Goal: Task Accomplishment & Management: Manage account settings

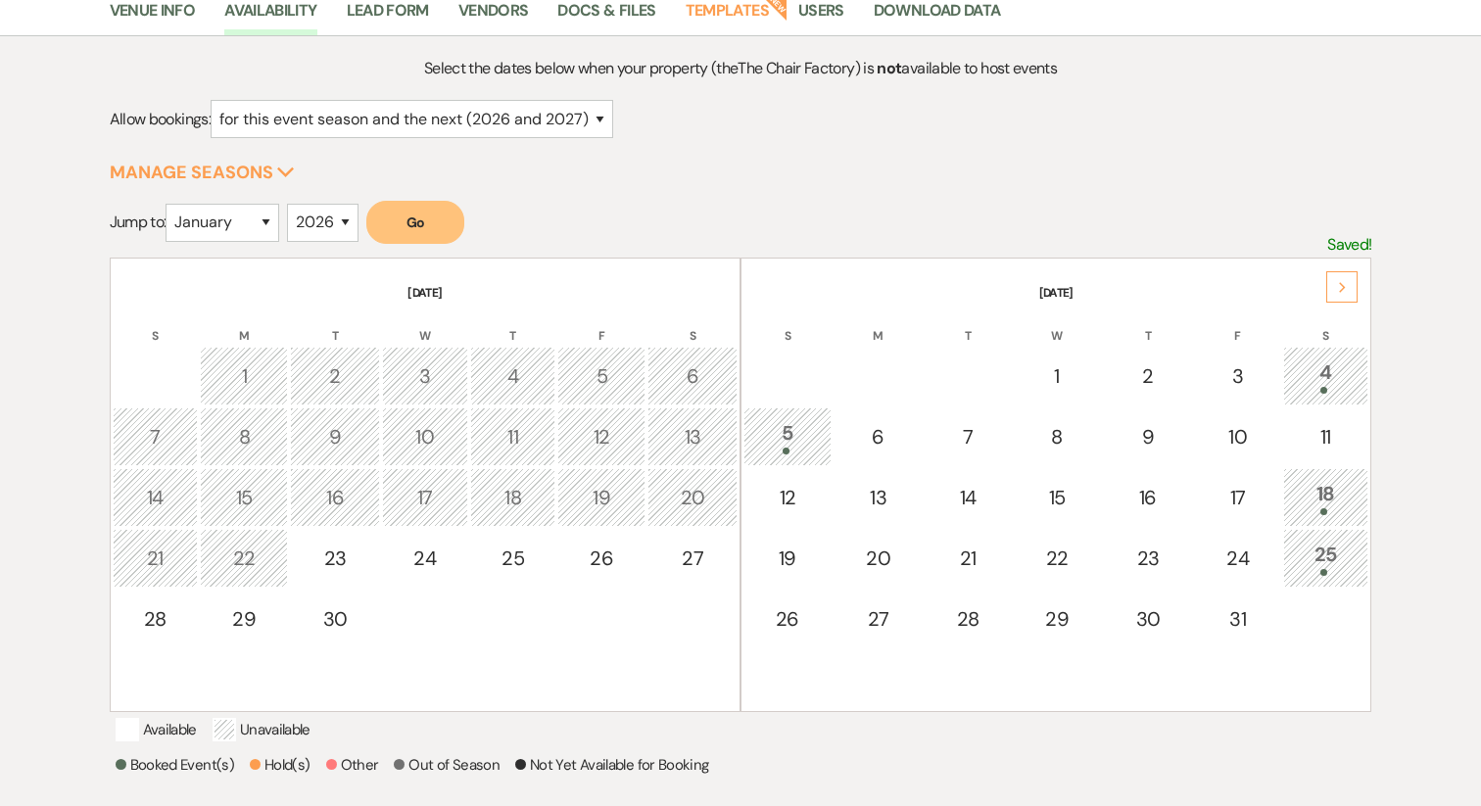
scroll to position [186, 0]
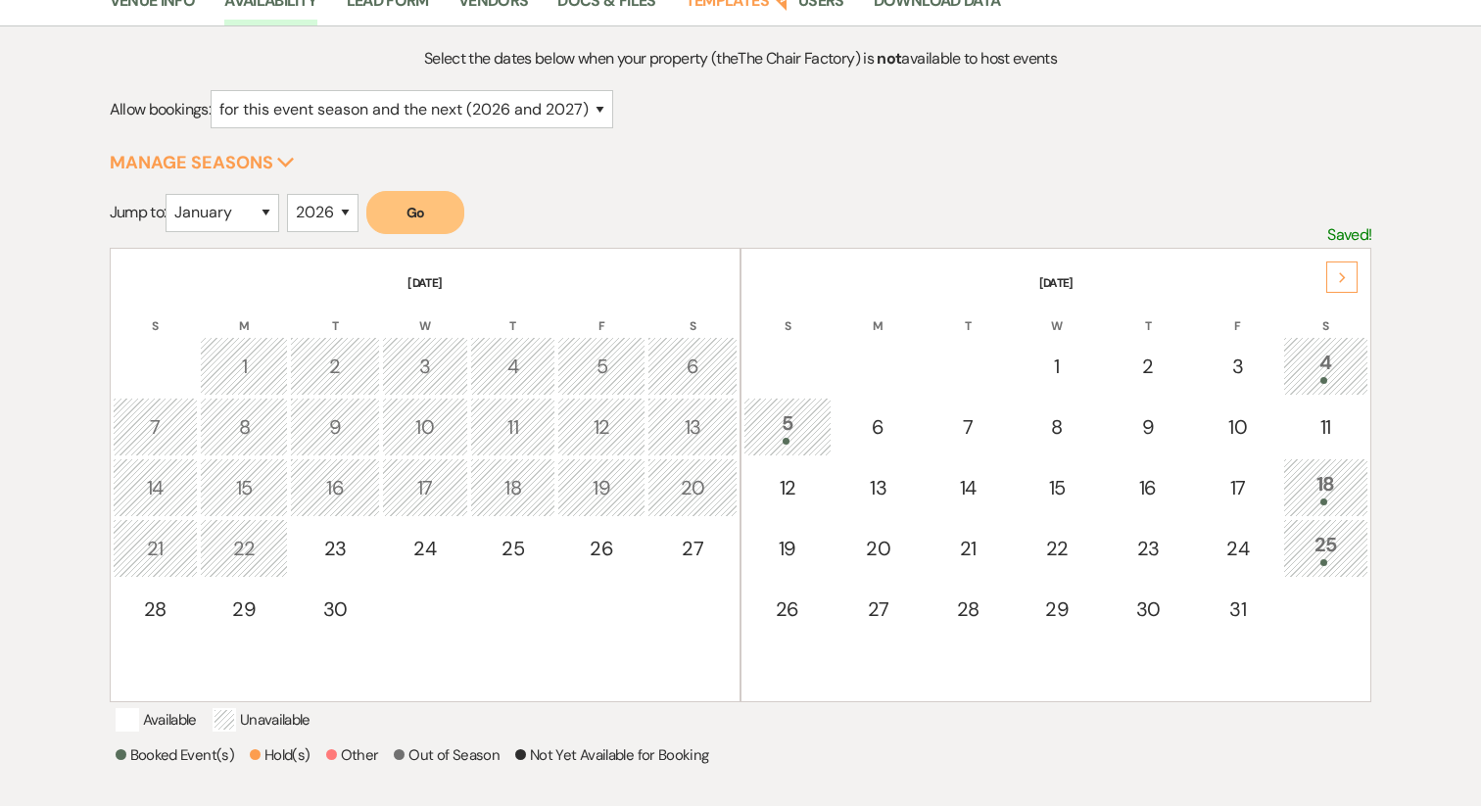
click at [785, 450] on td "5" at bounding box center [787, 427] width 88 height 59
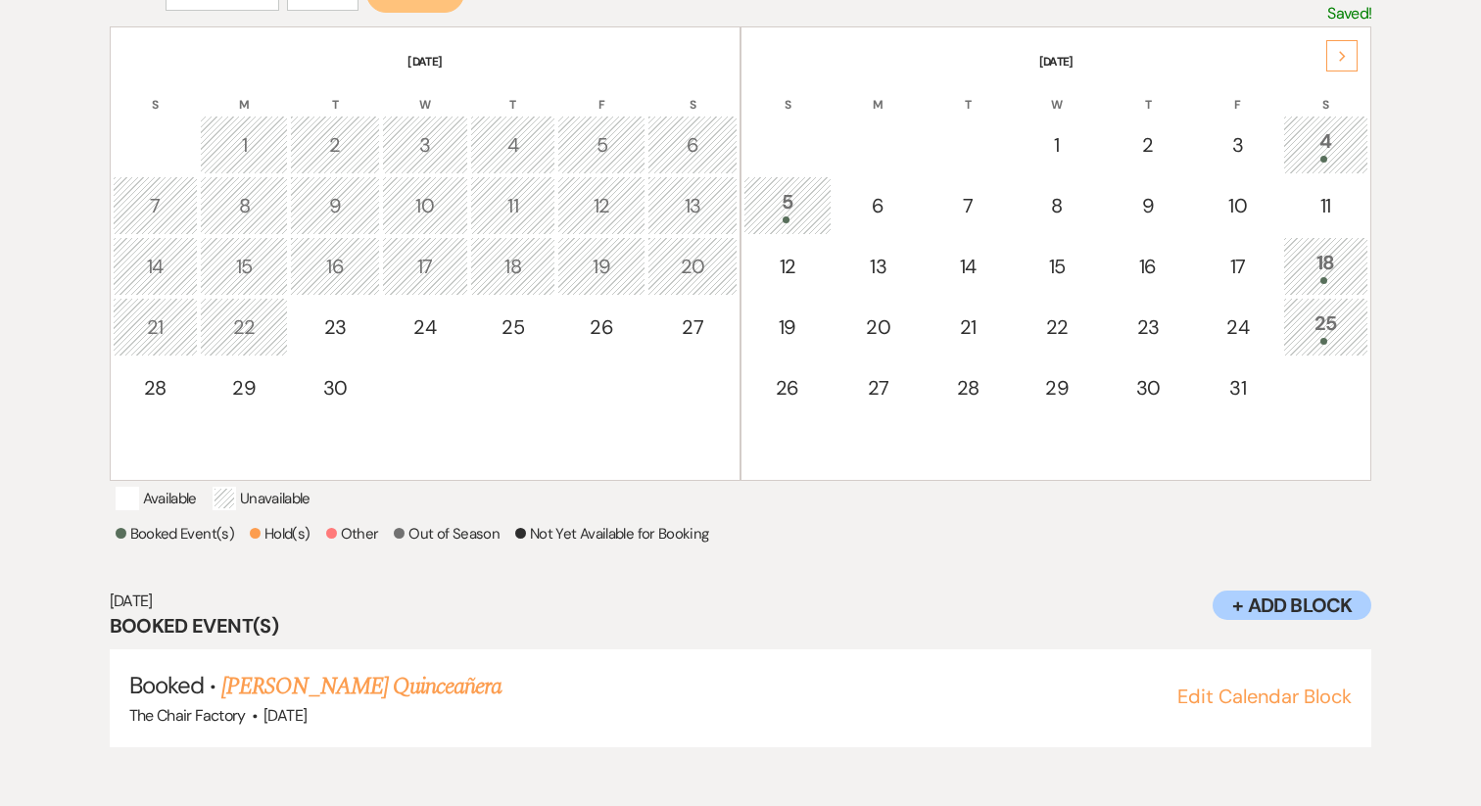
scroll to position [411, 0]
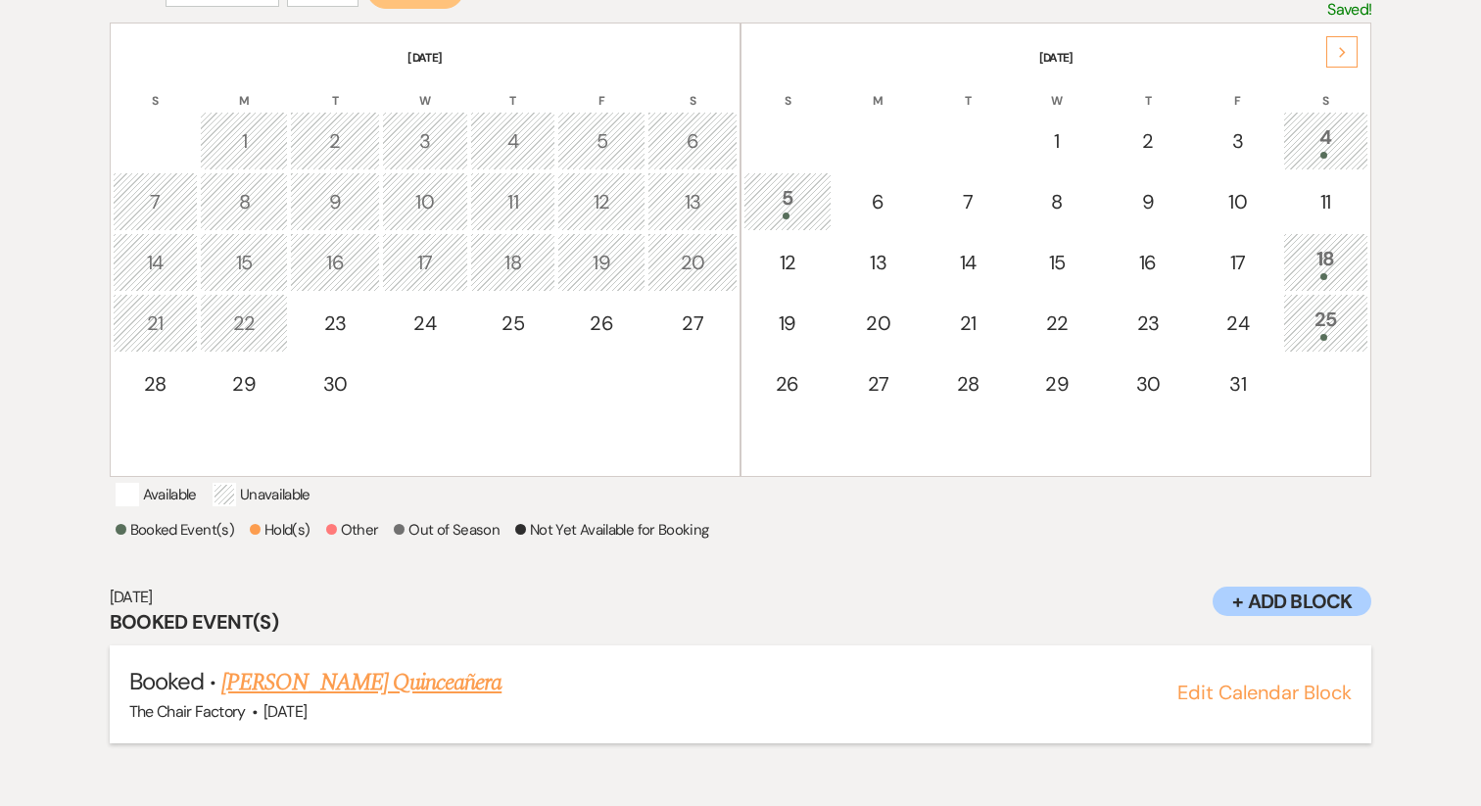
click at [407, 693] on link "[PERSON_NAME] Quinceañera" at bounding box center [361, 682] width 280 height 35
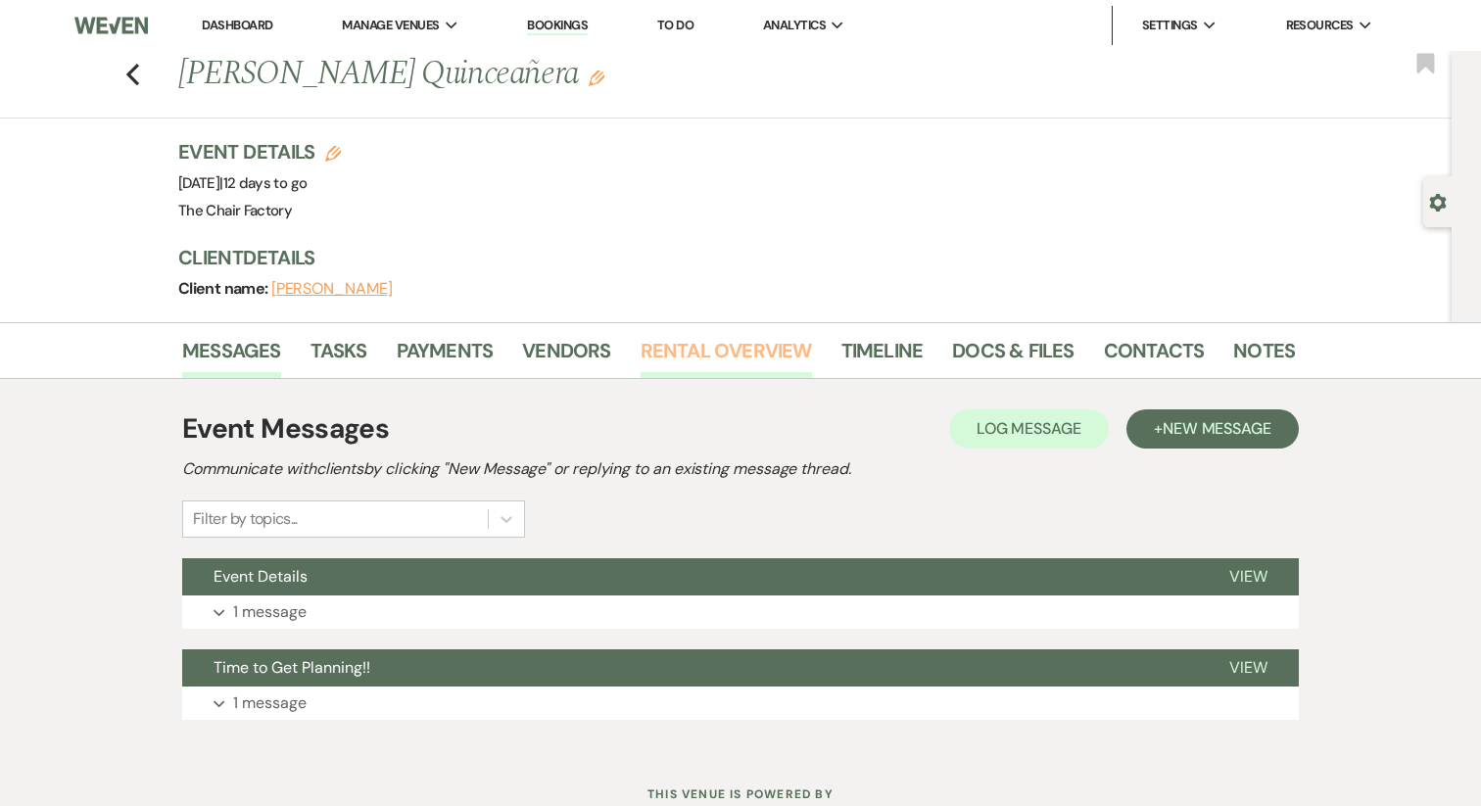
click at [761, 369] on link "Rental Overview" at bounding box center [725, 356] width 171 height 43
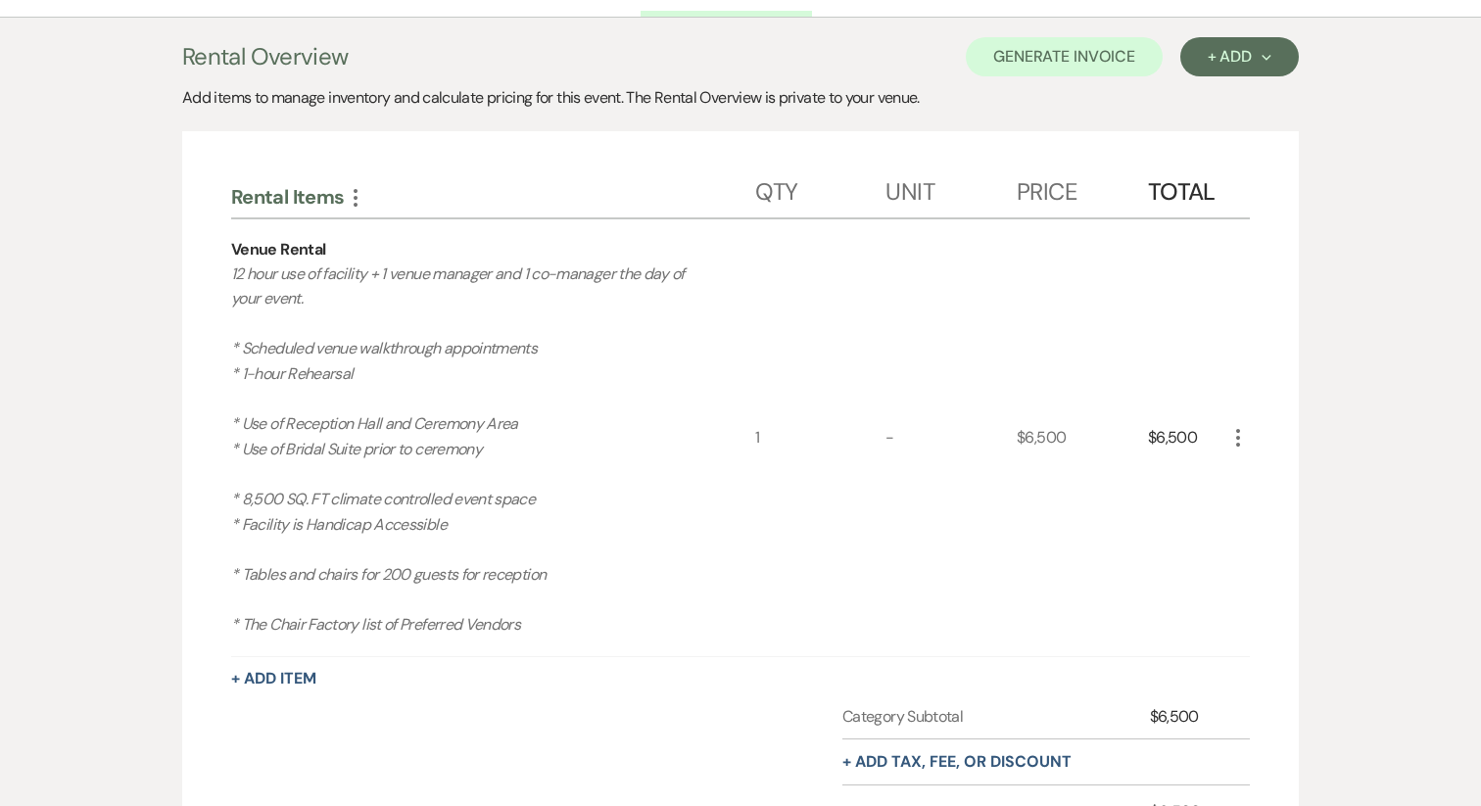
scroll to position [232, 0]
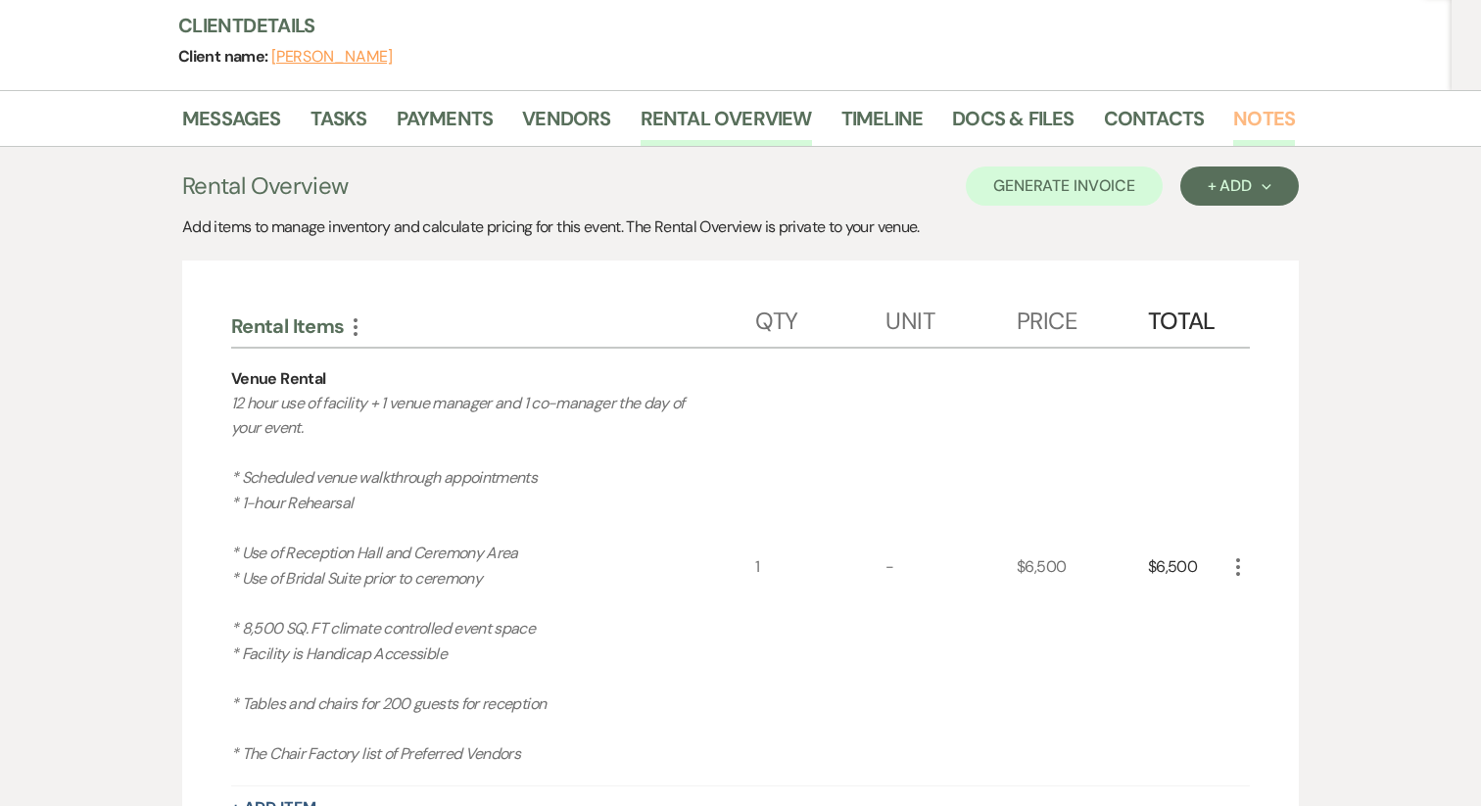
click at [1271, 116] on link "Notes" at bounding box center [1264, 124] width 62 height 43
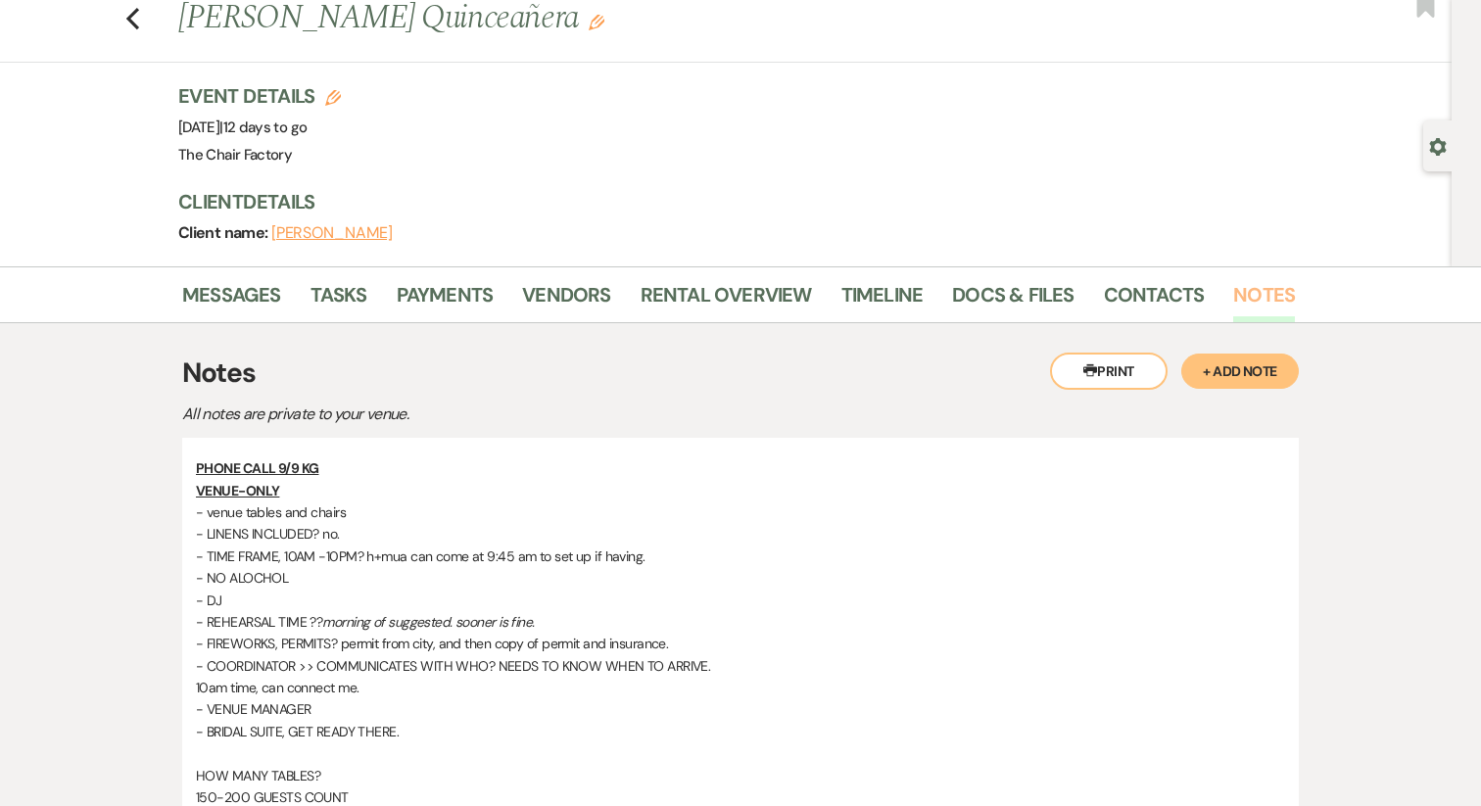
scroll to position [57, 0]
click at [784, 284] on link "Rental Overview" at bounding box center [725, 299] width 171 height 43
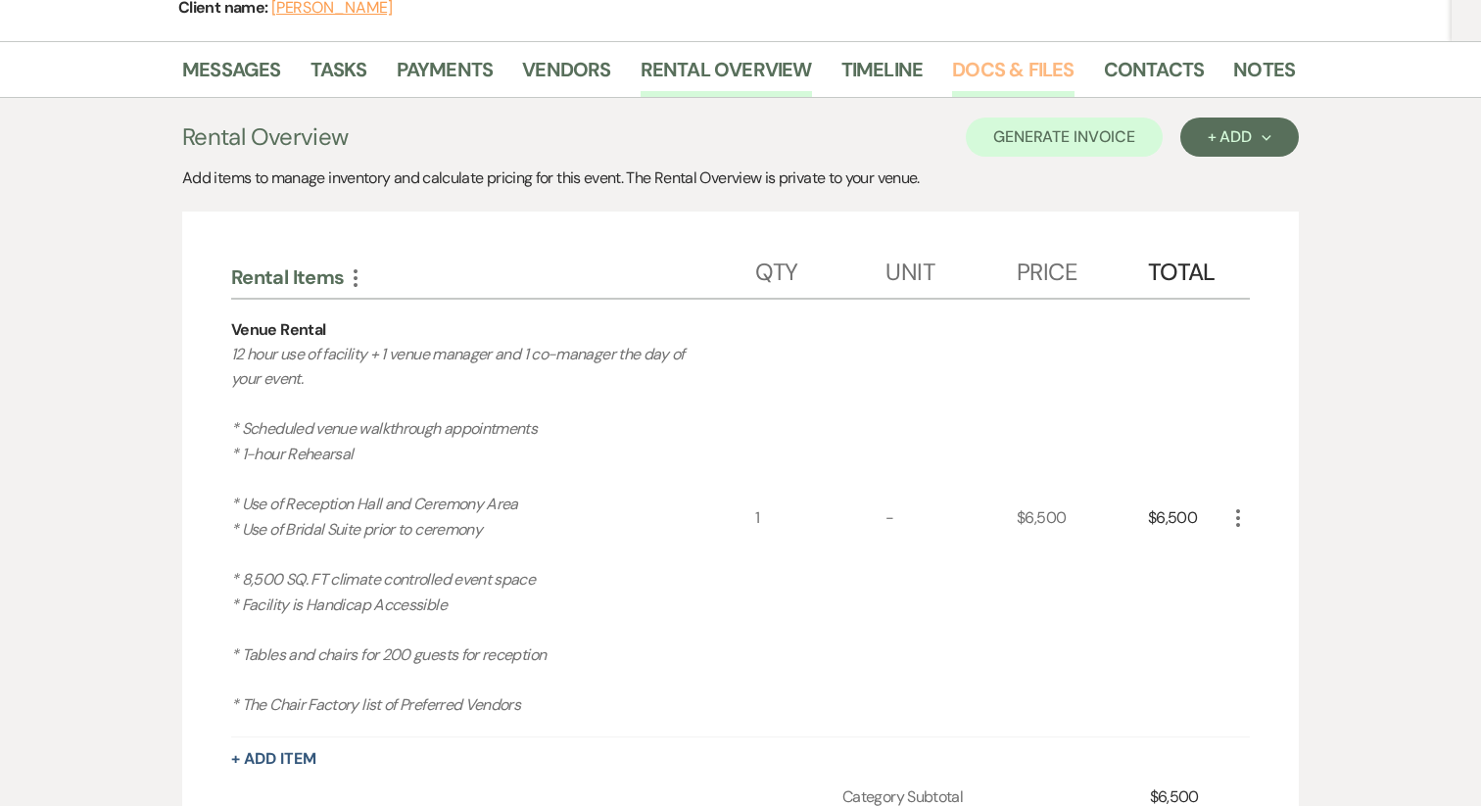
click at [983, 67] on link "Docs & Files" at bounding box center [1012, 75] width 121 height 43
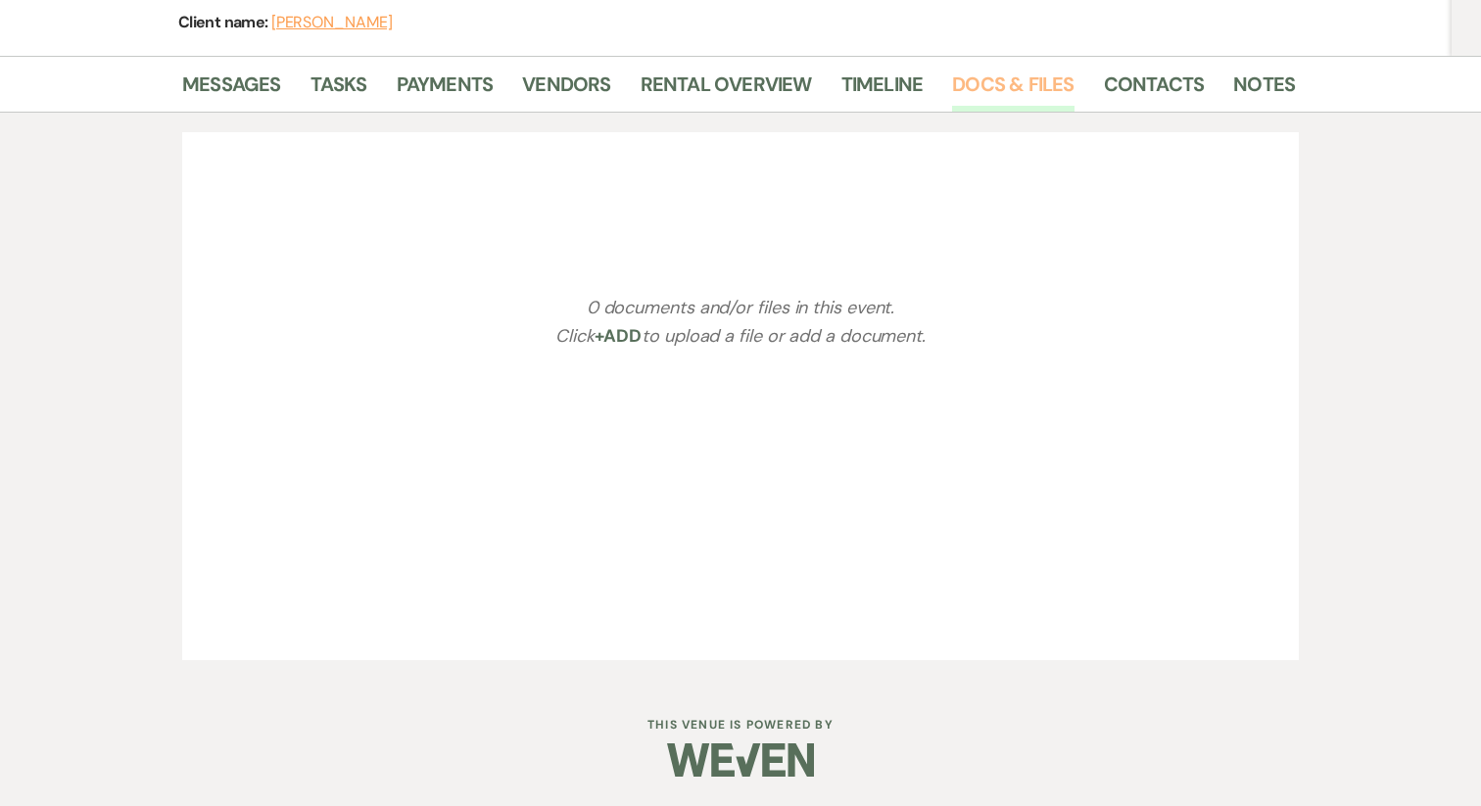
scroll to position [281, 0]
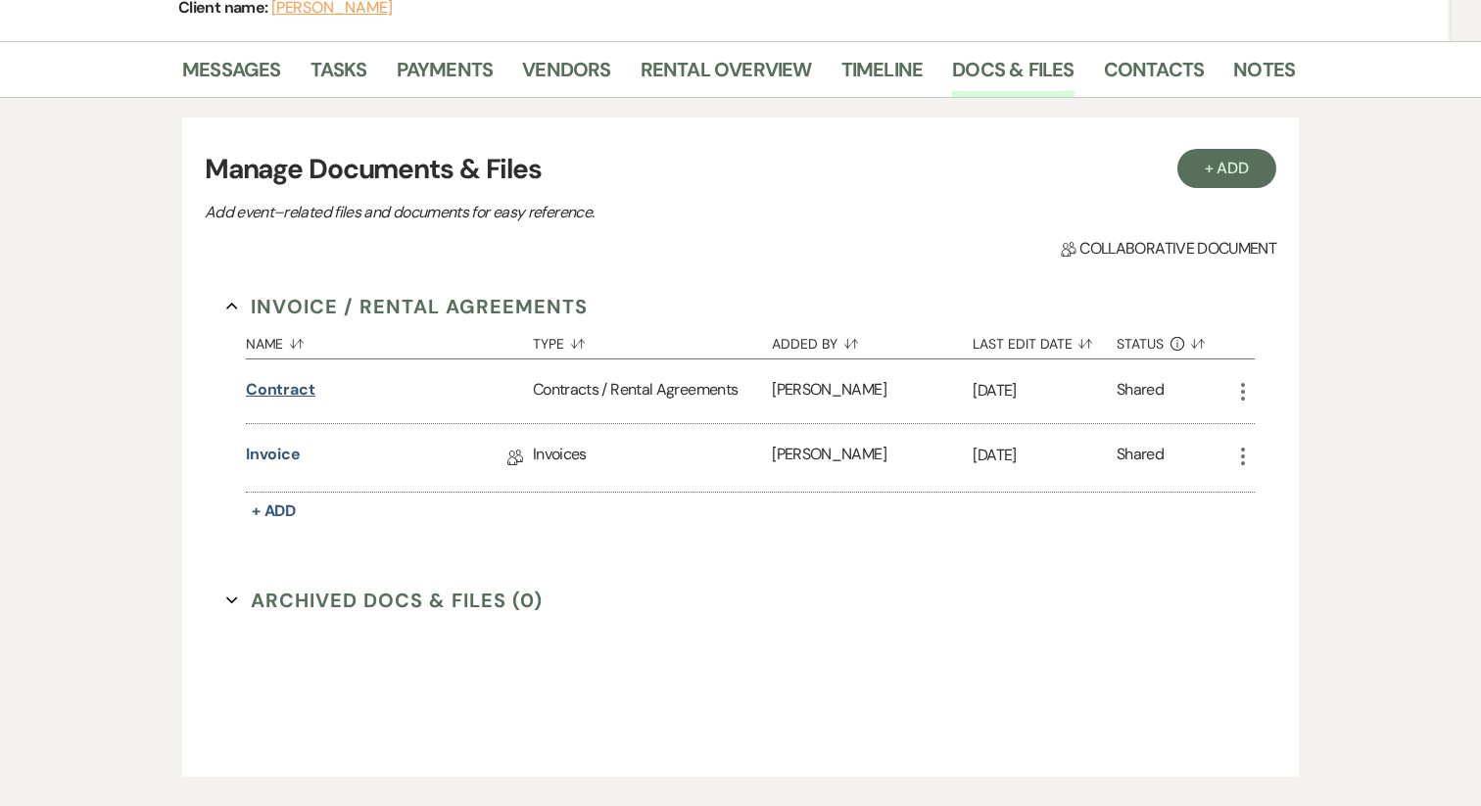
click at [284, 391] on button "Contract" at bounding box center [281, 390] width 70 height 24
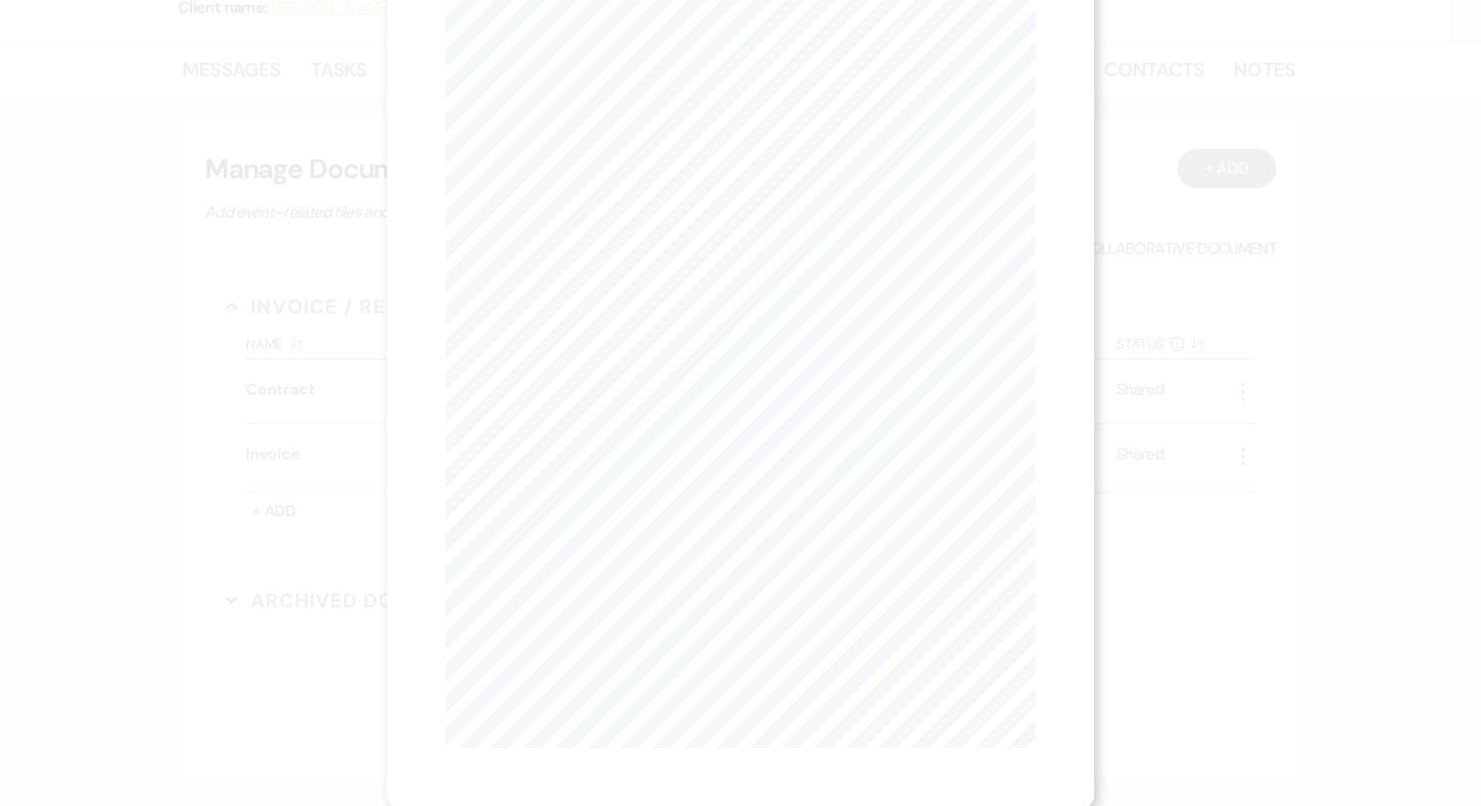
scroll to position [0, 0]
click at [630, 71] on button "Next Next" at bounding box center [638, 72] width 51 height 16
click at [631, 76] on button "Next Next" at bounding box center [637, 72] width 51 height 16
click at [1031, 67] on button "X" at bounding box center [1026, 52] width 29 height 34
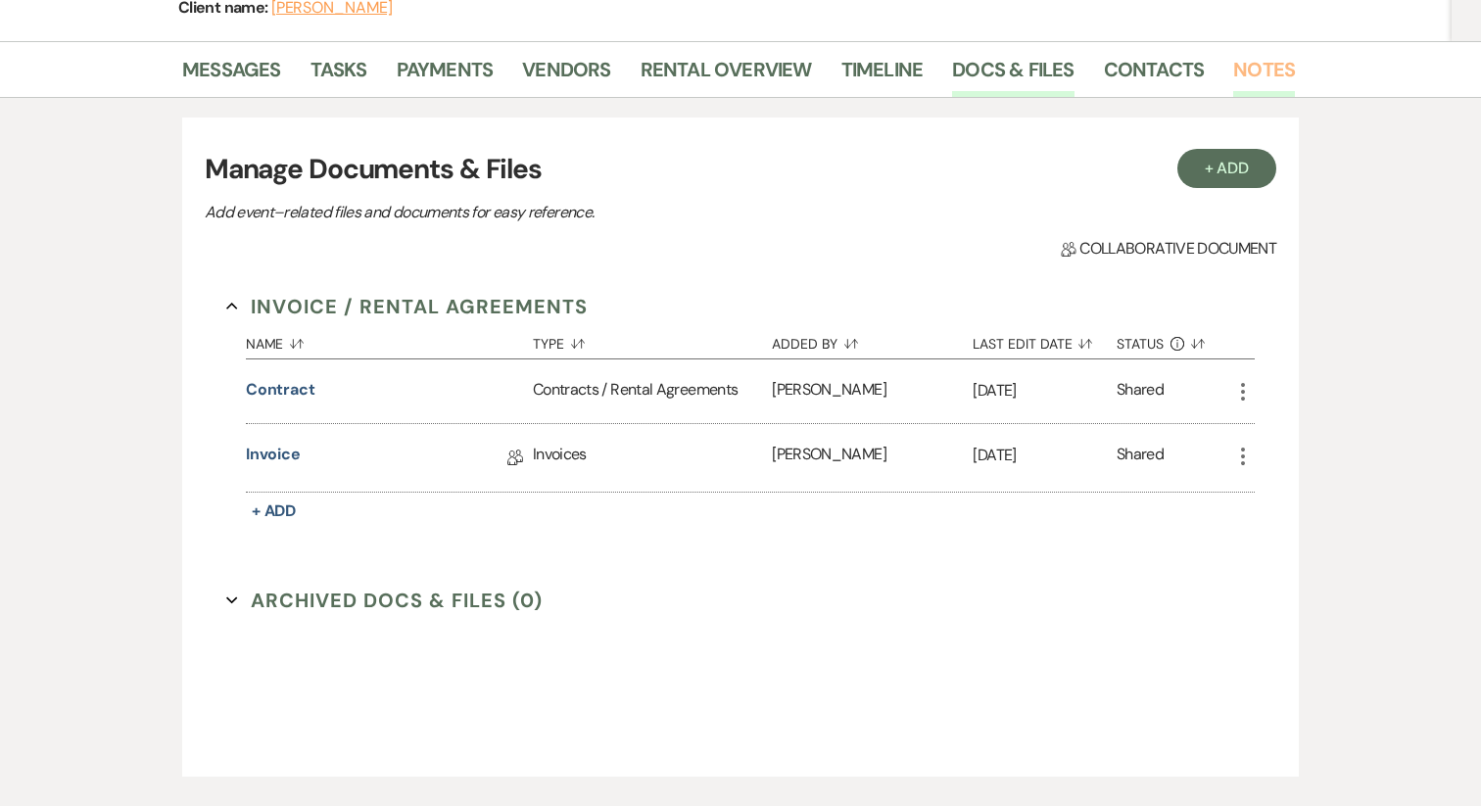
click at [1282, 68] on link "Notes" at bounding box center [1264, 75] width 62 height 43
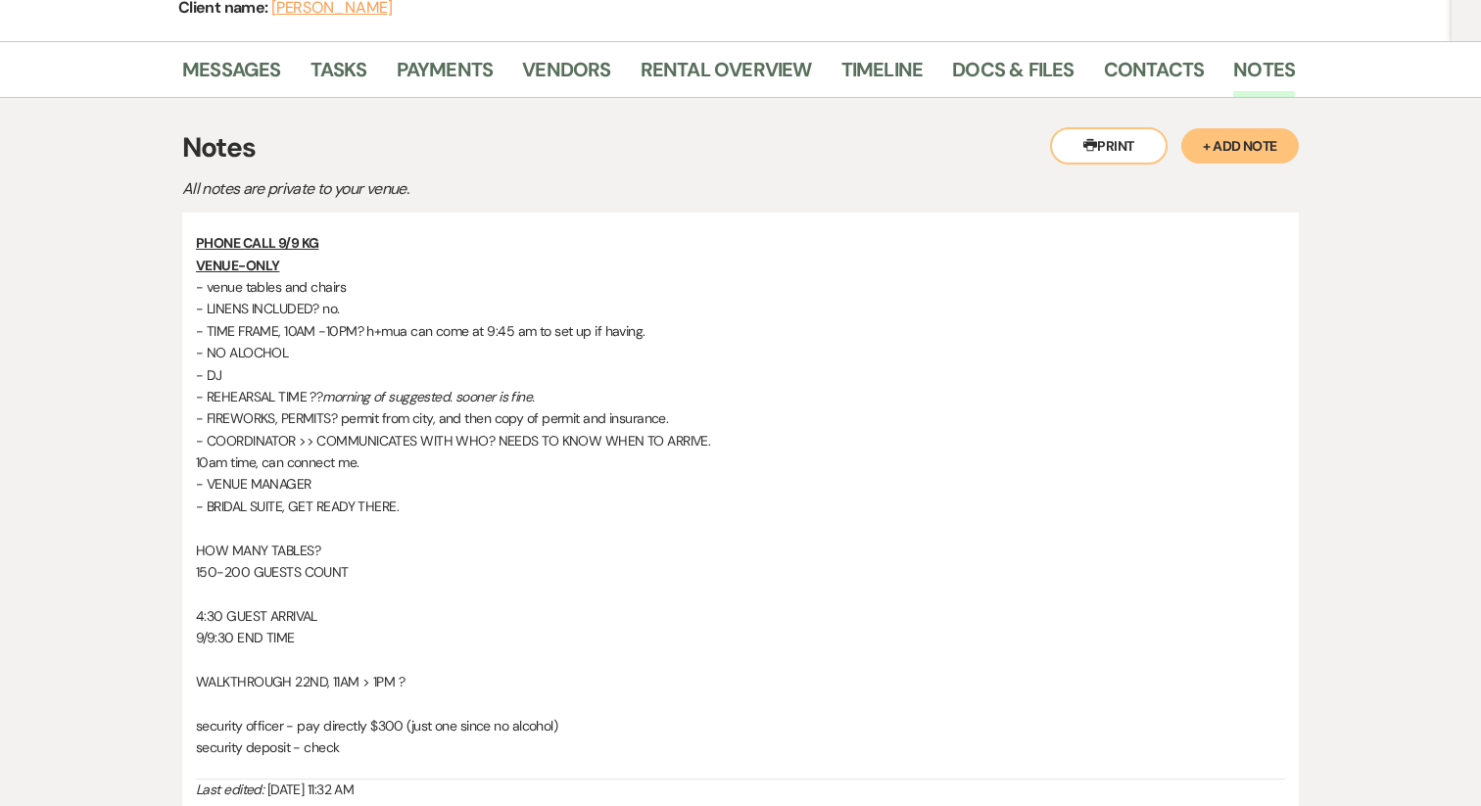
click at [1240, 151] on button "+ Add Note" at bounding box center [1240, 145] width 118 height 35
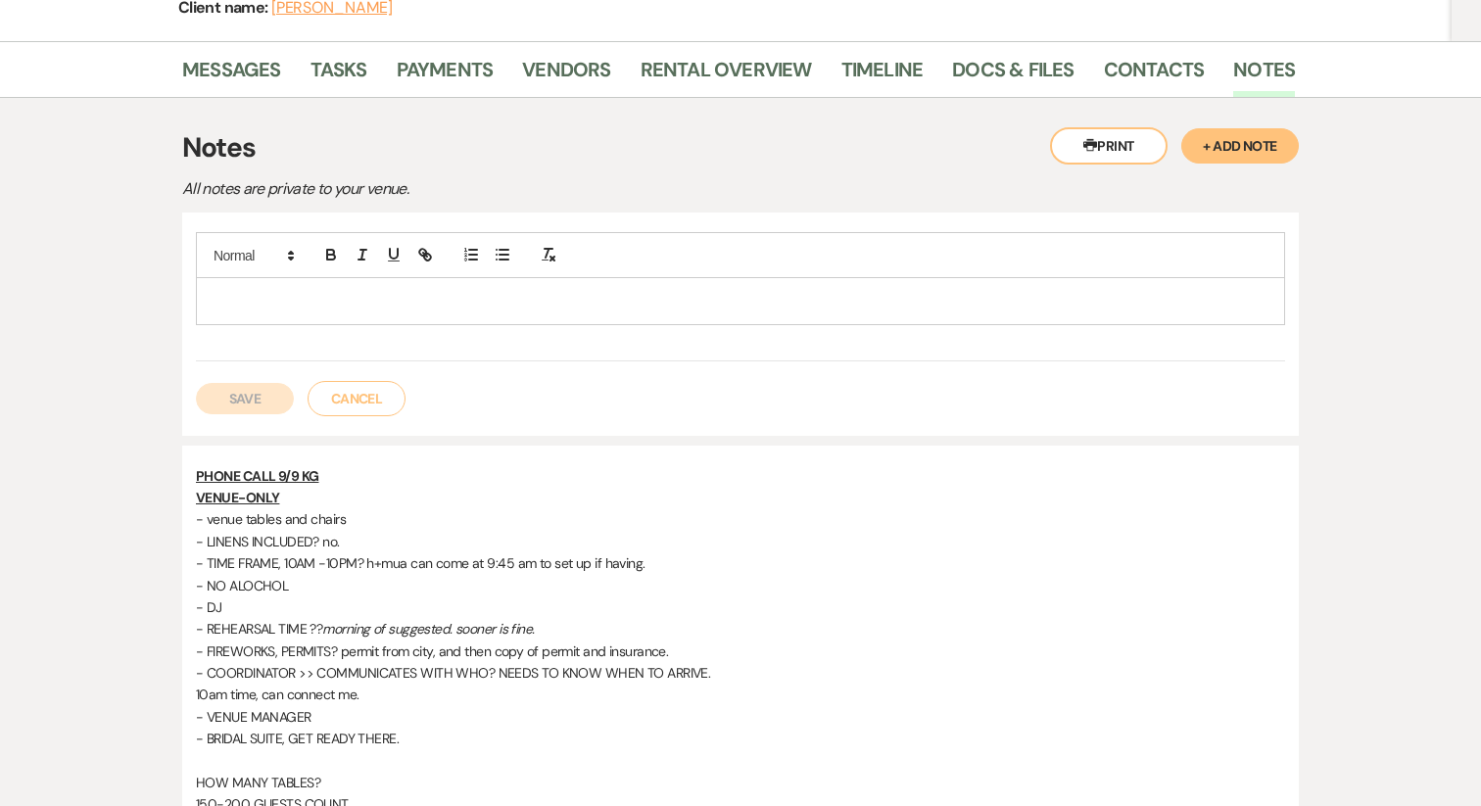
click at [303, 306] on p at bounding box center [741, 301] width 1058 height 22
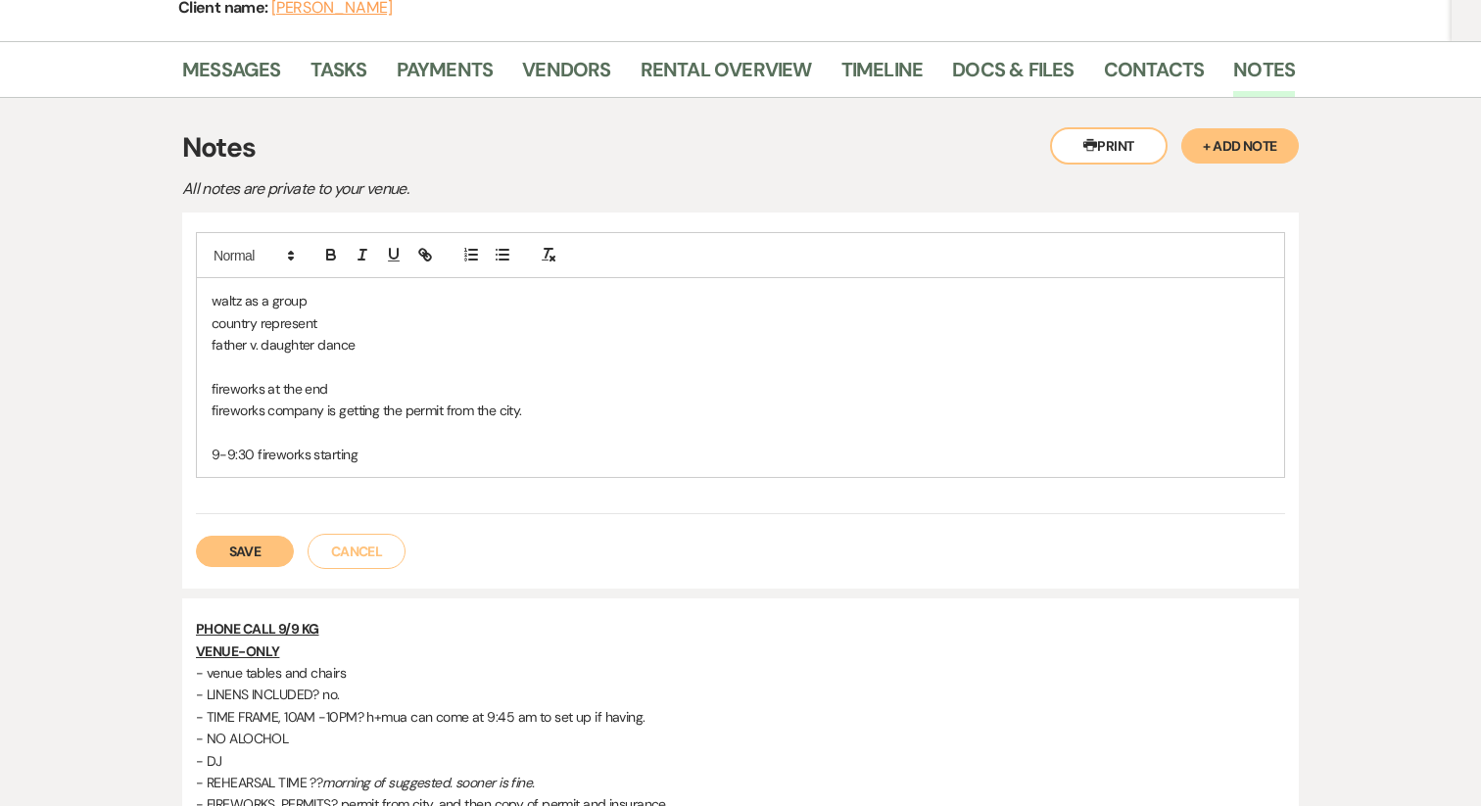
click at [254, 452] on p "9-9:30 fireworks starting" at bounding box center [741, 455] width 1058 height 22
click at [490, 449] on p "9-9:30 fireworks starting" at bounding box center [741, 455] width 1058 height 22
click at [214, 302] on p "waltz as a group" at bounding box center [741, 301] width 1058 height 22
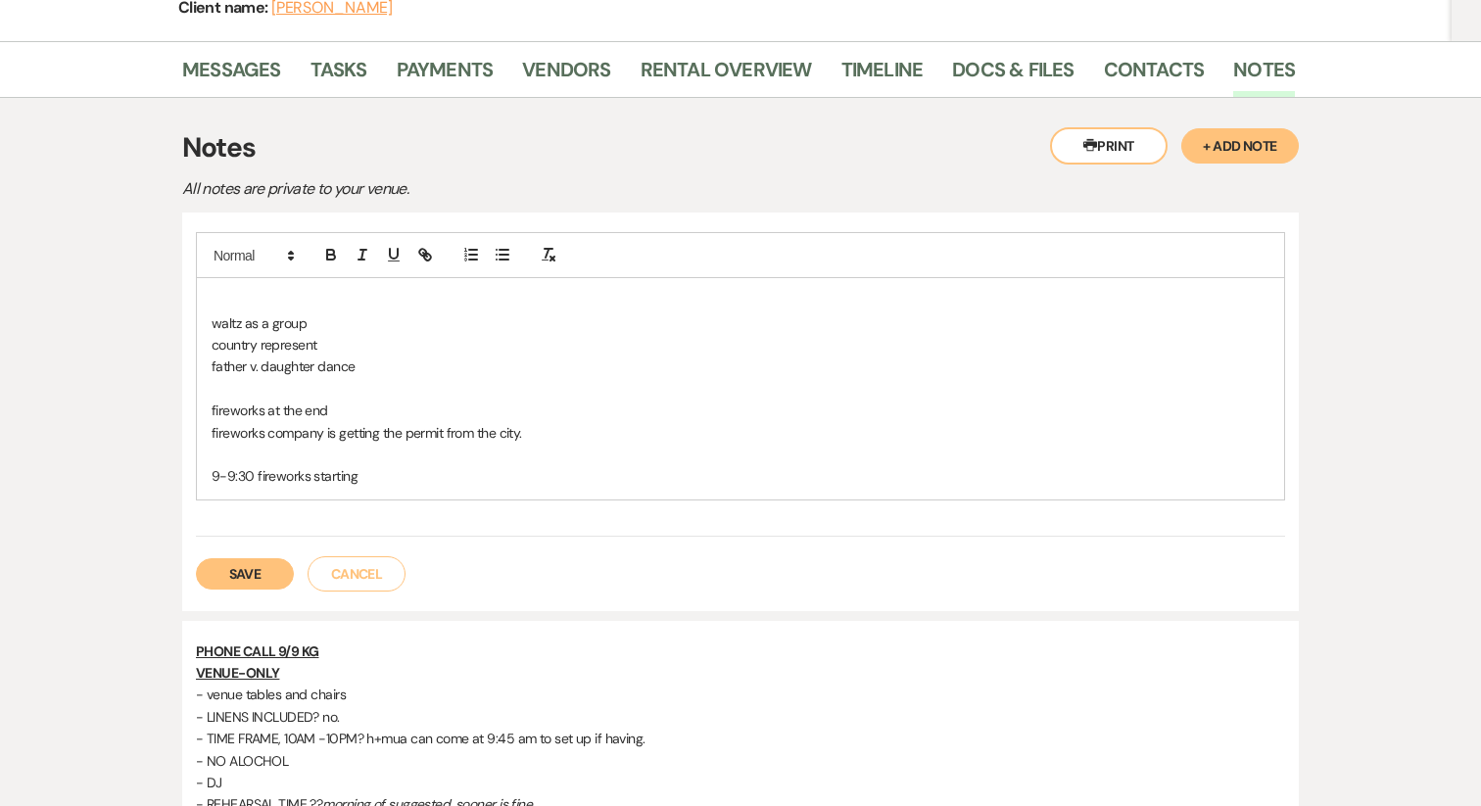
click at [288, 295] on p at bounding box center [741, 301] width 1058 height 22
click at [254, 569] on button "Save" at bounding box center [245, 573] width 98 height 31
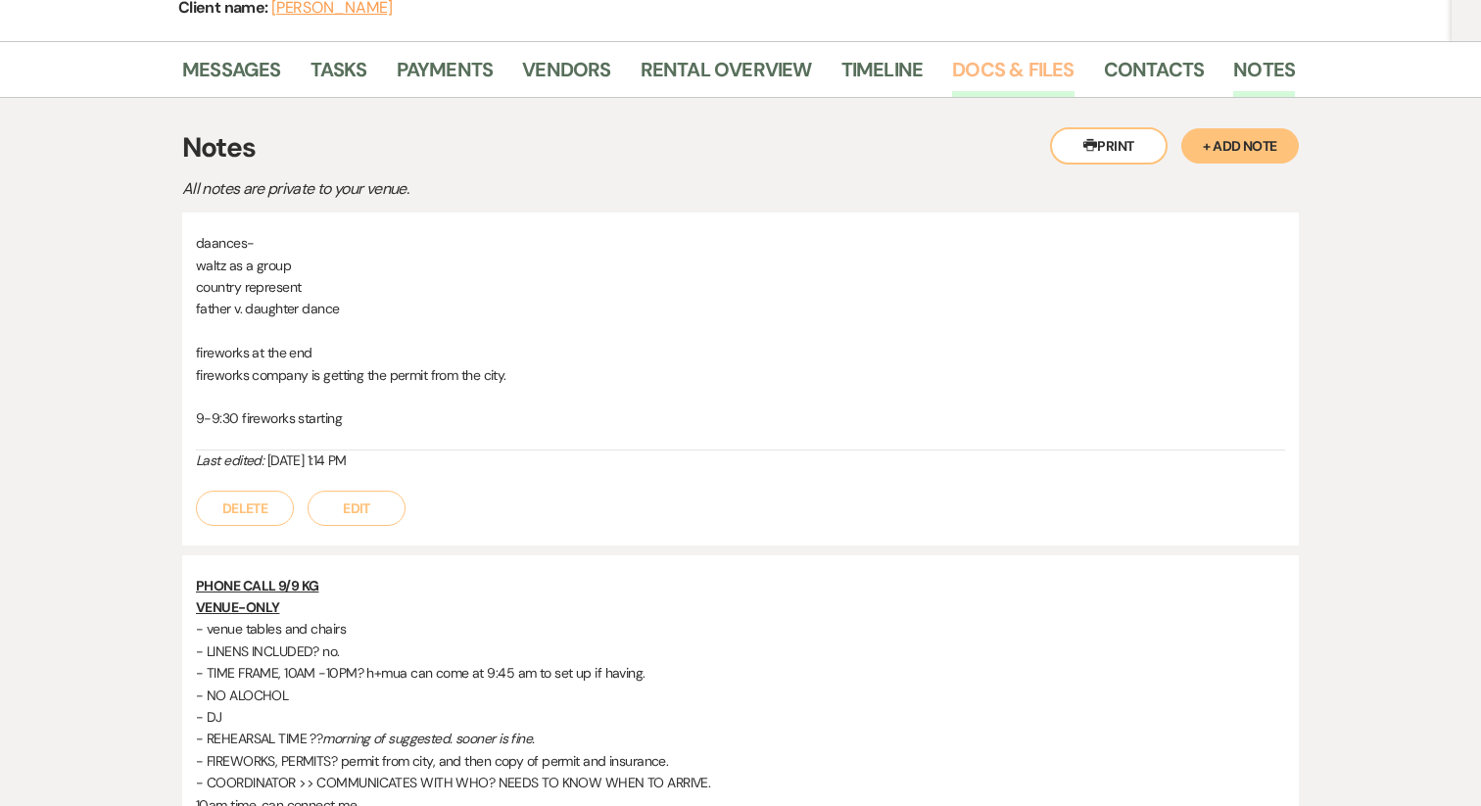
click at [1015, 75] on link "Docs & Files" at bounding box center [1012, 75] width 121 height 43
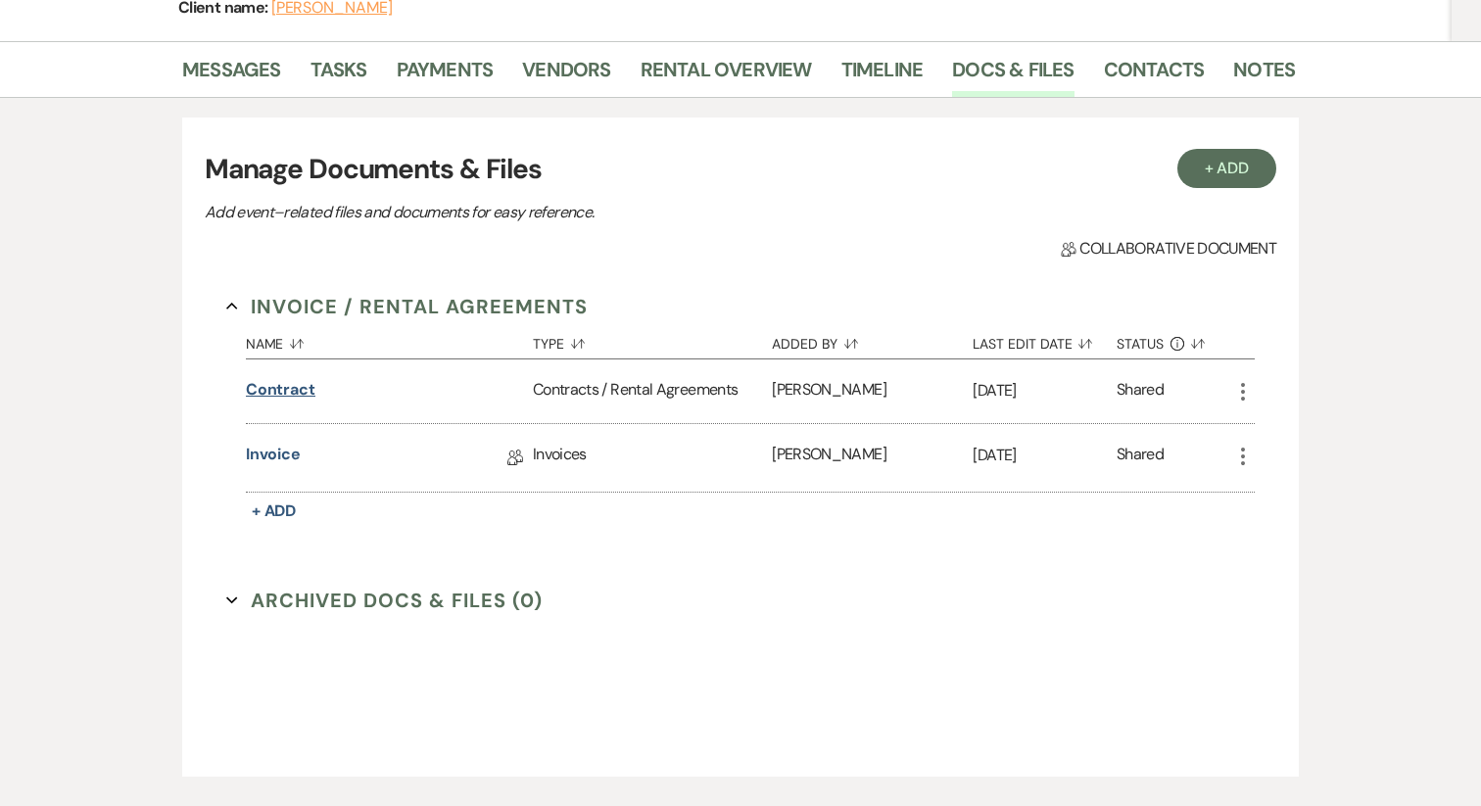
click at [278, 392] on button "Contract" at bounding box center [281, 390] width 70 height 24
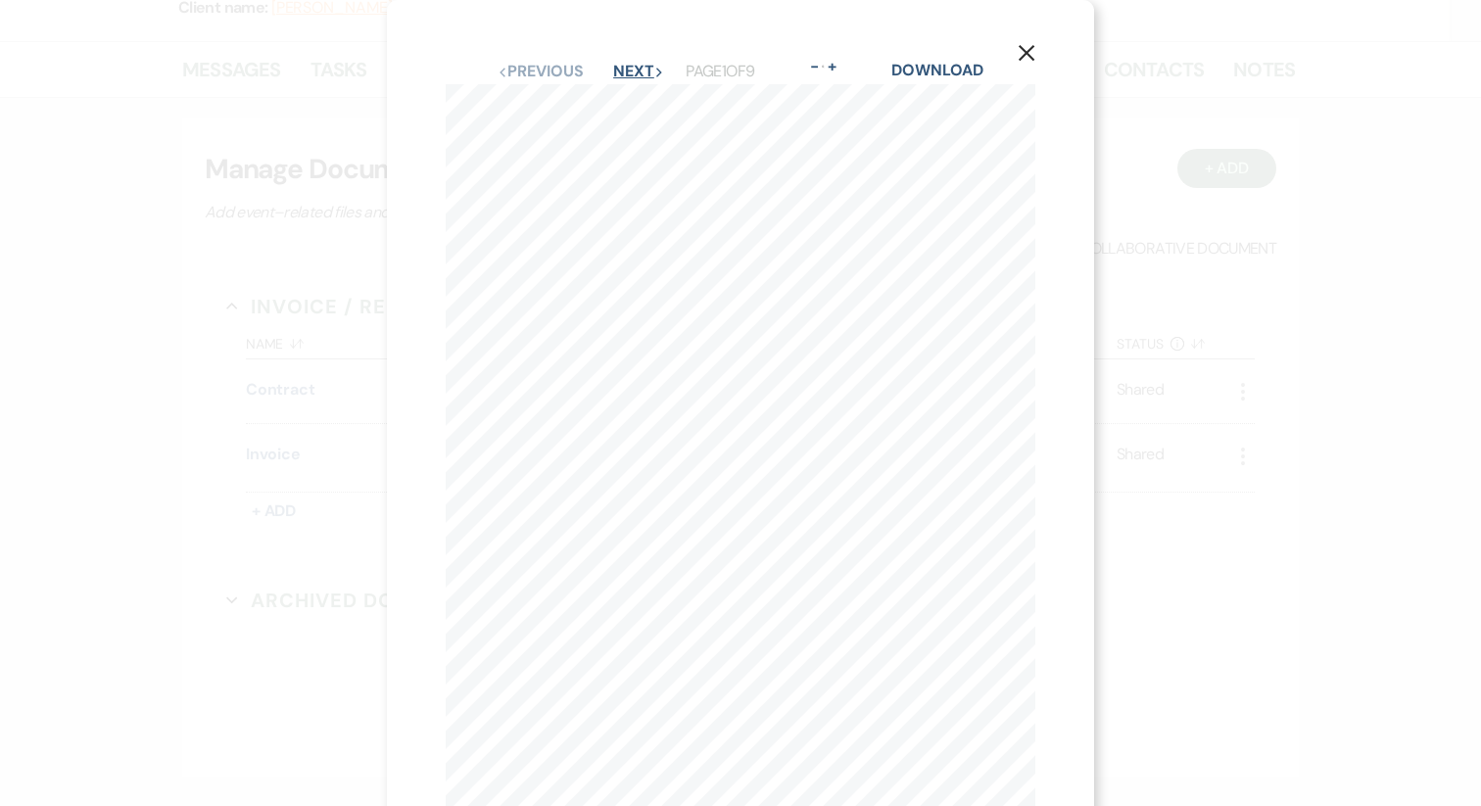
click at [637, 74] on button "Next Next" at bounding box center [638, 72] width 51 height 16
click at [648, 76] on button "Next Next" at bounding box center [637, 72] width 51 height 16
click at [643, 77] on button "Next Next" at bounding box center [637, 72] width 51 height 16
click at [548, 71] on button "Previous Previous" at bounding box center [538, 72] width 85 height 16
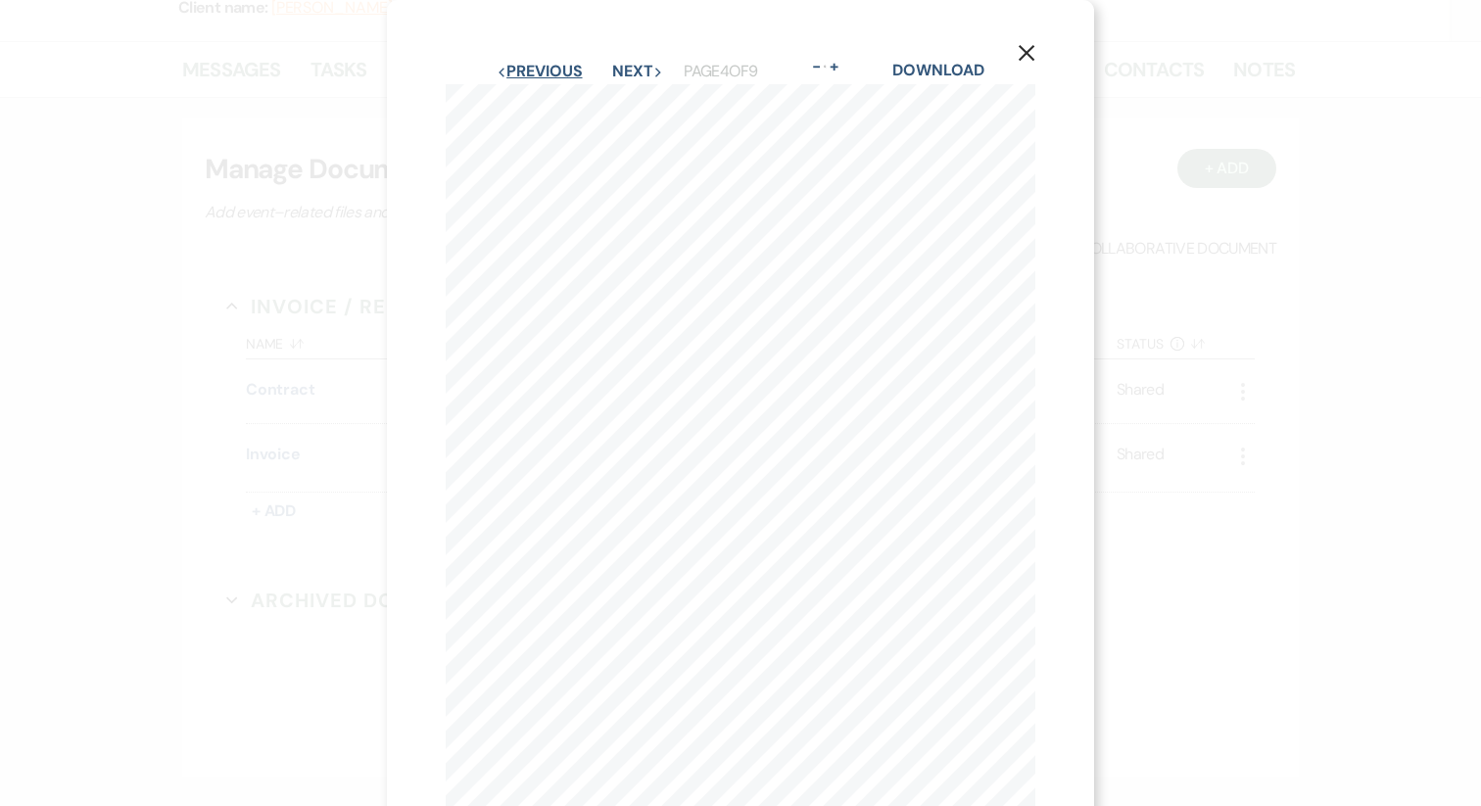
click at [548, 71] on button "Previous Previous" at bounding box center [538, 72] width 85 height 16
click at [548, 70] on button "Previous Previous" at bounding box center [538, 72] width 85 height 16
click at [1028, 59] on icon "X" at bounding box center [1026, 53] width 18 height 18
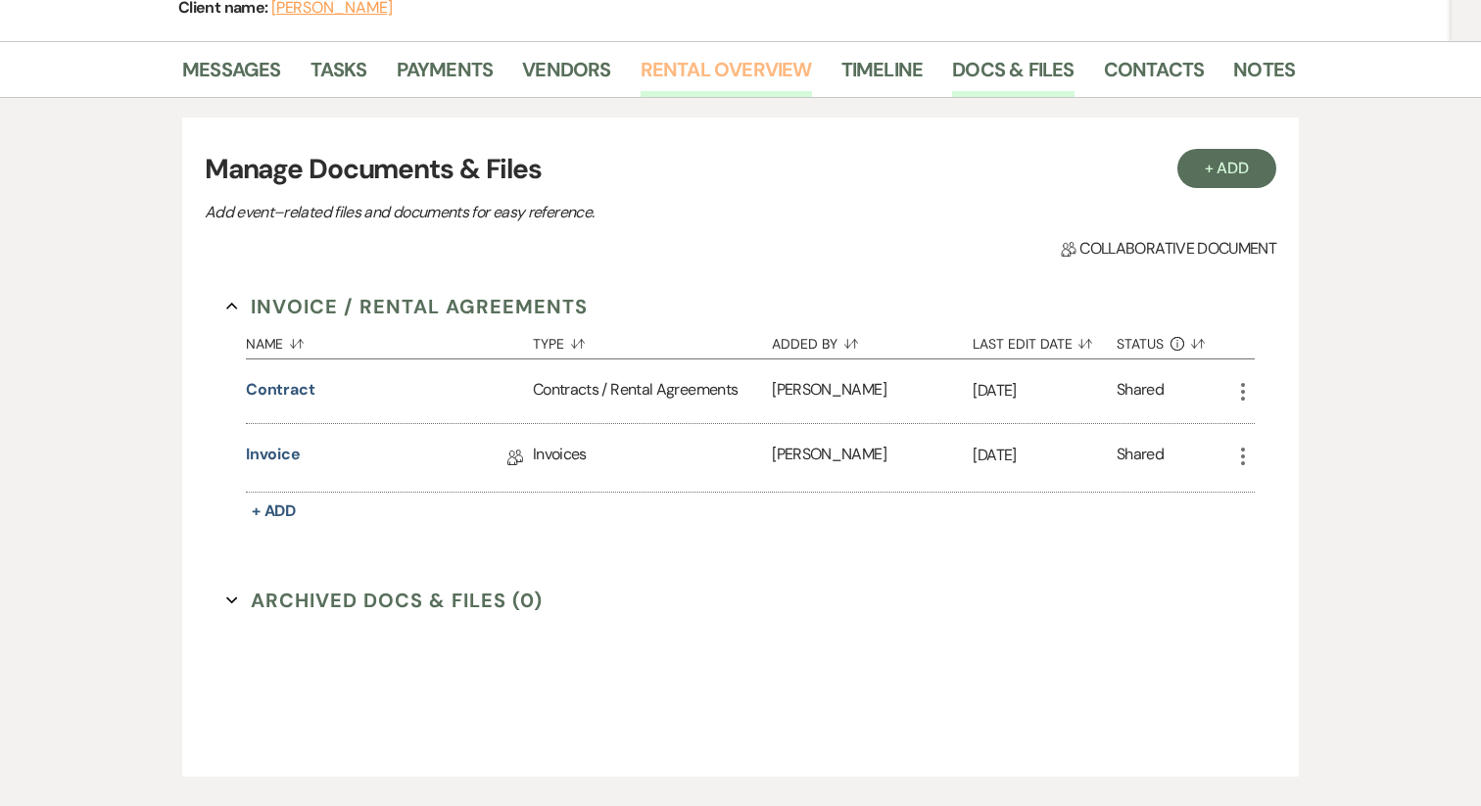
click at [671, 80] on link "Rental Overview" at bounding box center [725, 75] width 171 height 43
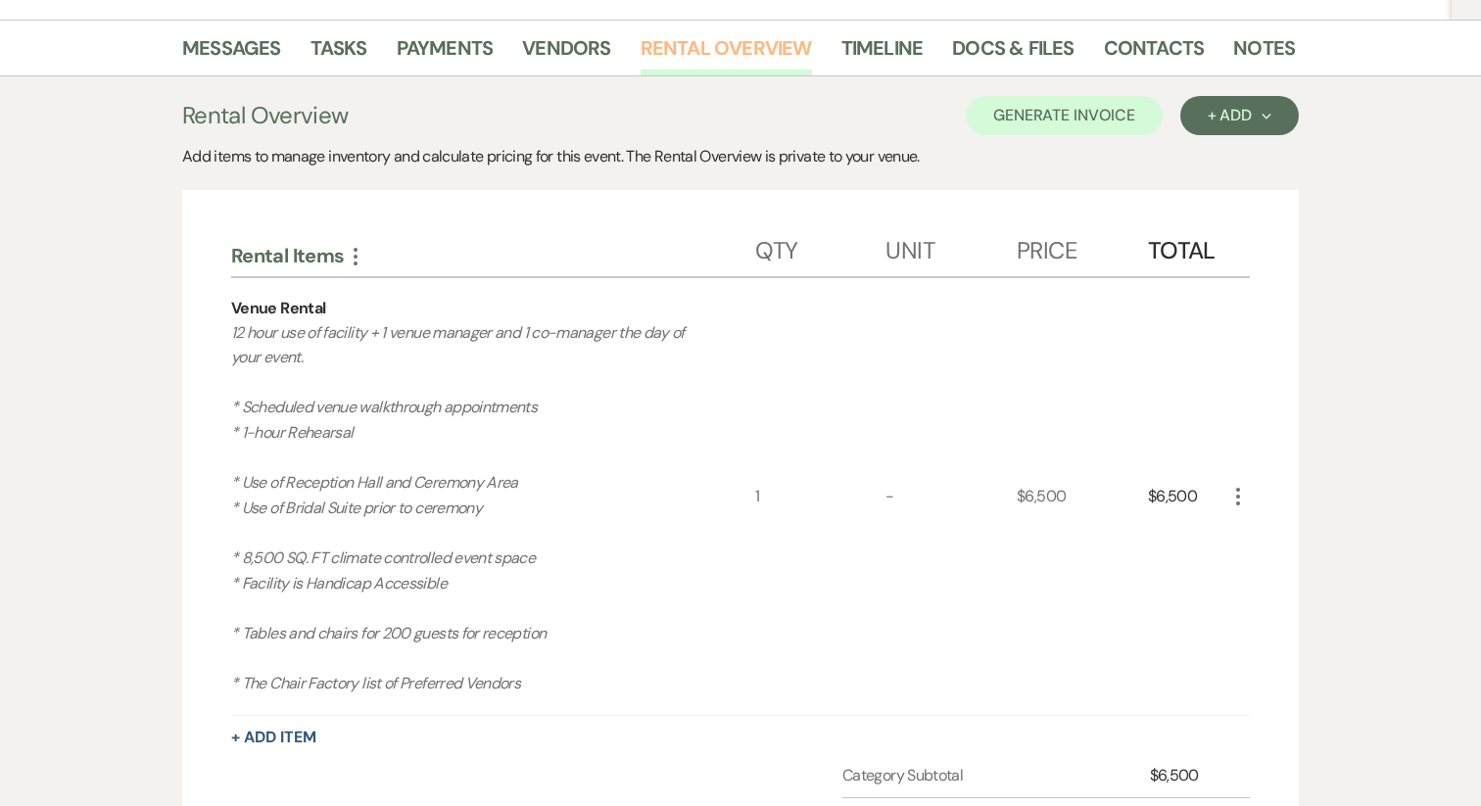
scroll to position [294, 0]
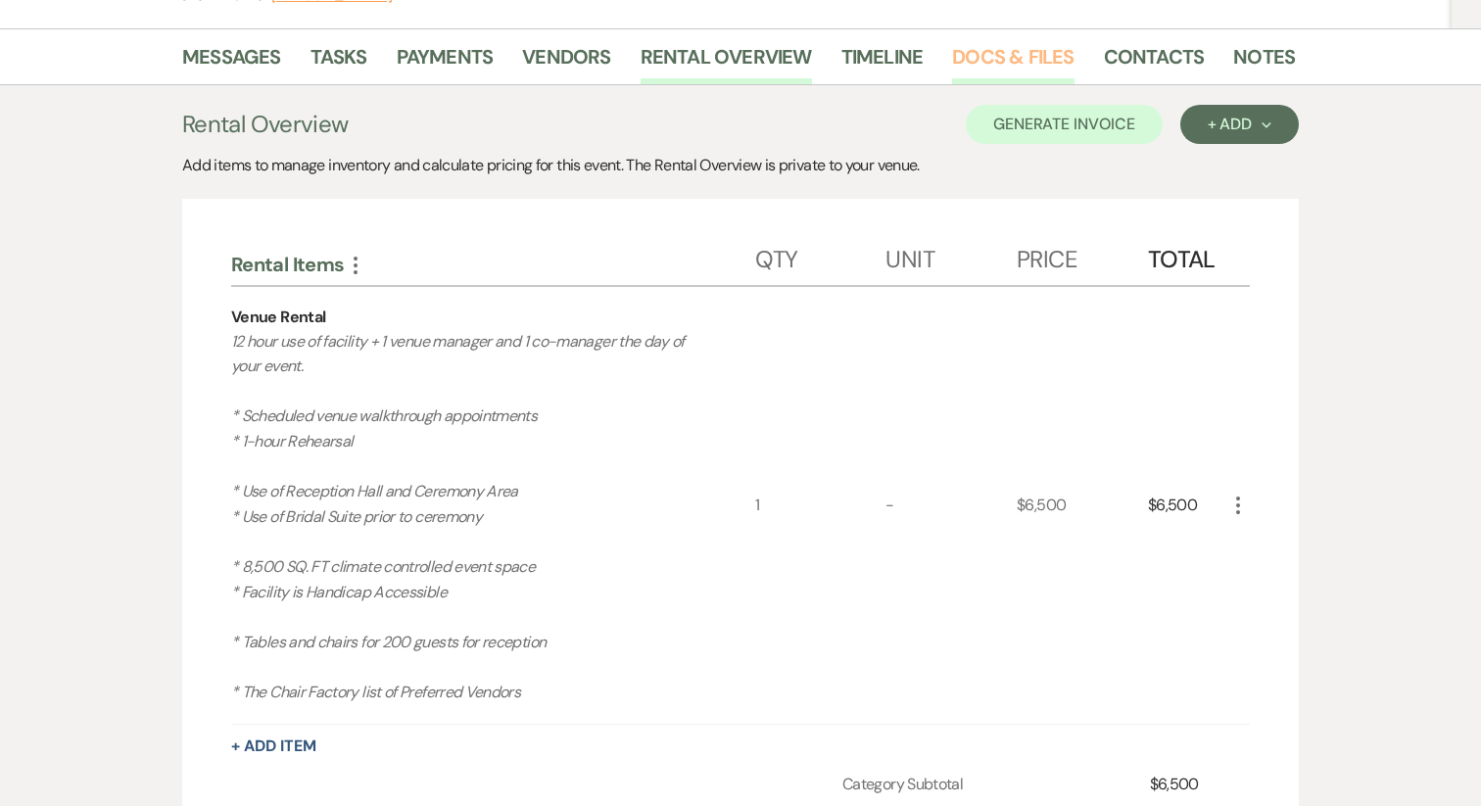
click at [1037, 63] on link "Docs & Files" at bounding box center [1012, 62] width 121 height 43
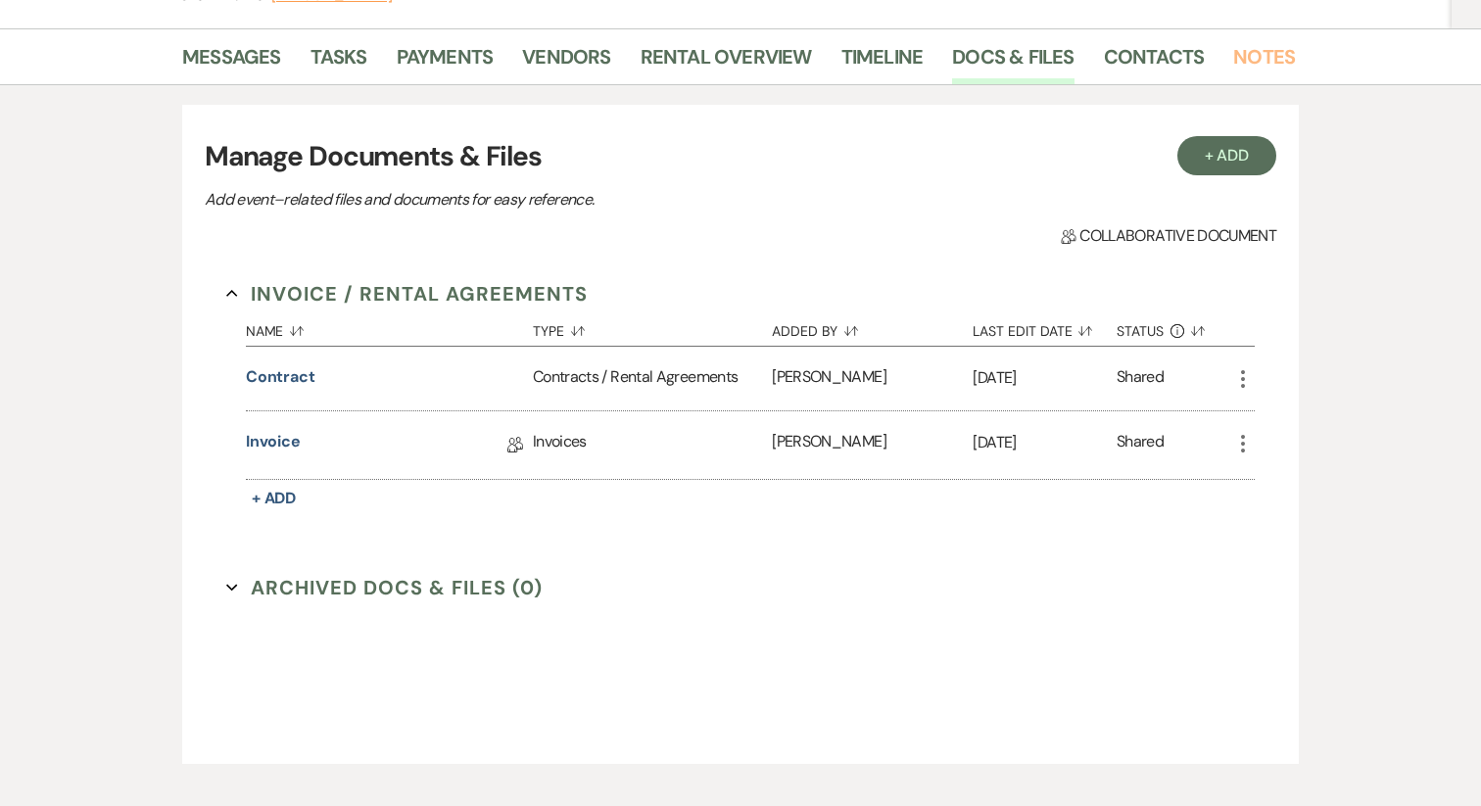
click at [1238, 40] on li "Notes" at bounding box center [1278, 60] width 91 height 47
click at [1237, 60] on link "Notes" at bounding box center [1264, 62] width 62 height 43
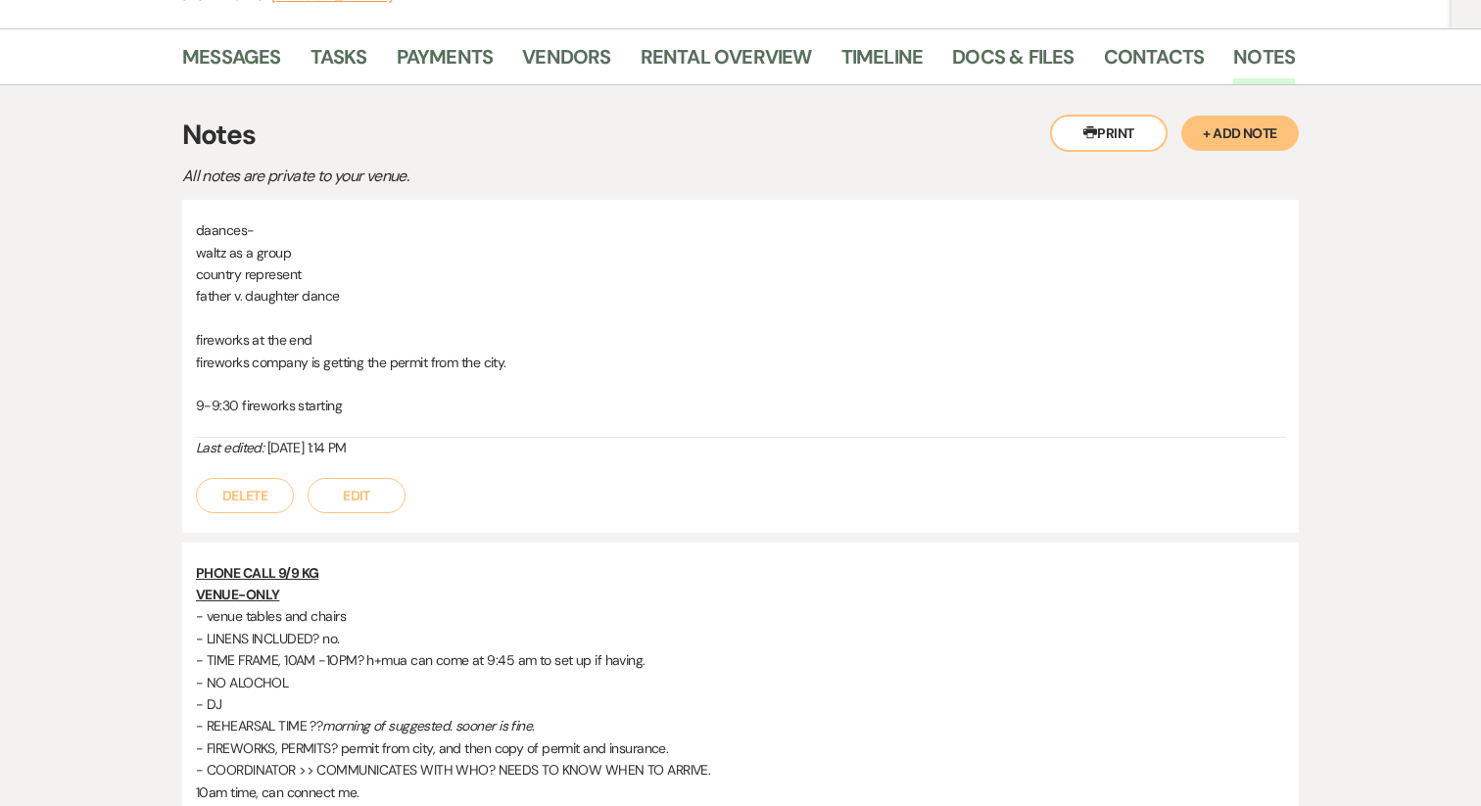
click at [344, 490] on button "Edit" at bounding box center [356, 495] width 98 height 35
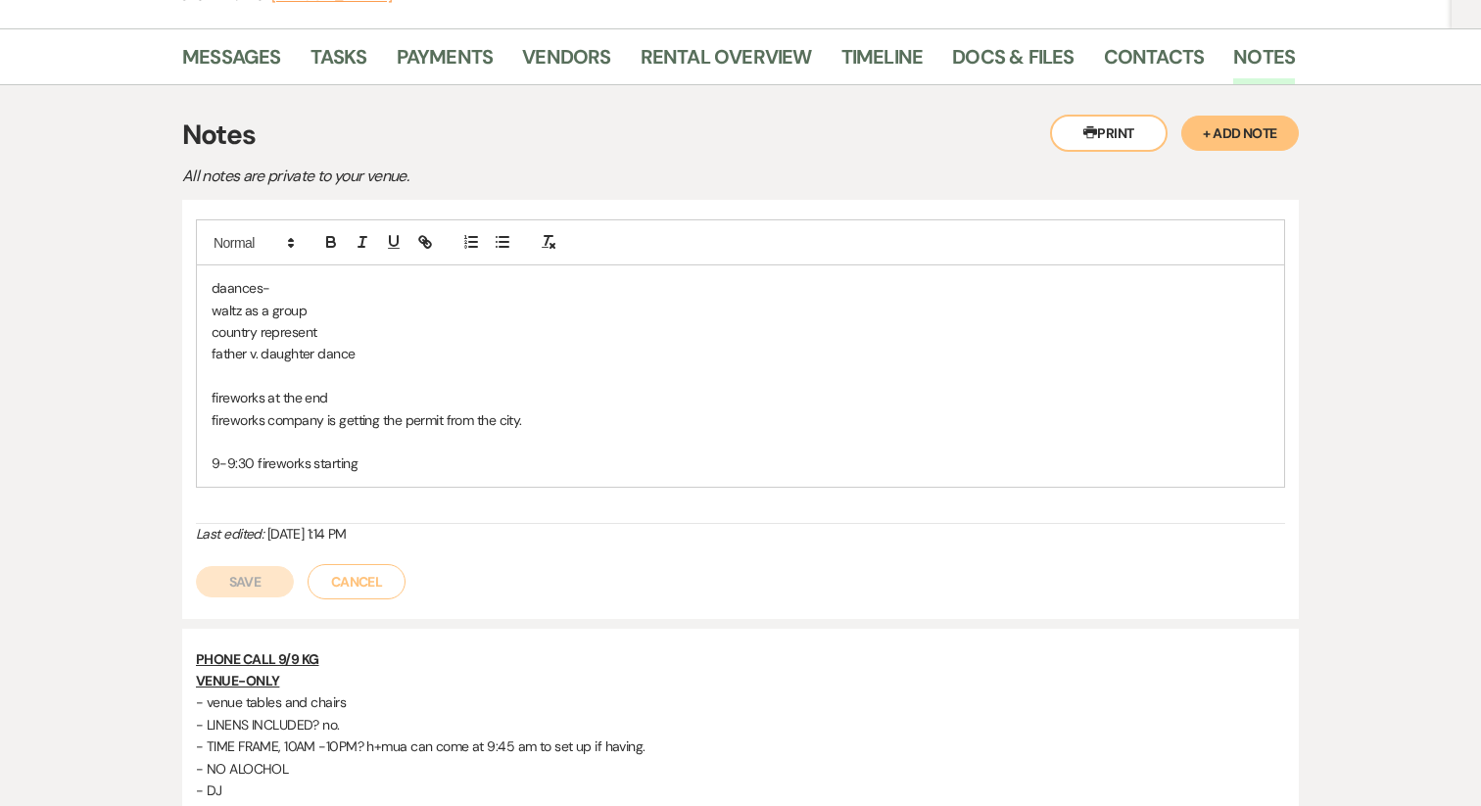
click at [398, 467] on p "9-9:30 fireworks starting" at bounding box center [741, 463] width 1058 height 22
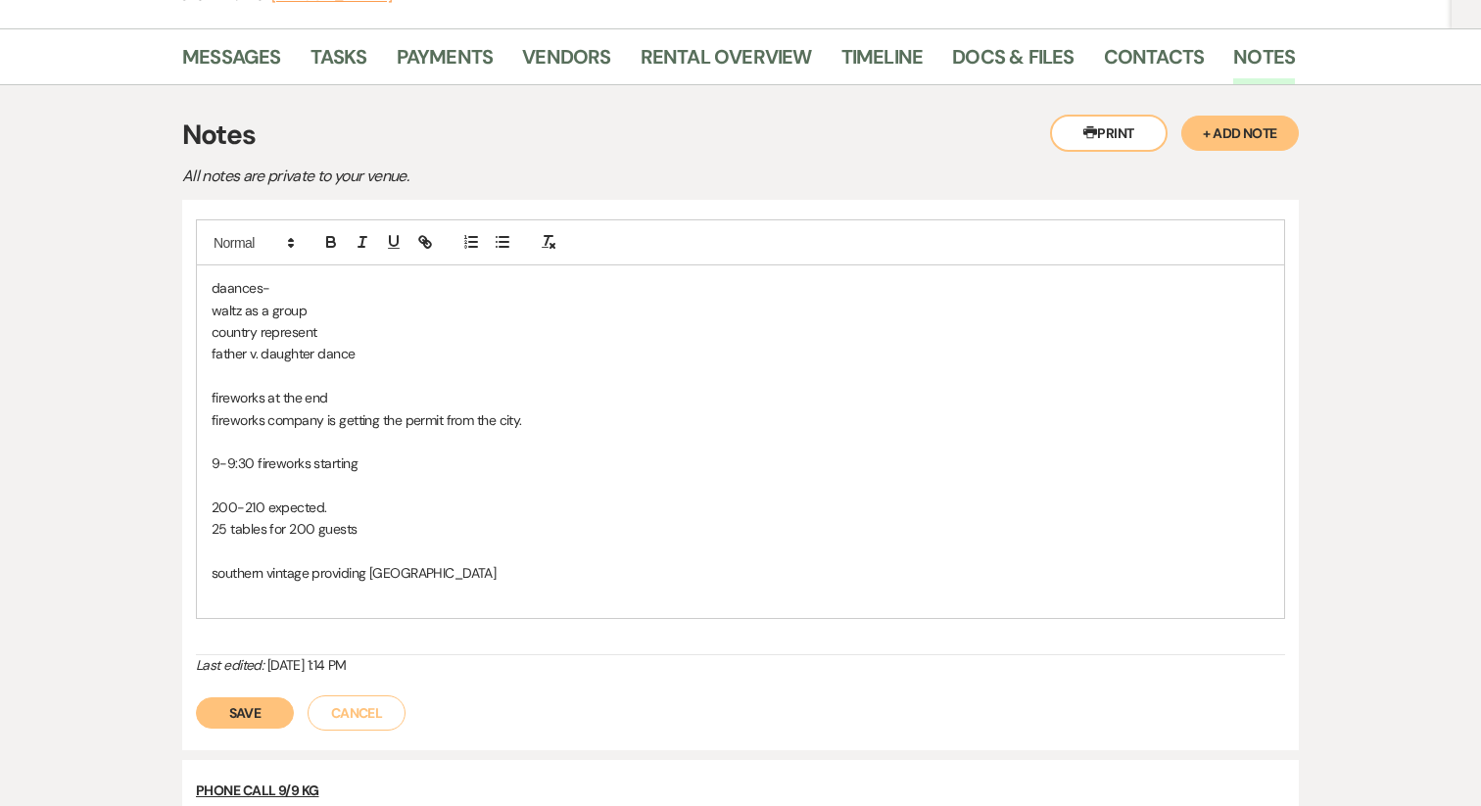
click at [229, 293] on p "daances-" at bounding box center [741, 288] width 1058 height 22
click at [212, 290] on p "dances-" at bounding box center [741, 288] width 1058 height 22
click at [213, 287] on p "special dances-" at bounding box center [741, 288] width 1058 height 22
click at [238, 751] on div "special dances- waltz as a group country represent father v. daughter dance fir…" at bounding box center [740, 815] width 1116 height 1231
click at [238, 703] on button "Save" at bounding box center [245, 712] width 98 height 31
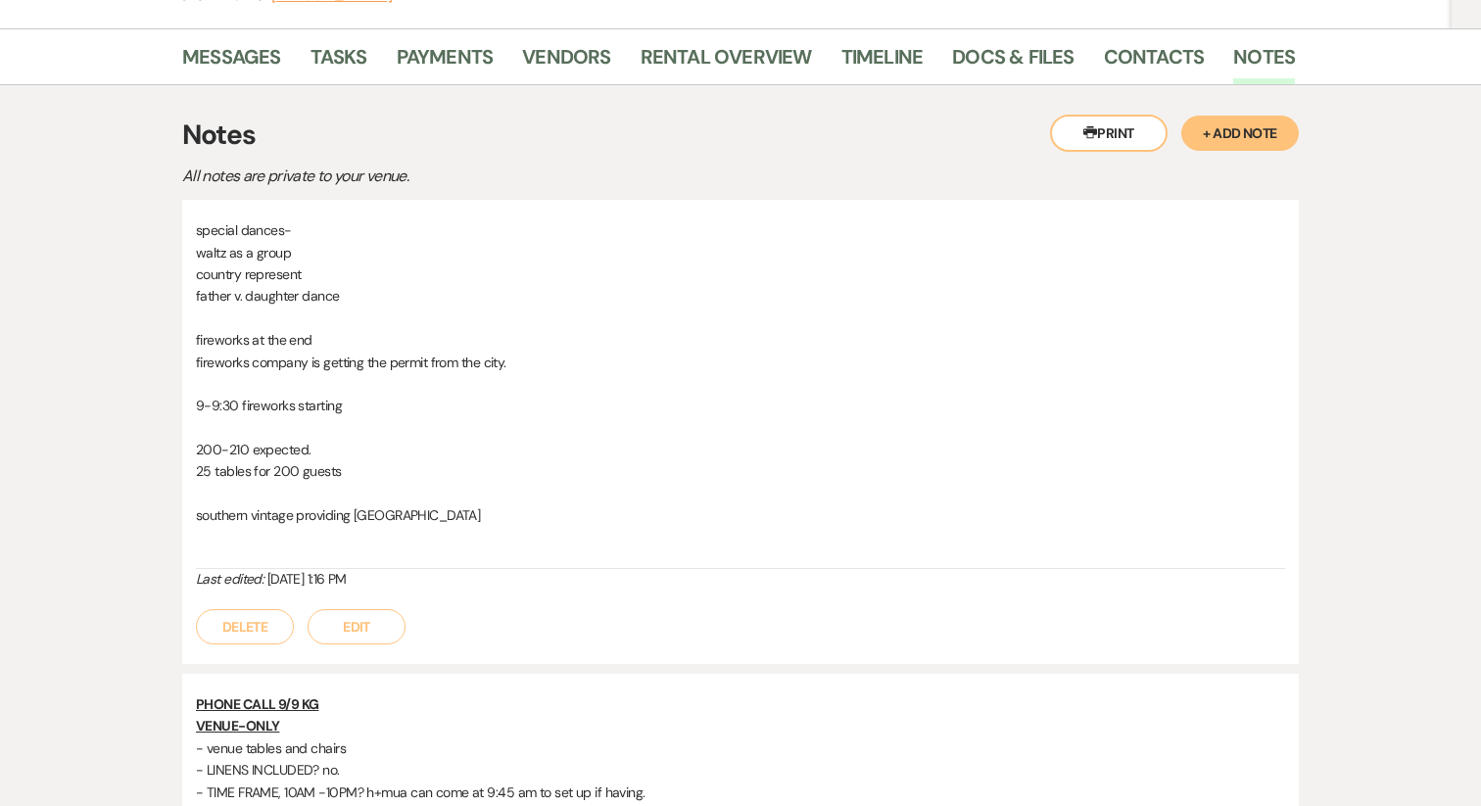
click at [354, 617] on button "Edit" at bounding box center [356, 626] width 98 height 35
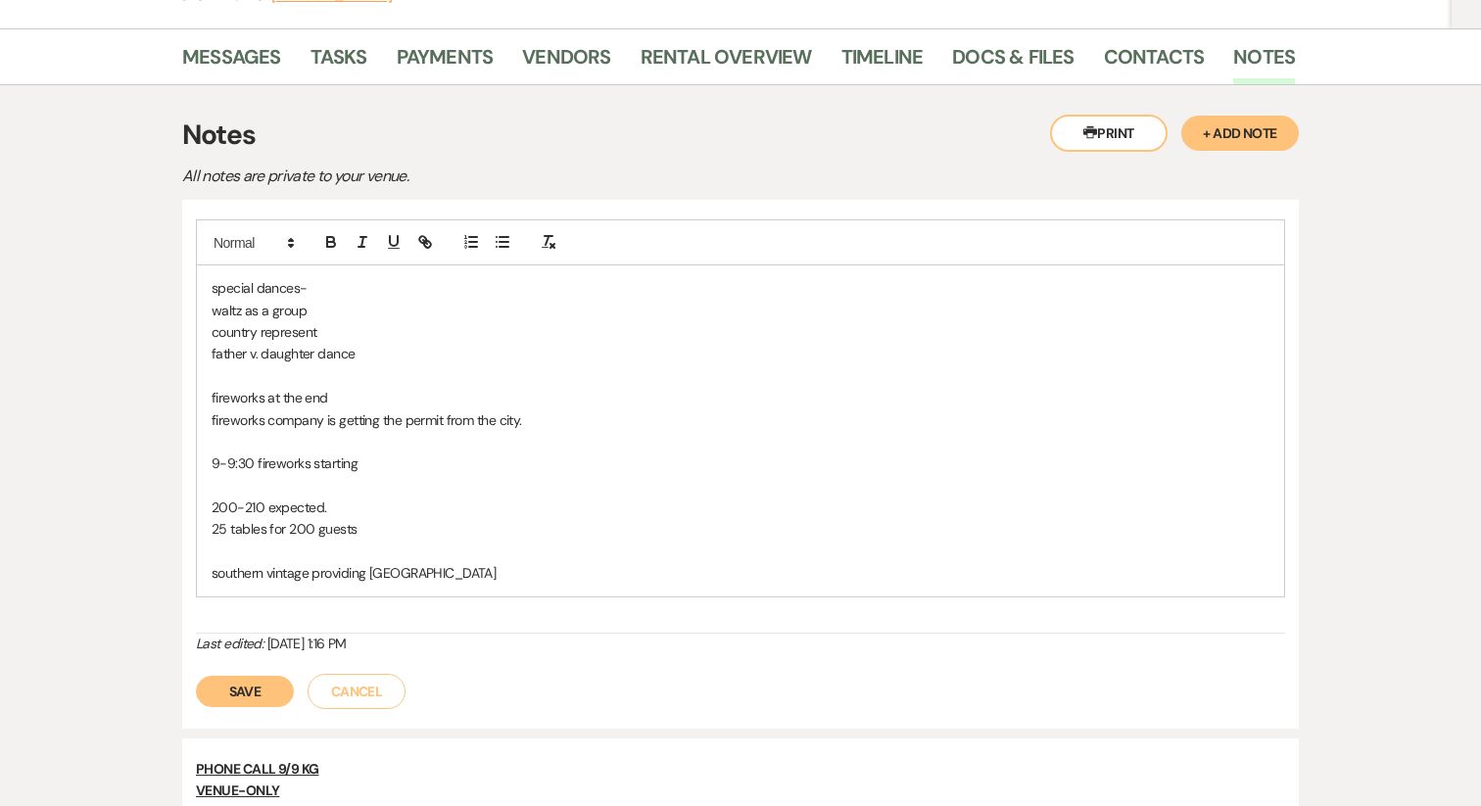
click at [408, 579] on p "southern vintage providing [GEOGRAPHIC_DATA]" at bounding box center [741, 573] width 1058 height 22
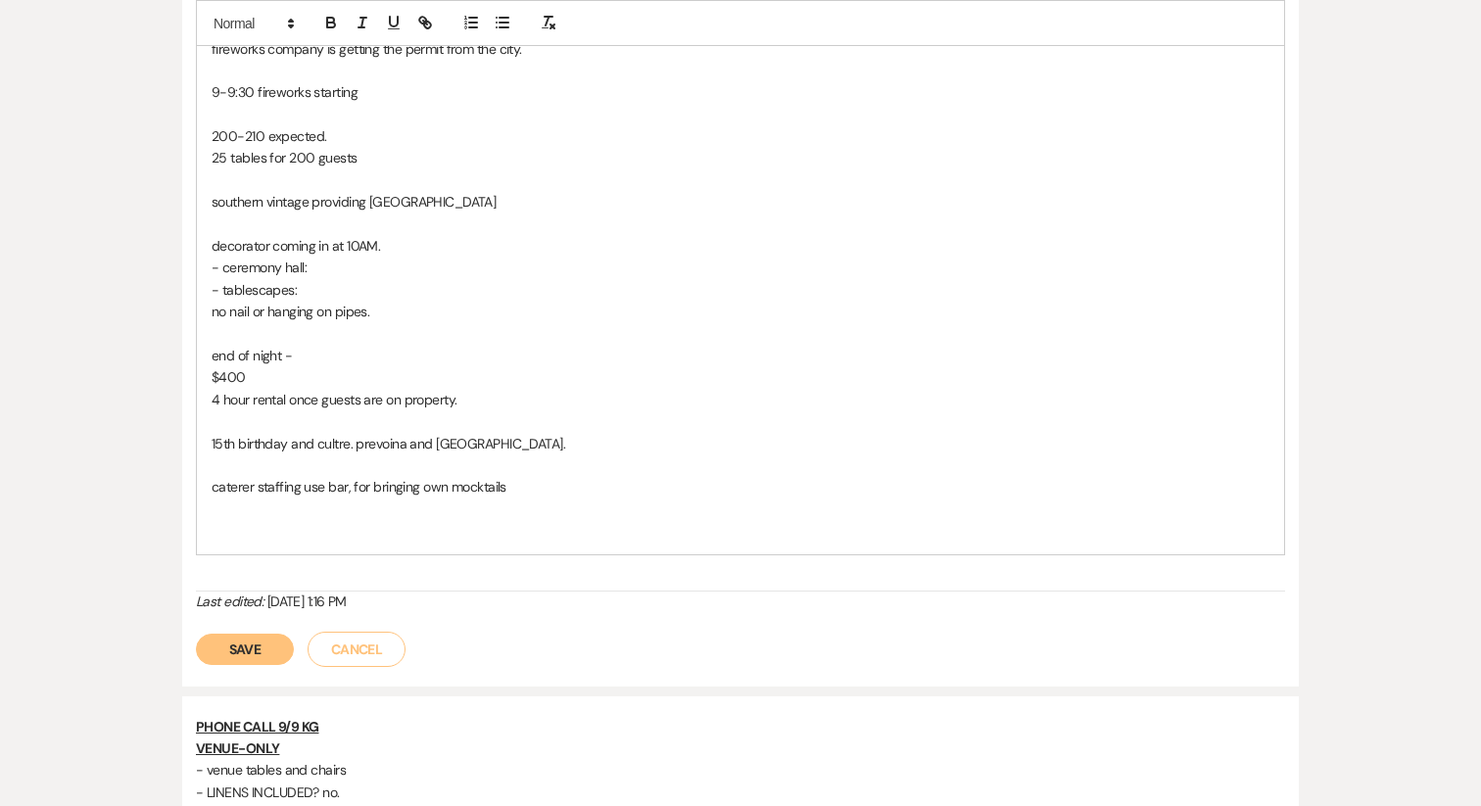
scroll to position [670, 0]
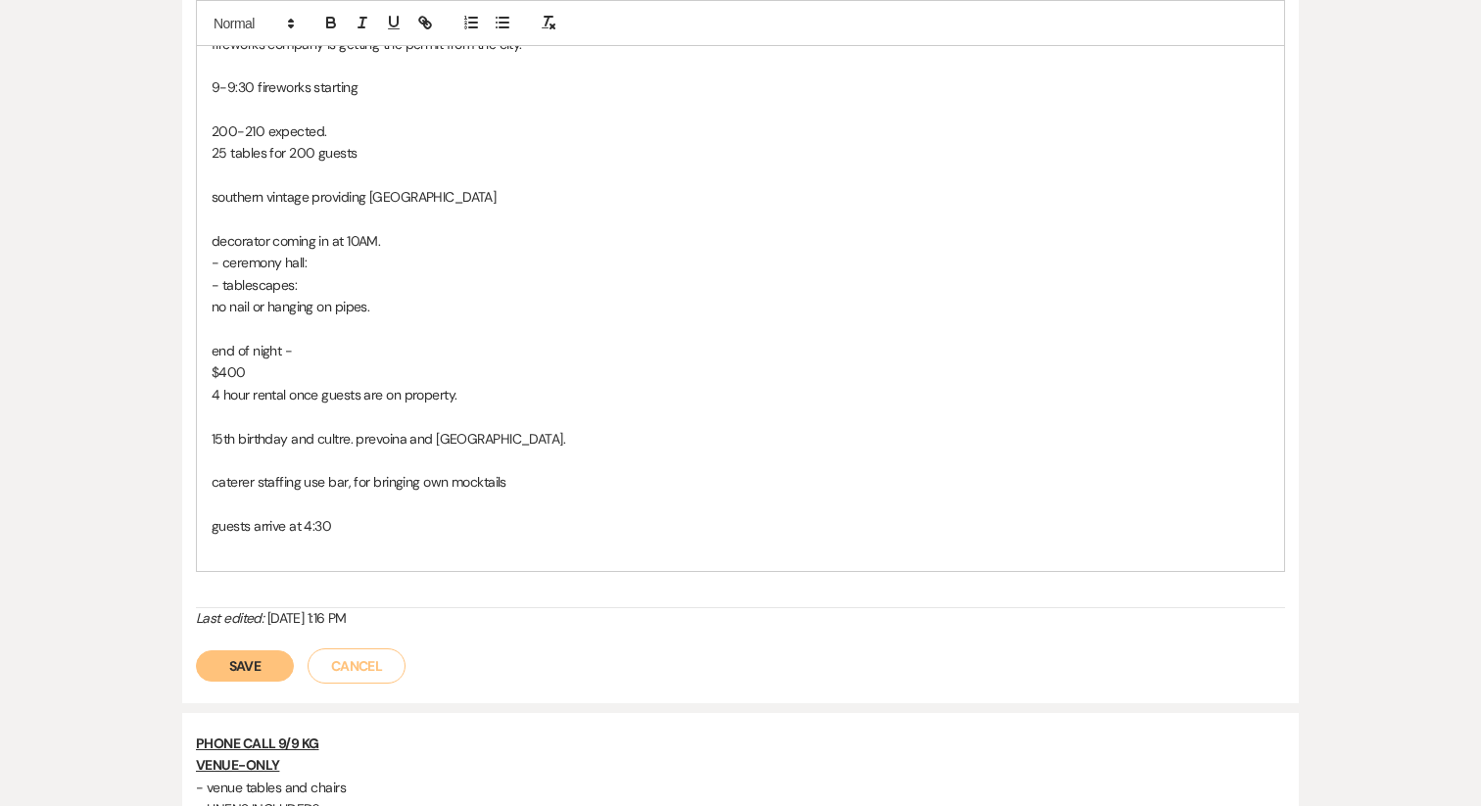
click at [254, 504] on p at bounding box center [741, 505] width 1058 height 22
click at [216, 503] on p "TIMELINE" at bounding box center [741, 505] width 1058 height 22
click at [212, 503] on p "TIMELINE" at bounding box center [741, 505] width 1058 height 22
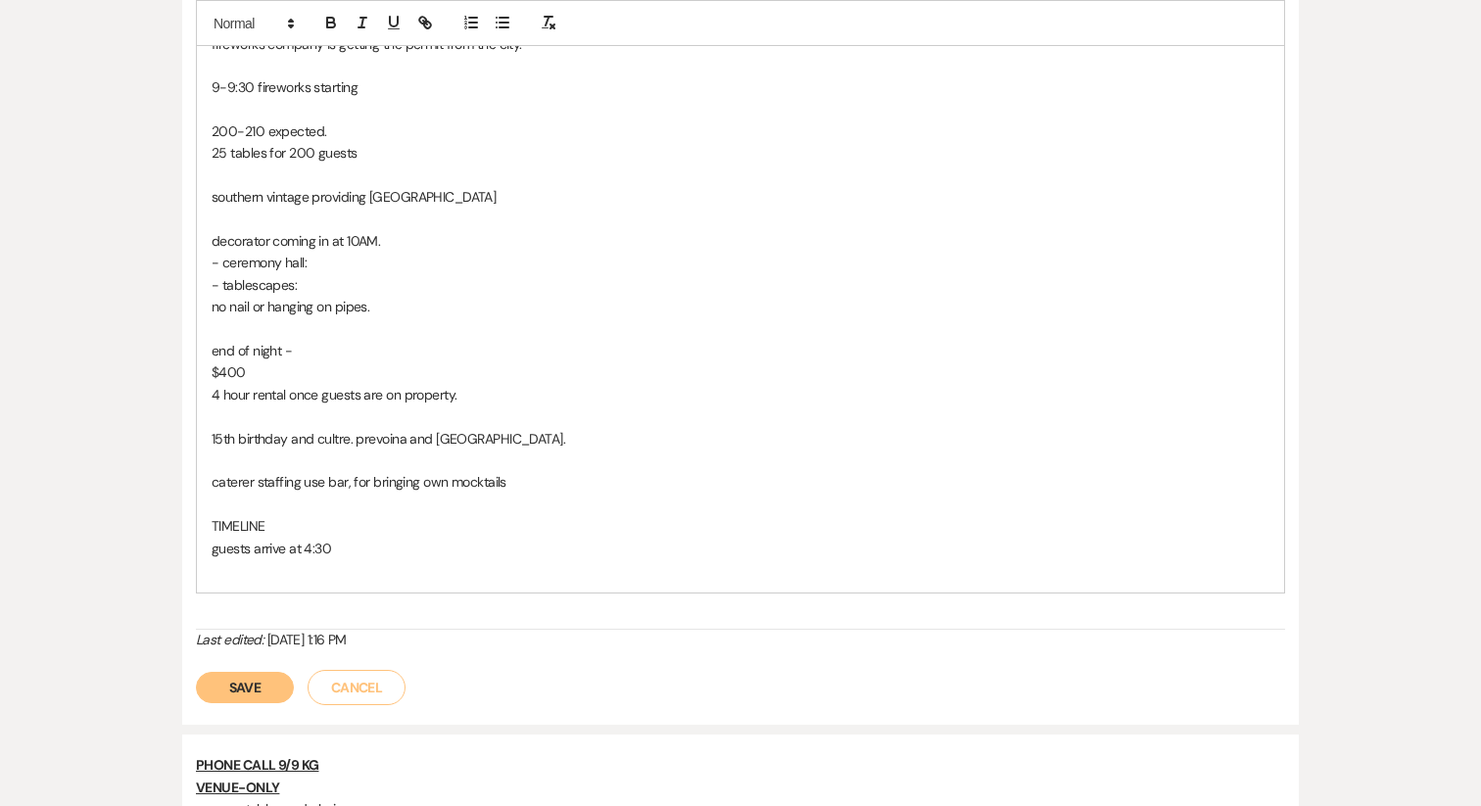
click at [362, 551] on p "guests arrive at 4:30" at bounding box center [741, 549] width 1058 height 22
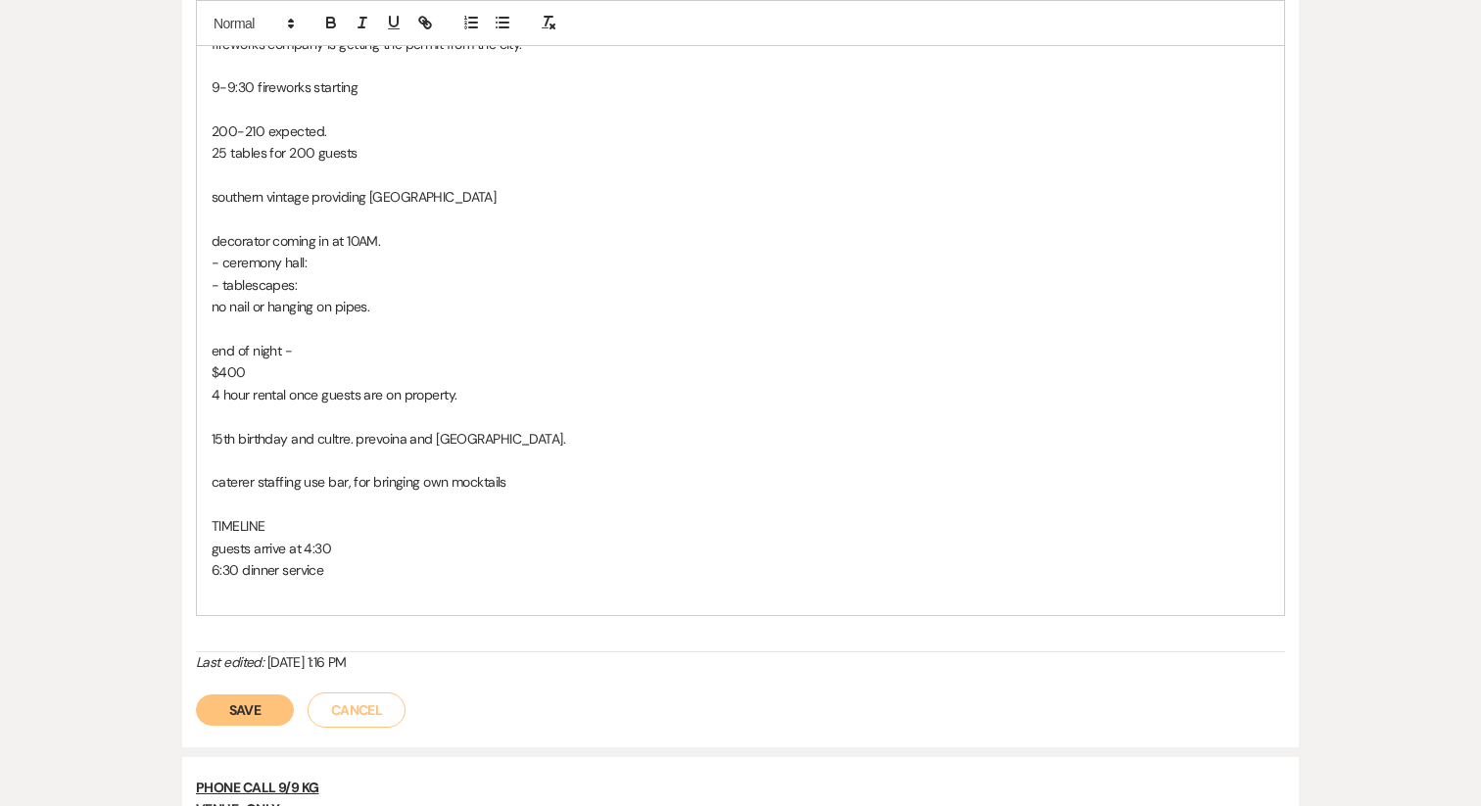
click at [392, 552] on p "guests arrive at 4:30" at bounding box center [741, 549] width 1058 height 22
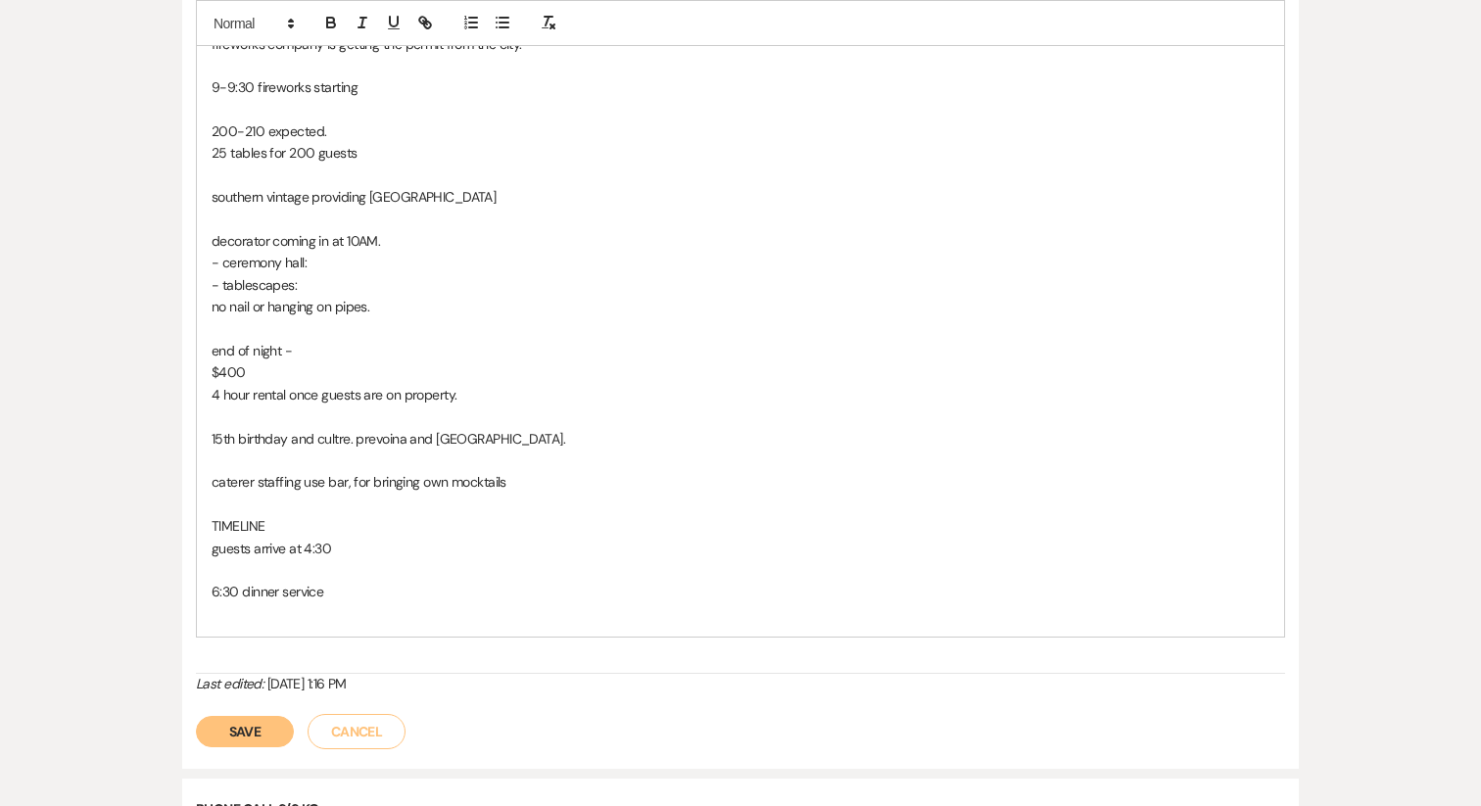
click at [361, 507] on p at bounding box center [741, 505] width 1058 height 22
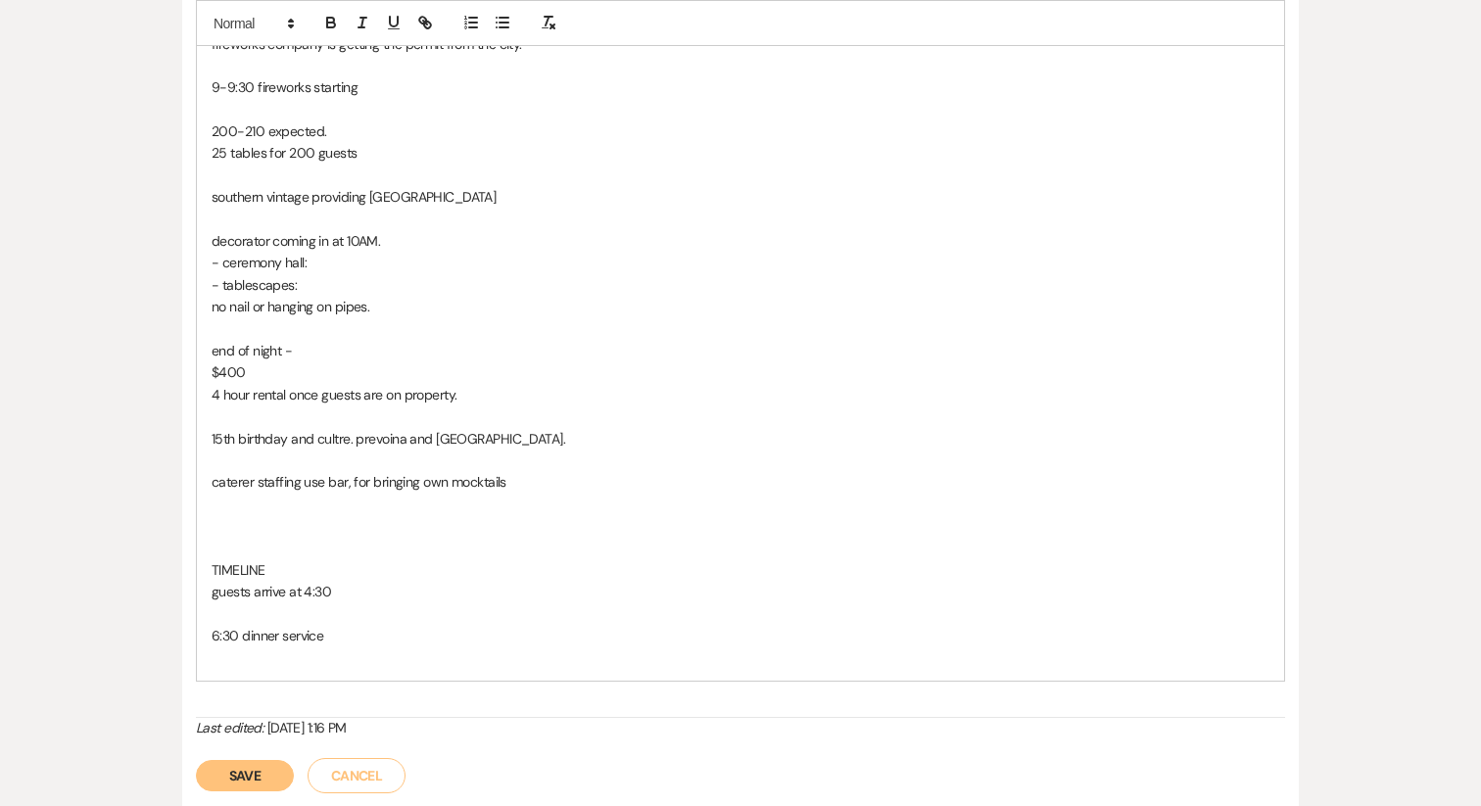
click at [229, 516] on p at bounding box center [741, 526] width 1058 height 22
click at [240, 528] on p "buffett in ceremony room" at bounding box center [741, 526] width 1058 height 22
click at [383, 525] on p "buffet in ceremony room" at bounding box center [741, 526] width 1058 height 22
click at [279, 597] on p "guests arrive at 4:30" at bounding box center [741, 592] width 1058 height 22
click at [254, 615] on p at bounding box center [741, 614] width 1058 height 22
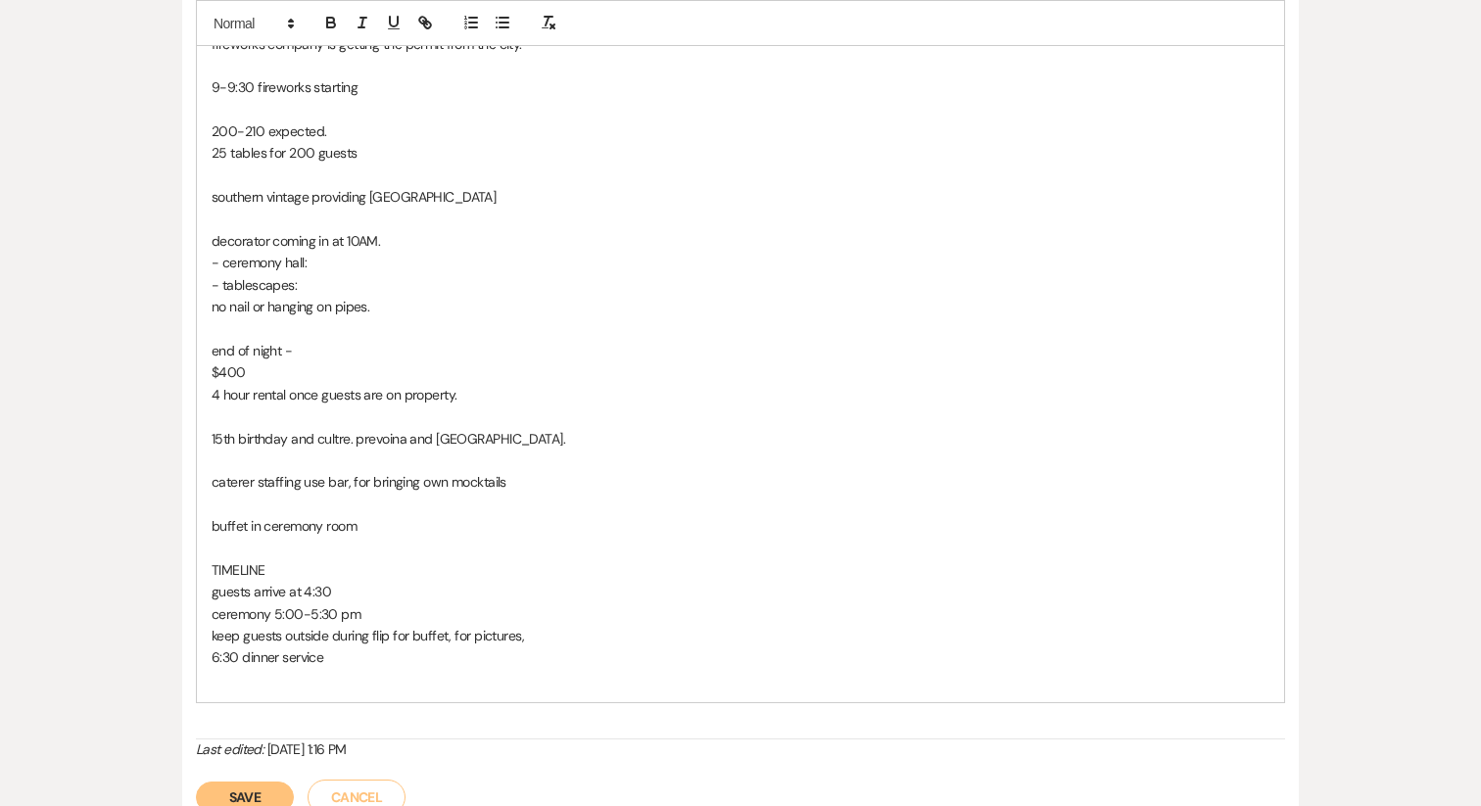
click at [454, 636] on p "keep guests outside during flip for buffet, for pictures," at bounding box center [741, 636] width 1058 height 22
click at [449, 636] on p "keep guests outside during flip for buffet, for pictures," at bounding box center [741, 636] width 1058 height 22
click at [453, 636] on p "keep guests outside during flip for buffet, for pictures," at bounding box center [741, 636] width 1058 height 22
click at [533, 637] on p "keep guests outside during flip for buffet, for pictures," at bounding box center [741, 636] width 1058 height 22
drag, startPoint x: 311, startPoint y: 610, endPoint x: 174, endPoint y: 587, distance: 139.1
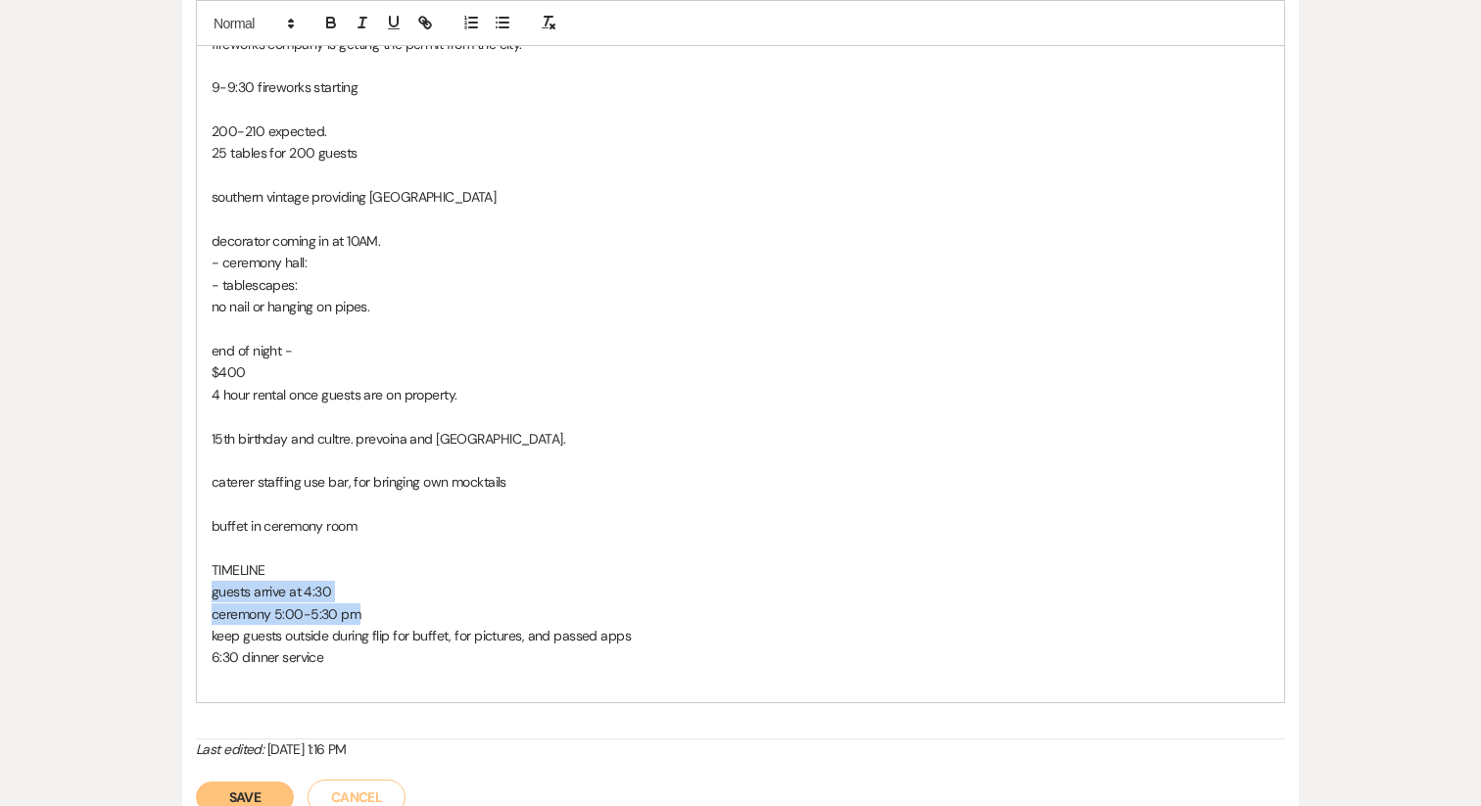
click at [174, 587] on div "Messages Tasks Payments Vendors Rental Overview Timeline Docs & Files Contacts …" at bounding box center [740, 593] width 1481 height 1883
click at [655, 646] on p "6:30 dinner service" at bounding box center [741, 657] width 1058 height 22
click at [650, 630] on p "keep guests outside during flip for buffet, for pictures, and passed apps" at bounding box center [741, 636] width 1058 height 22
click at [410, 598] on p "guests arrive at 4:30" at bounding box center [741, 592] width 1058 height 22
click at [406, 615] on p "ceremony 5:00-5:30 pm" at bounding box center [741, 614] width 1058 height 22
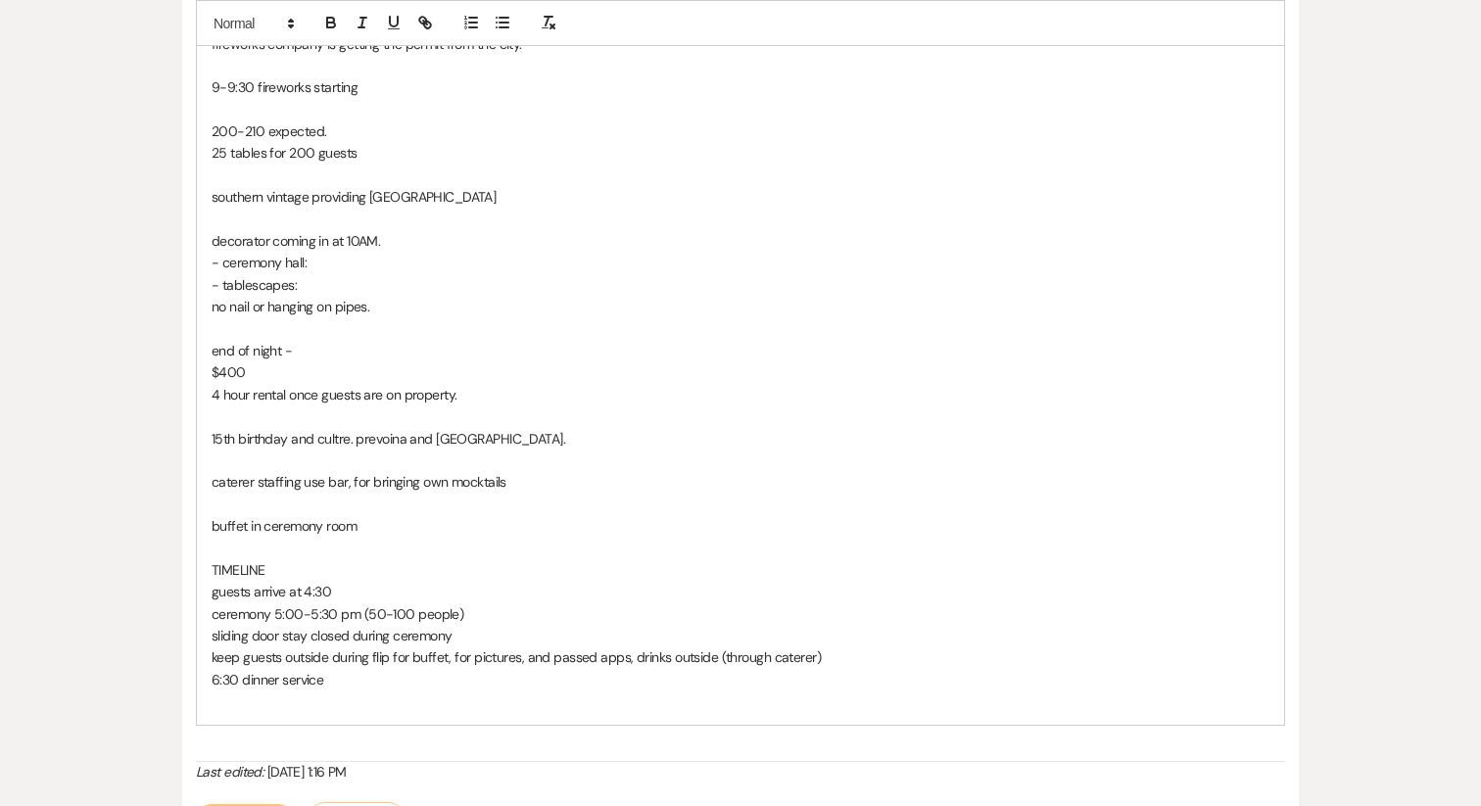
click at [882, 662] on p "keep guests outside during flip for buffet, for pictures, and passed apps, drin…" at bounding box center [741, 657] width 1058 height 22
click at [414, 690] on p at bounding box center [741, 701] width 1058 height 22
click at [358, 690] on p at bounding box center [741, 701] width 1058 height 22
click at [885, 659] on p "keep guests outside during flip for buffet, for pictures, and passed apps, drin…" at bounding box center [741, 657] width 1058 height 22
drag, startPoint x: 388, startPoint y: 684, endPoint x: 549, endPoint y: 691, distance: 161.8
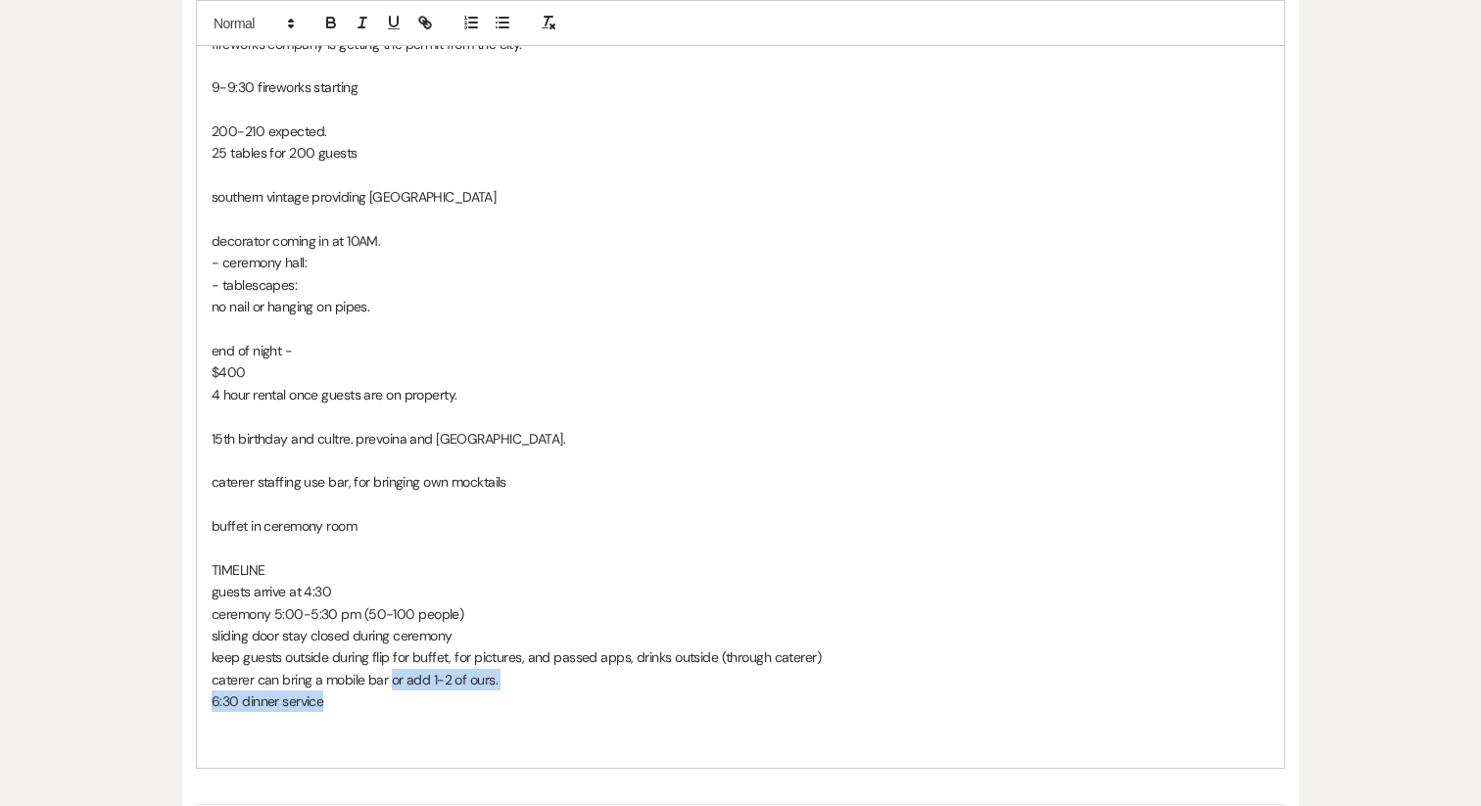
click at [549, 691] on div "special dances- waltz as a group country represent father v. daughter dance fir…" at bounding box center [740, 328] width 1087 height 878
click at [435, 711] on p "6:30 dinner service" at bounding box center [741, 701] width 1058 height 22
click at [262, 687] on p "caterer can bring a mobile bar or add 1-2 of ours." at bounding box center [741, 680] width 1058 height 22
drag, startPoint x: 396, startPoint y: 682, endPoint x: 538, endPoint y: 682, distance: 142.0
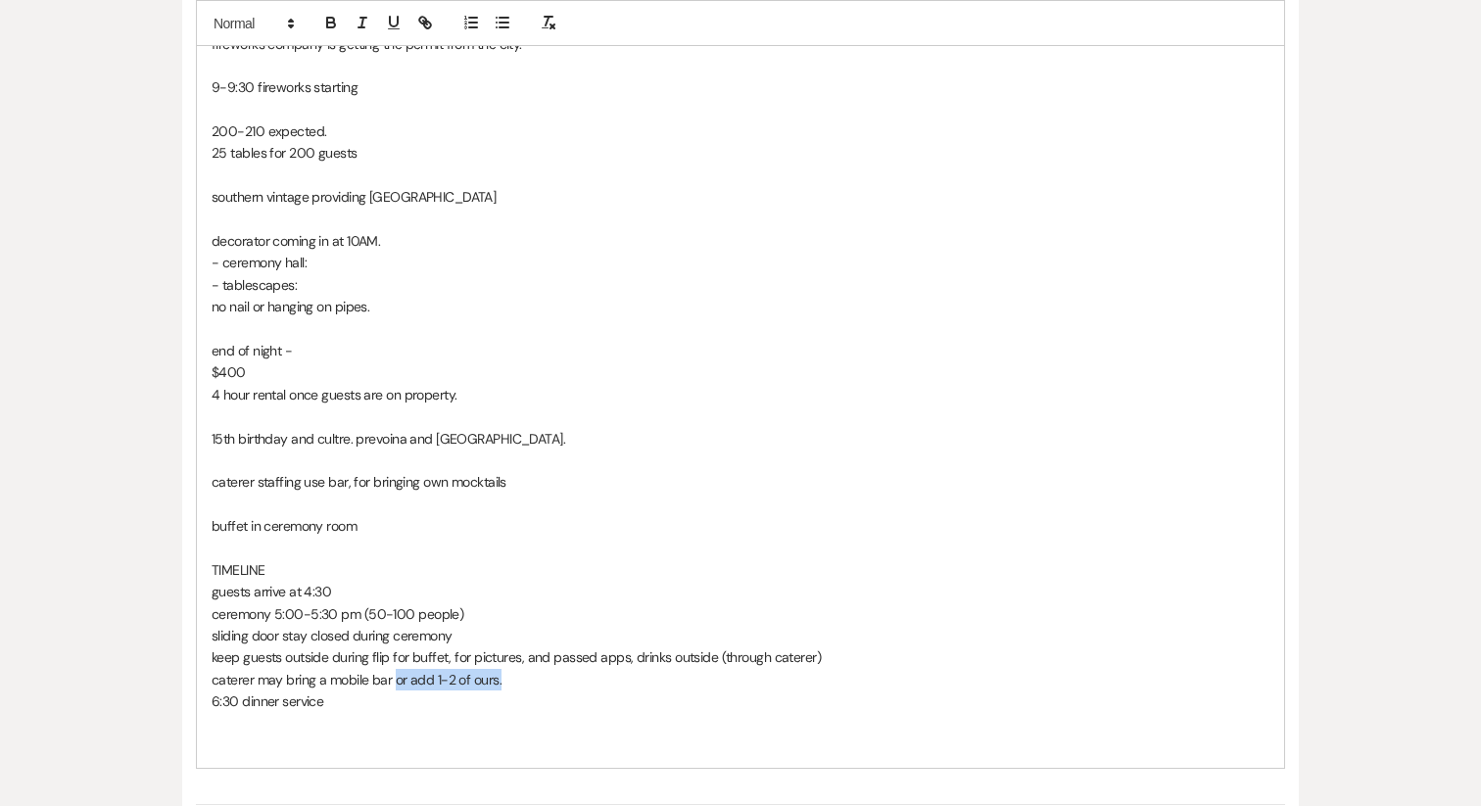
click at [538, 682] on p "caterer may bring a mobile bar or add 1-2 of ours." at bounding box center [741, 680] width 1058 height 22
click at [208, 636] on div "special dances- waltz as a group country represent father v. daughter dance fir…" at bounding box center [740, 328] width 1087 height 878
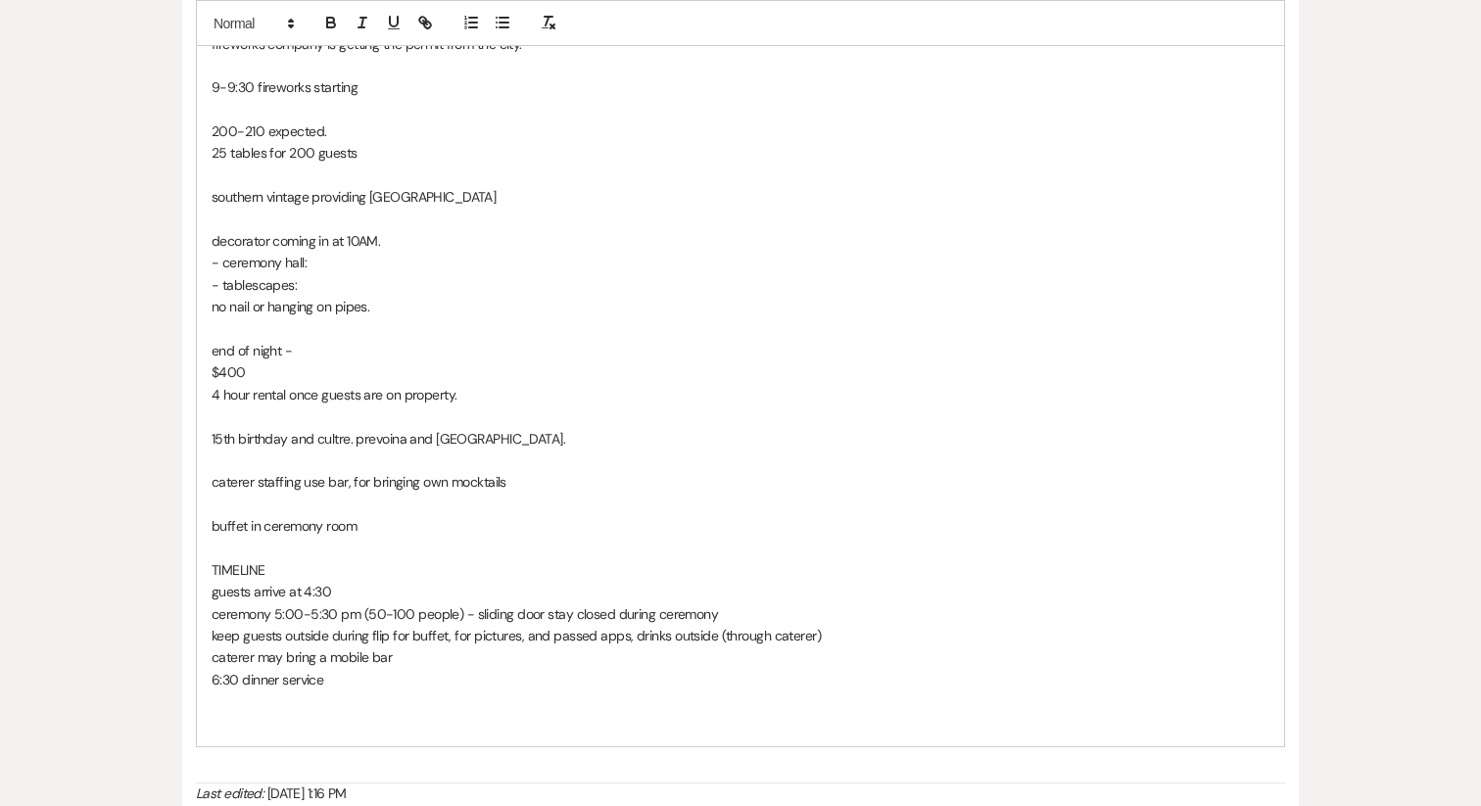
click at [212, 640] on p "keep guests outside during flip for buffet, for pictures, and passed apps, drin…" at bounding box center [741, 636] width 1058 height 22
click at [870, 636] on p "keep guests outside during flip for buffet, for pictures, and passed apps, drin…" at bounding box center [741, 636] width 1058 height 22
click at [201, 638] on div "special dances- waltz as a group country represent father v. daughter dance fir…" at bounding box center [740, 317] width 1087 height 857
click at [931, 627] on p "5:30-6:15 PM - keep guests outside during flip for buffet, for pictures, and pa…" at bounding box center [741, 636] width 1058 height 22
click at [202, 659] on div "special dances- waltz as a group country represent father v. daughter dance fir…" at bounding box center [740, 317] width 1087 height 857
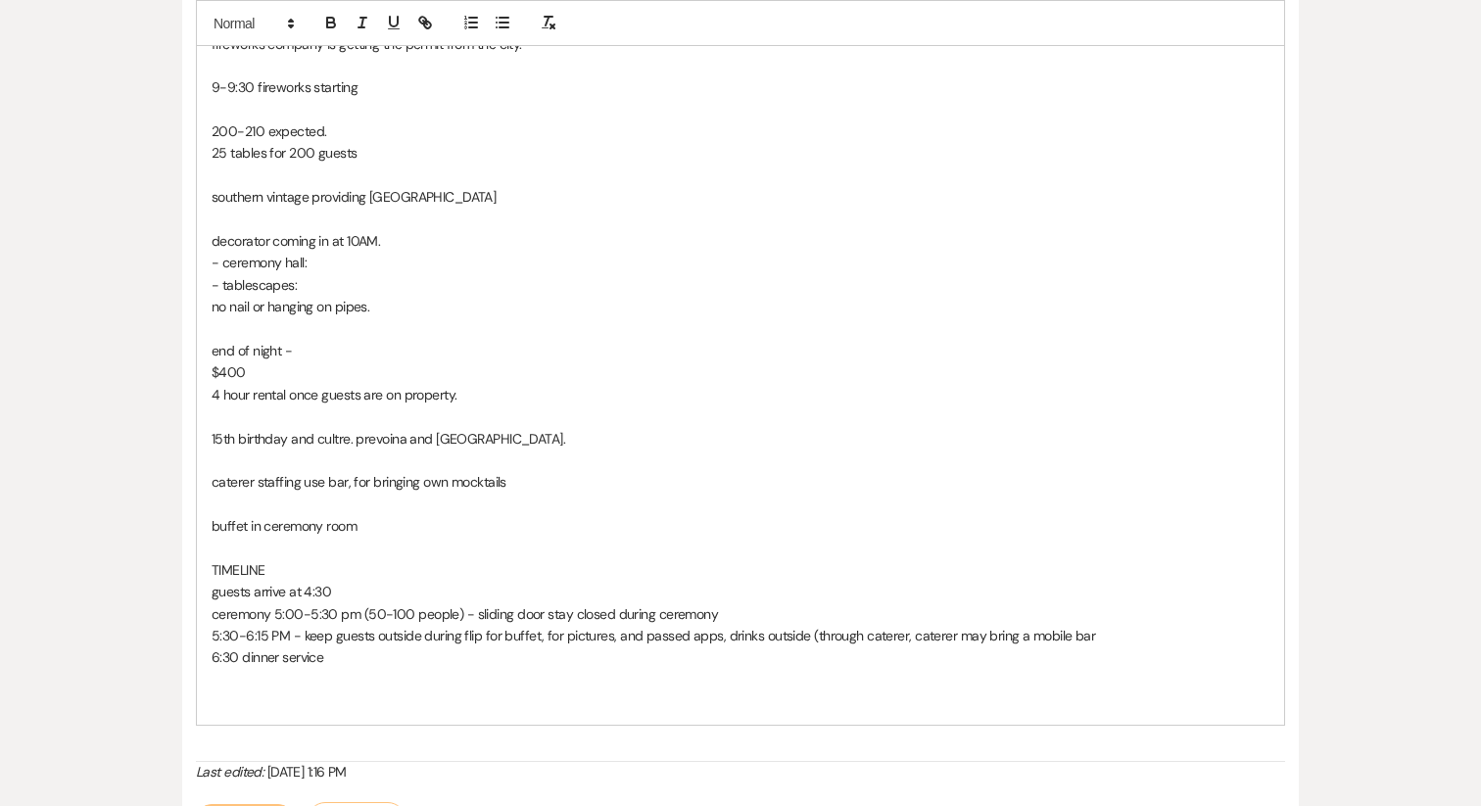
click at [1098, 639] on p "5:30-6:15 PM - keep guests outside during flip for buffet, for pictures, and pa…" at bounding box center [741, 636] width 1058 height 22
click at [255, 637] on p "5:30-6:15 PM - keep guests outside during flip for buffet, for pictures, and pa…" at bounding box center [741, 636] width 1058 height 22
click at [1165, 636] on p "5:30-6:00/15 PM - keep guests outside during flip for buffet, for pictures, and…" at bounding box center [741, 636] width 1058 height 22
click at [355, 668] on div "special dances- waltz as a group country represent father v. daughter dance fir…" at bounding box center [740, 306] width 1087 height 834
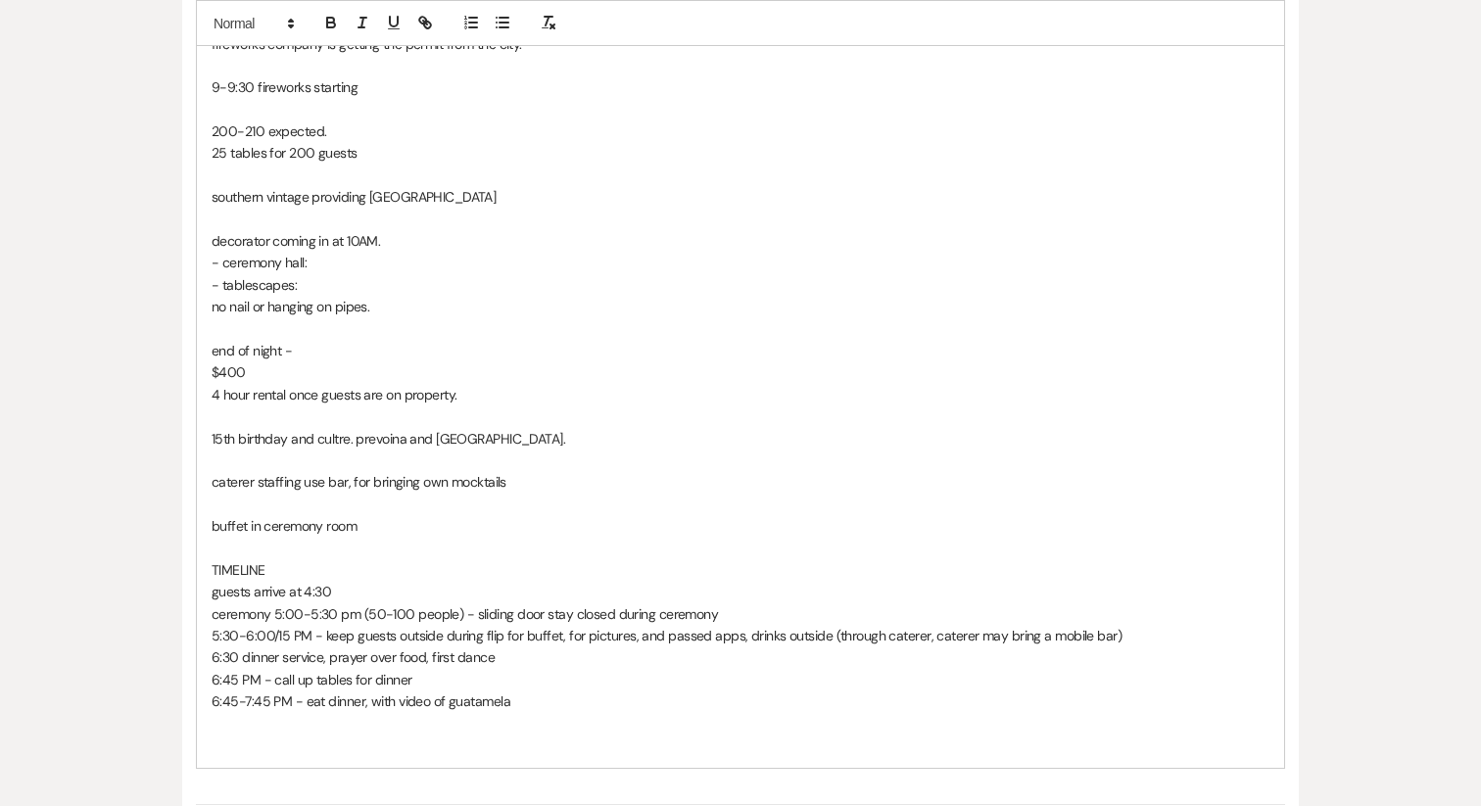
click at [475, 701] on p "6:45-7:45 PM - eat dinner, with video of guatamela" at bounding box center [741, 701] width 1058 height 22
click at [482, 700] on p "6:45-7:45 PM - eat dinner, with video of guatamela" at bounding box center [741, 701] width 1058 height 22
click at [557, 700] on p "6:45-7:45 PM - eat dinner, with video of guatamela" at bounding box center [741, 701] width 1058 height 22
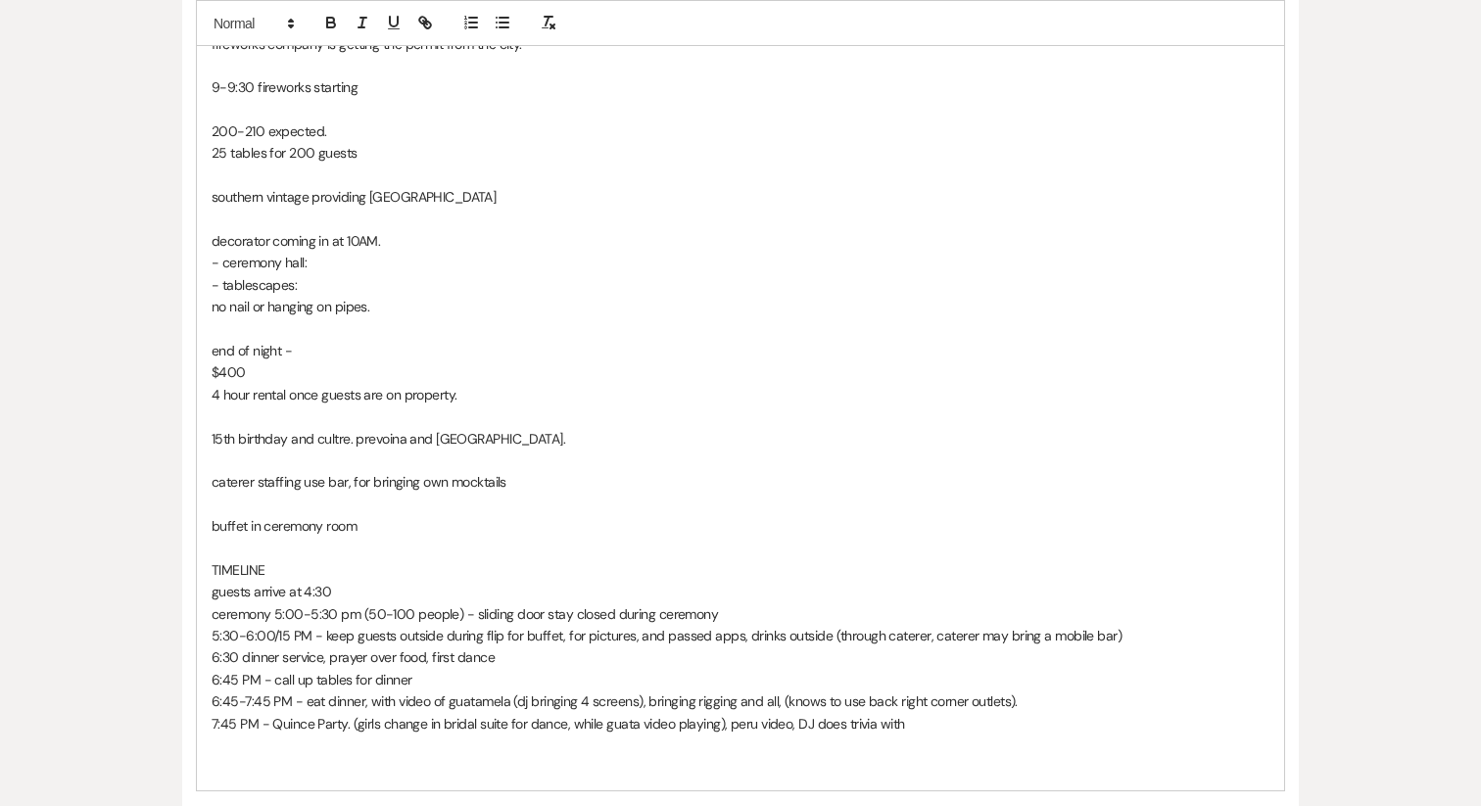
click at [723, 729] on p "7:45 PM - Quince Party. (girls change in bridal suite for dance, while guata vi…" at bounding box center [741, 724] width 1058 height 22
click at [784, 727] on p "7:45 PM - Quince Party. (girls change in bridal suite for dance, while guata vi…" at bounding box center [741, 724] width 1058 height 22
click at [1058, 721] on p "7:45 PM - Quince Party. (girls change in bridal suite for dance, while guata vi…" at bounding box center [741, 724] width 1058 height 22
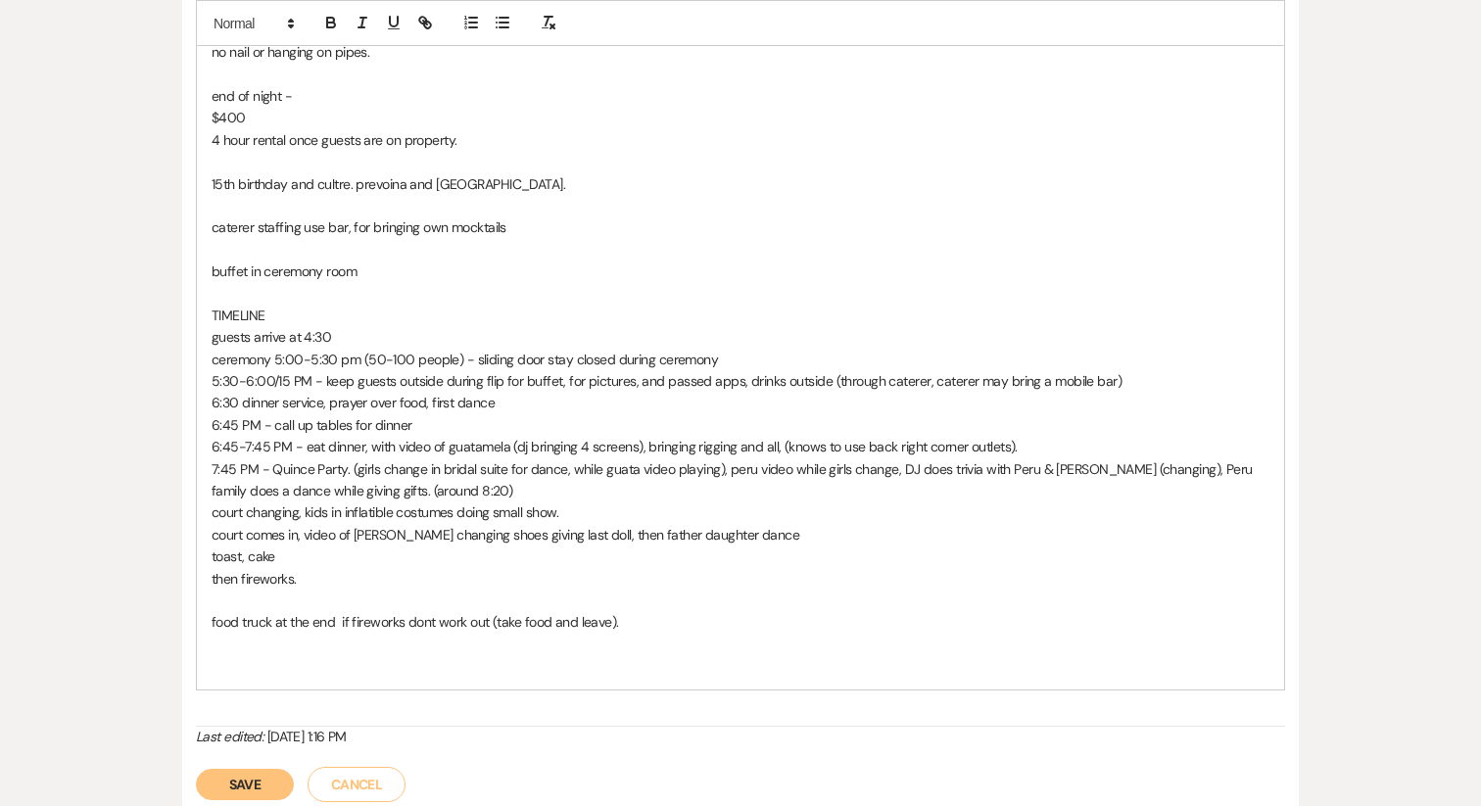
scroll to position [951, 0]
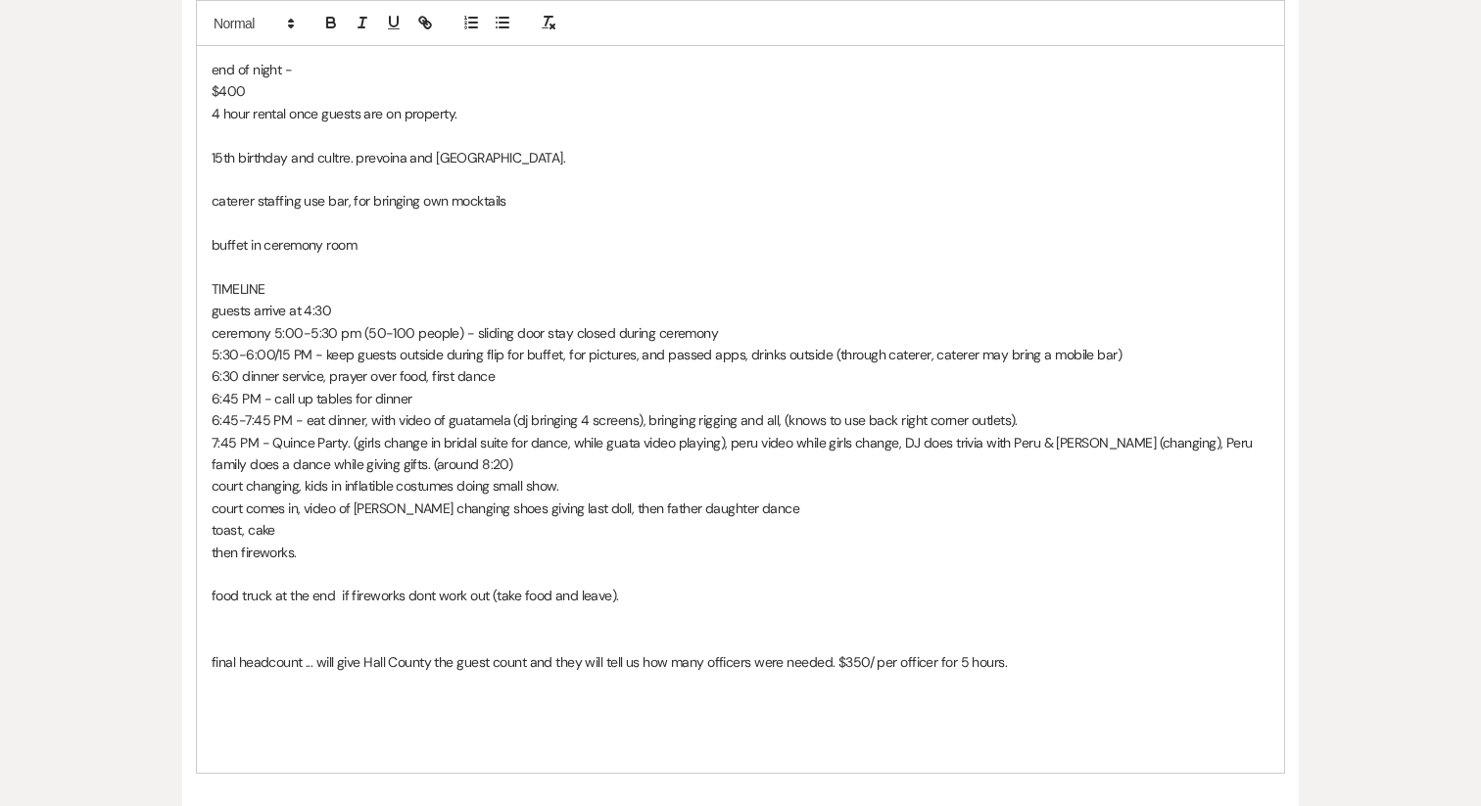
click at [250, 637] on p at bounding box center [741, 640] width 1058 height 22
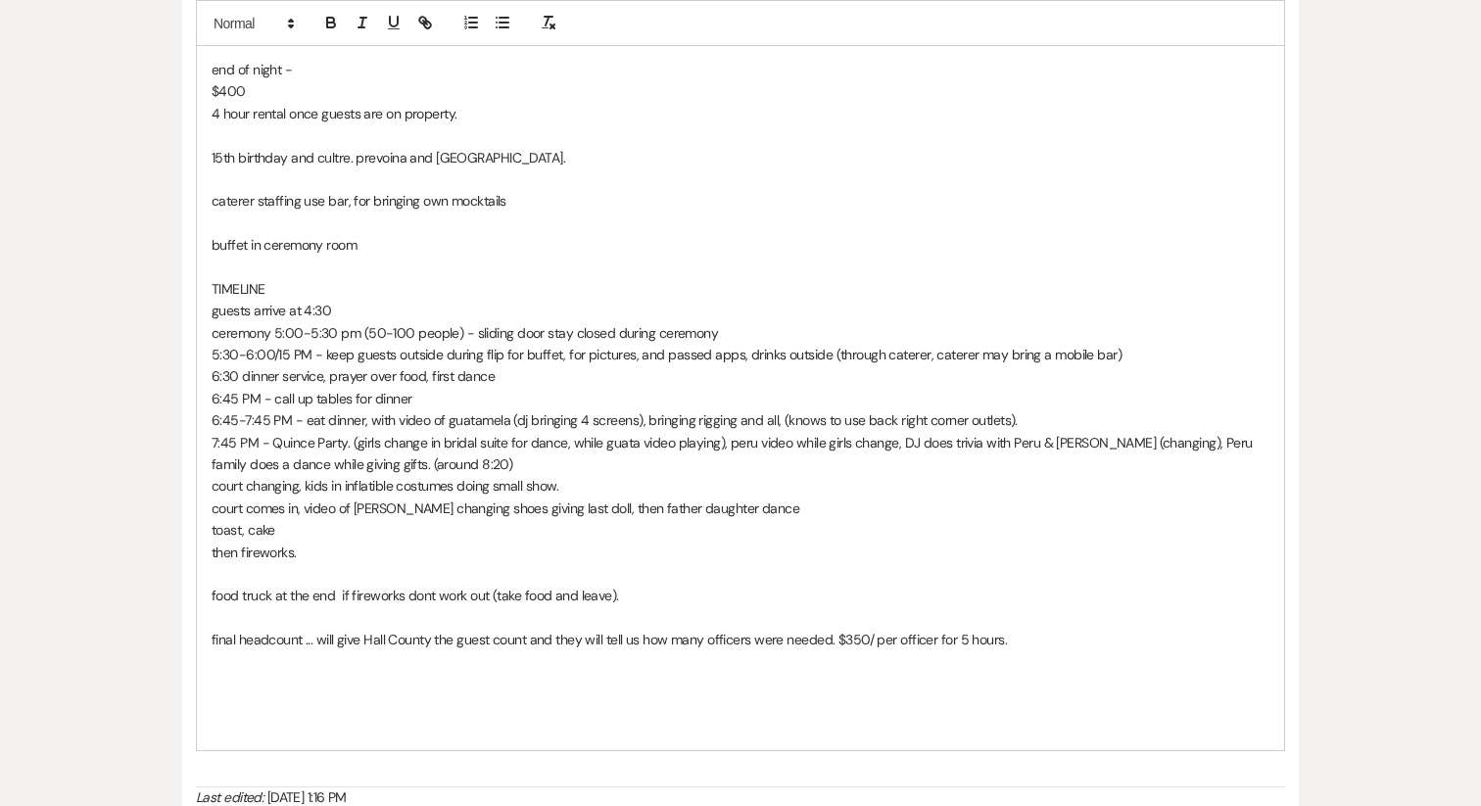
click at [241, 676] on p at bounding box center [741, 684] width 1058 height 22
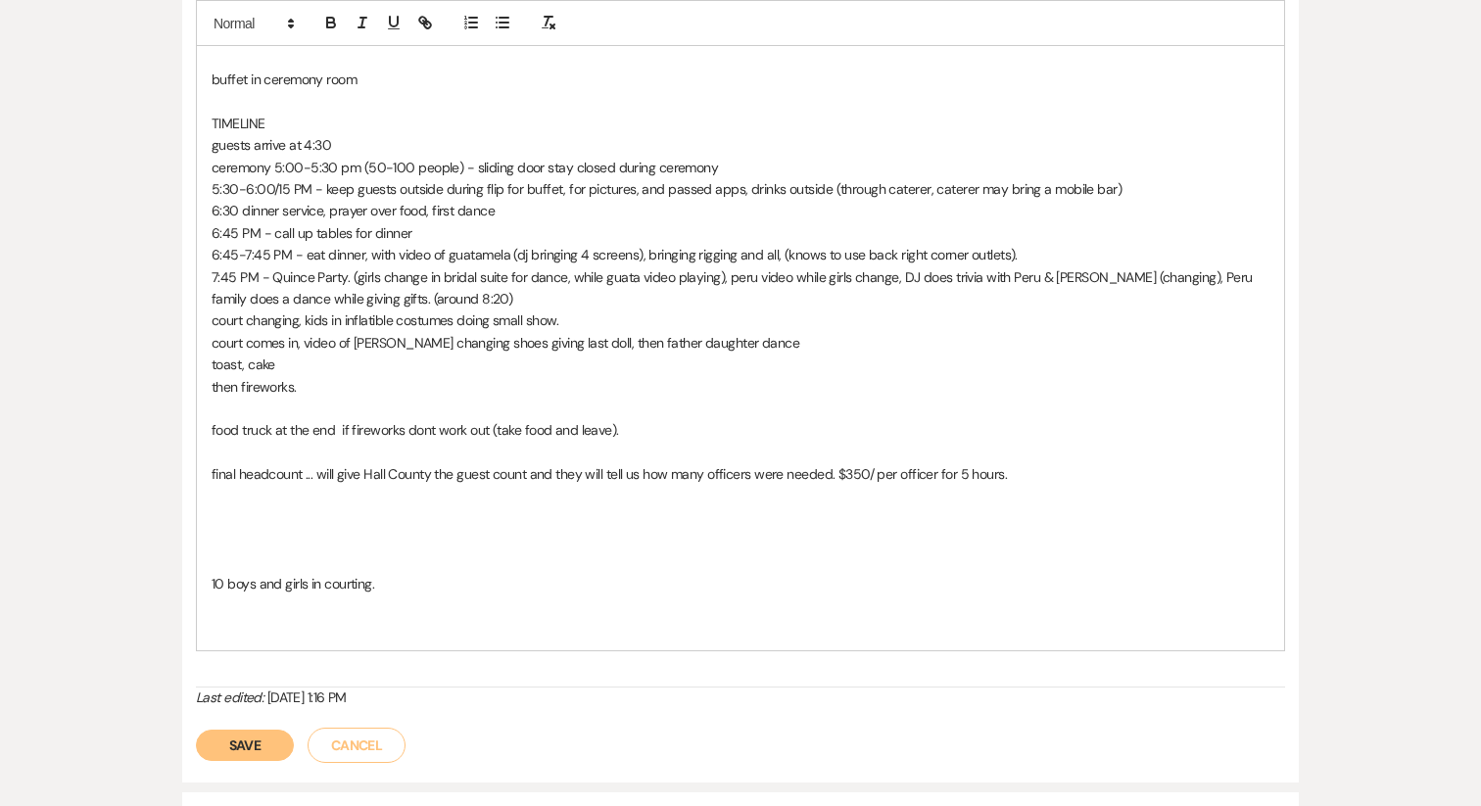
scroll to position [1153, 0]
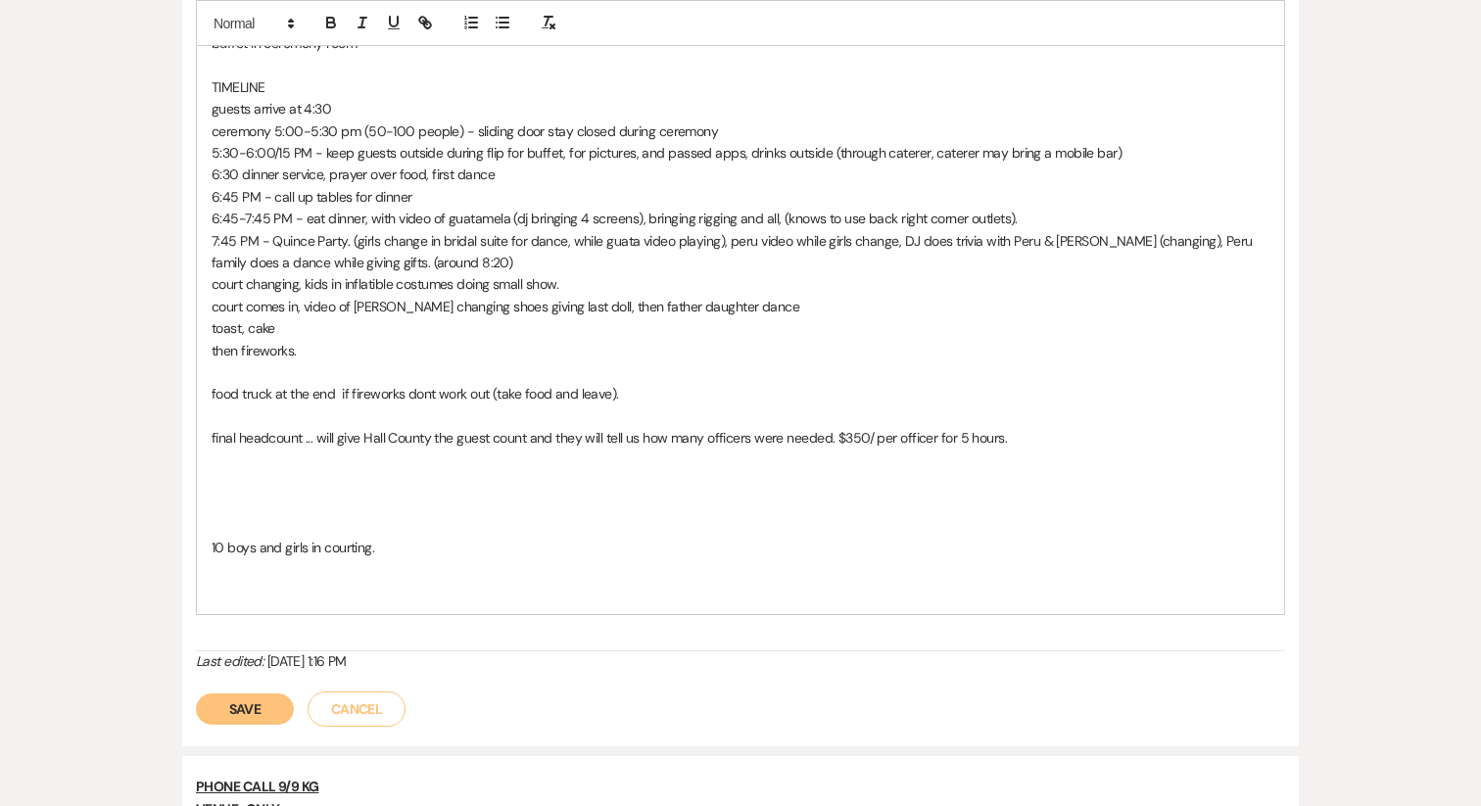
click at [245, 700] on button "Save" at bounding box center [245, 708] width 98 height 31
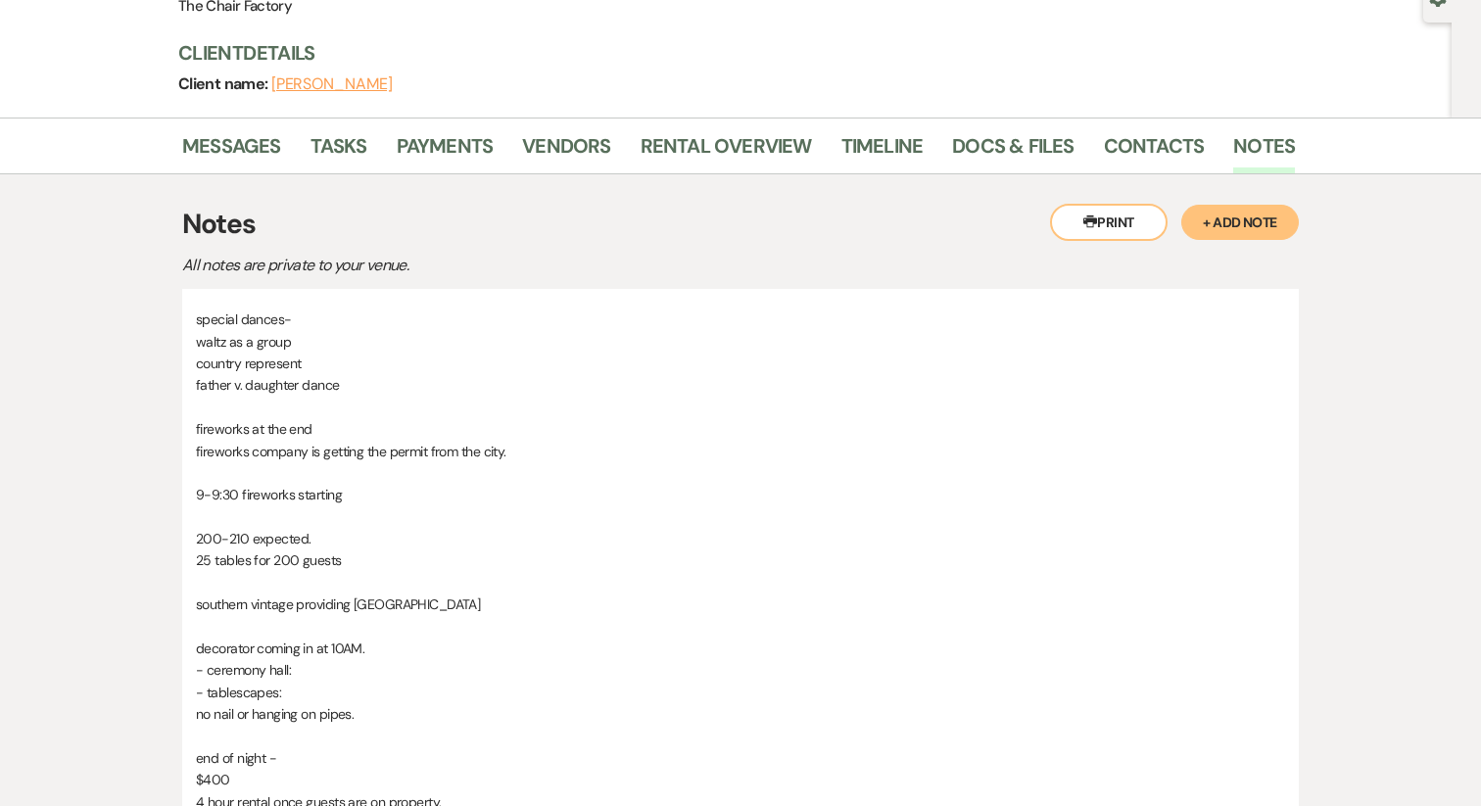
scroll to position [185, 0]
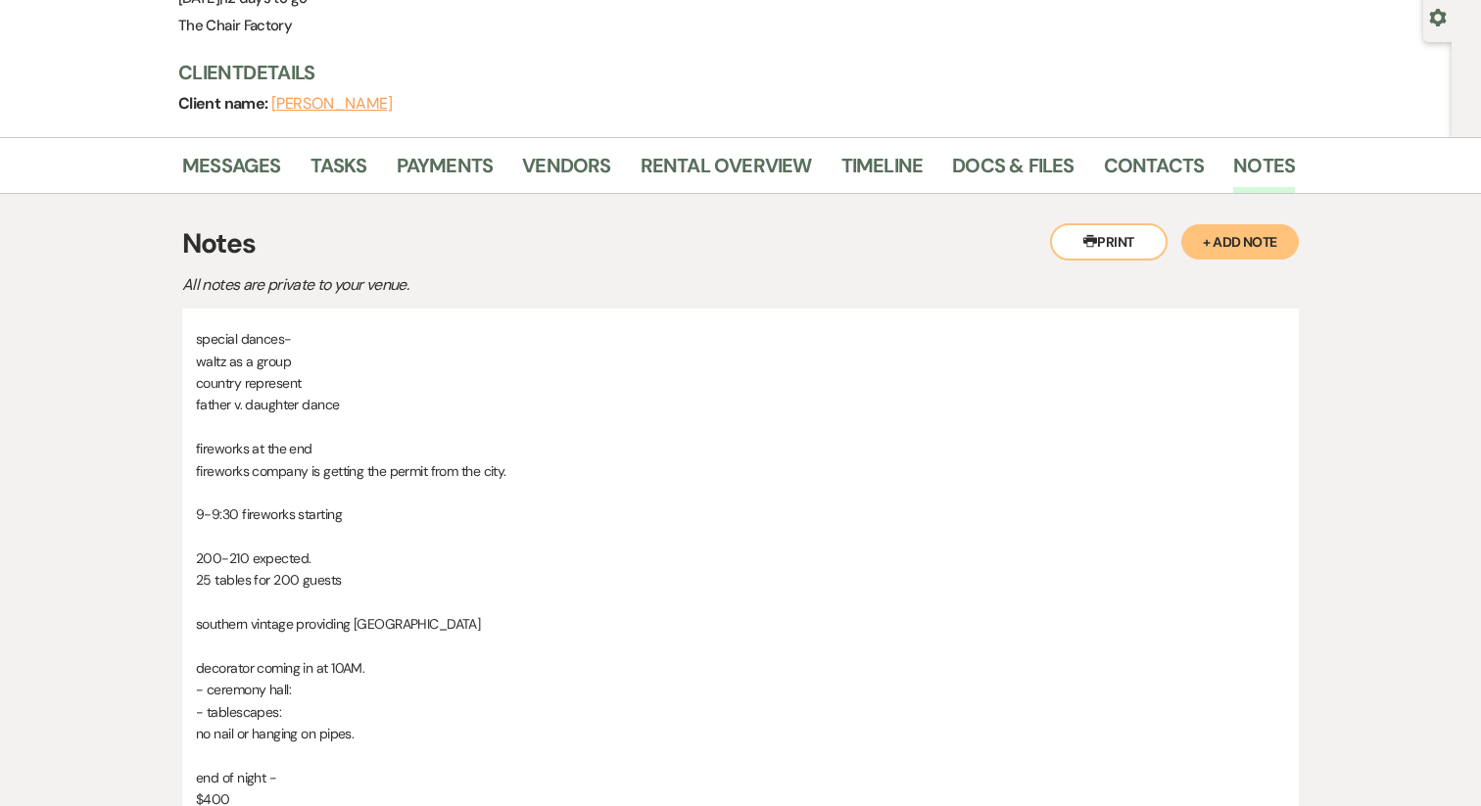
click at [1253, 243] on button "+ Add Note" at bounding box center [1240, 241] width 118 height 35
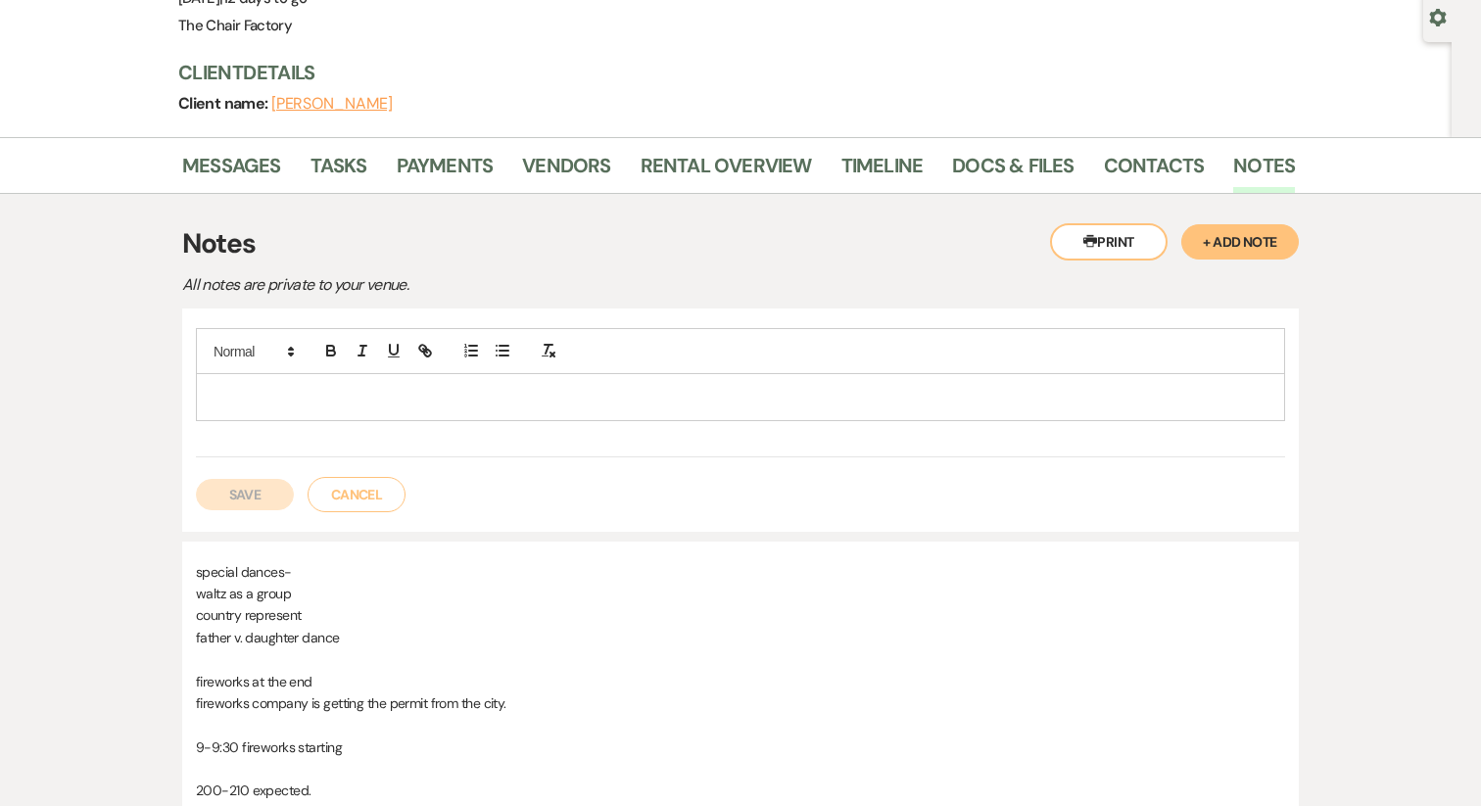
click at [401, 392] on p at bounding box center [741, 397] width 1058 height 22
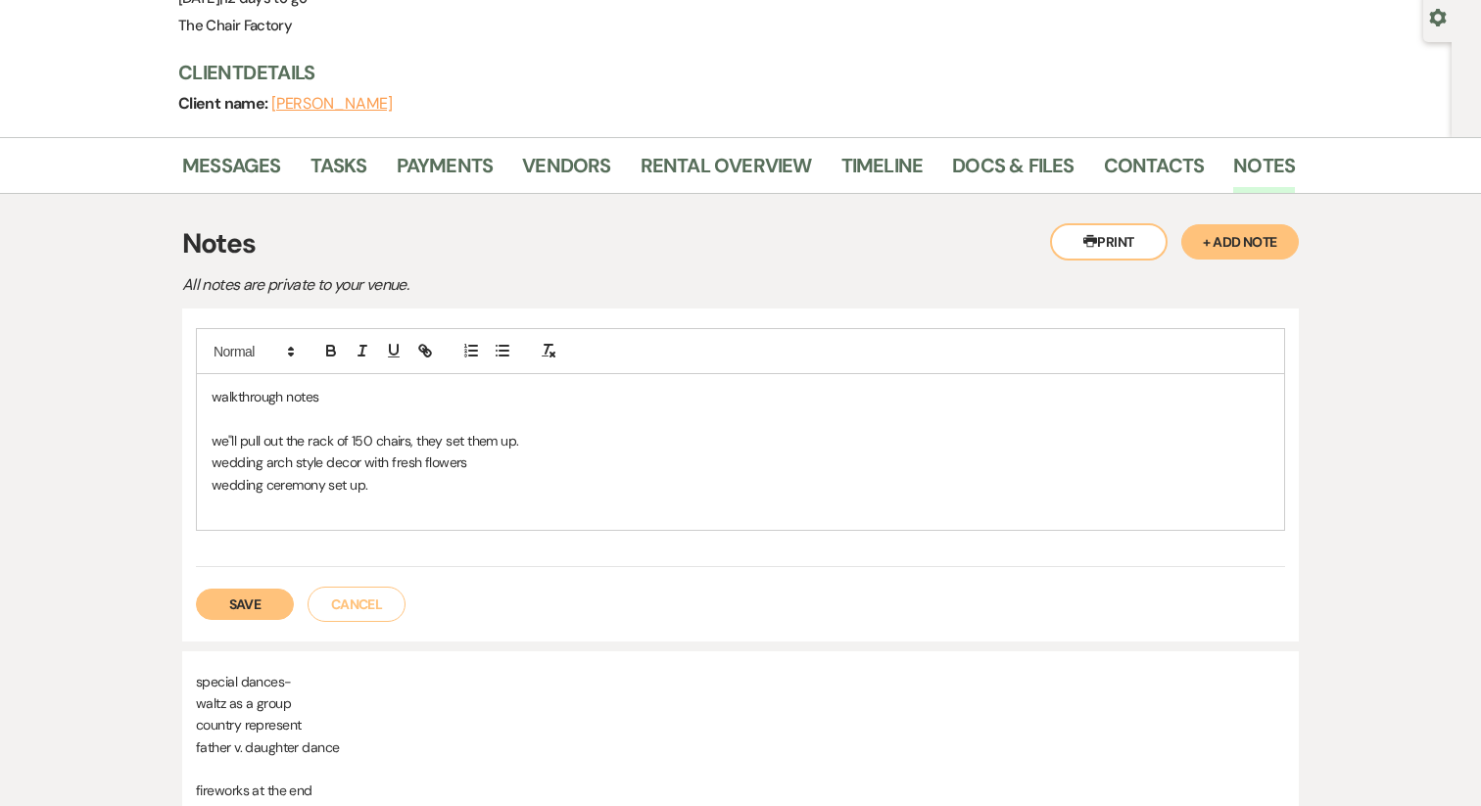
click at [224, 415] on p at bounding box center [741, 419] width 1058 height 22
click at [368, 511] on p at bounding box center [741, 506] width 1058 height 22
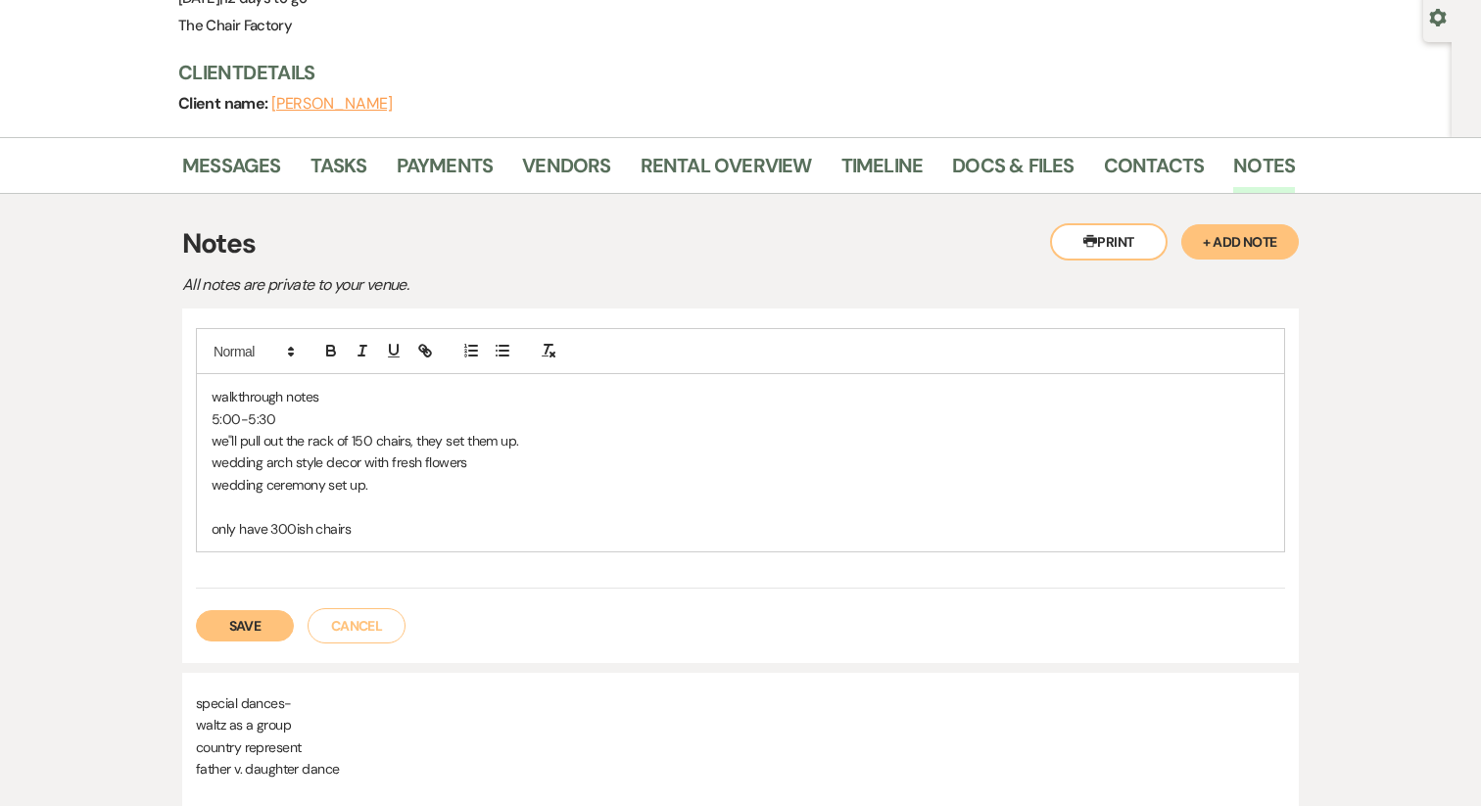
click at [357, 437] on p "we"ll pull out the rack of 150 chairs, they set them up." at bounding box center [741, 441] width 1058 height 22
click at [372, 526] on p "only have 300ish chairs" at bounding box center [741, 529] width 1058 height 22
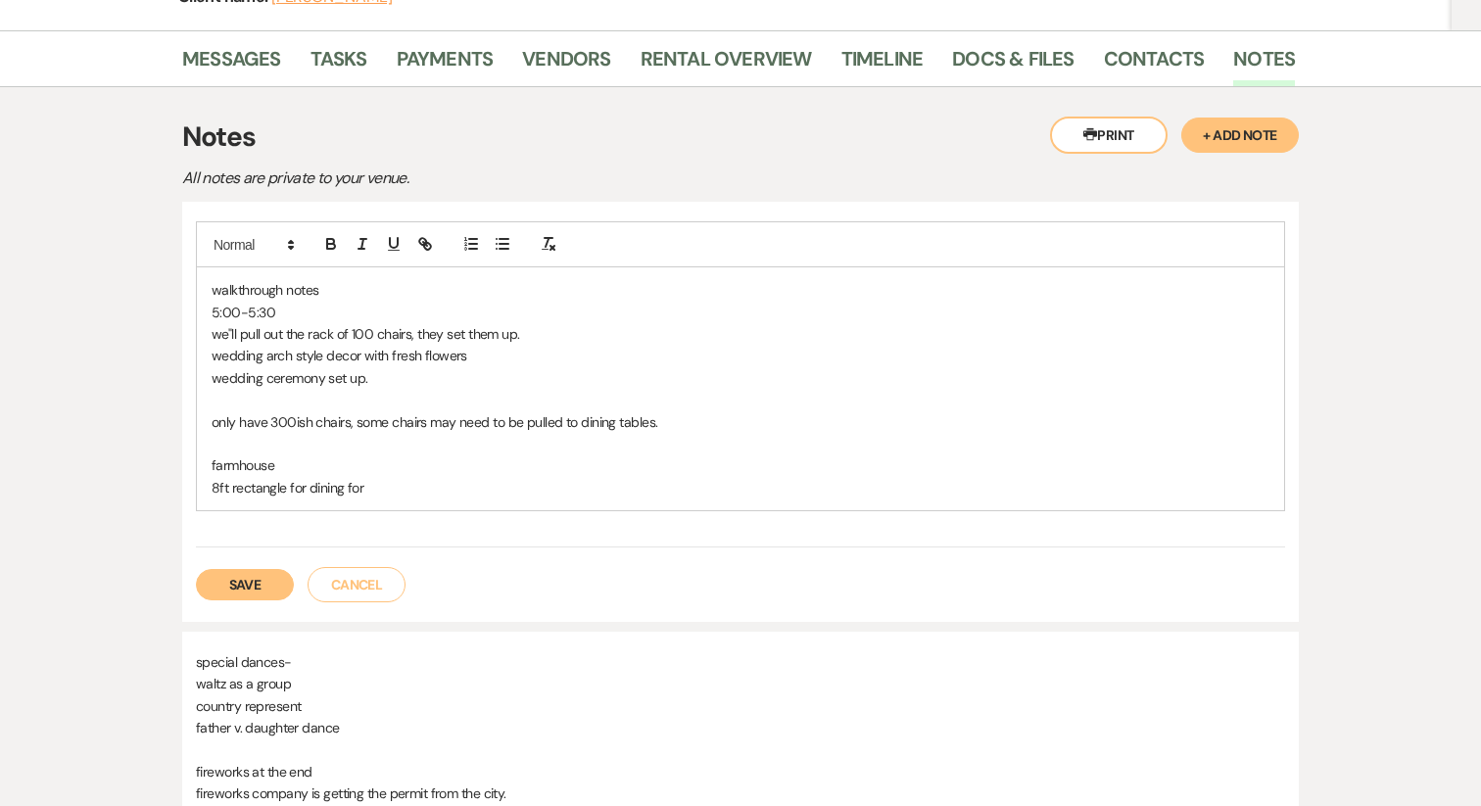
scroll to position [269, 0]
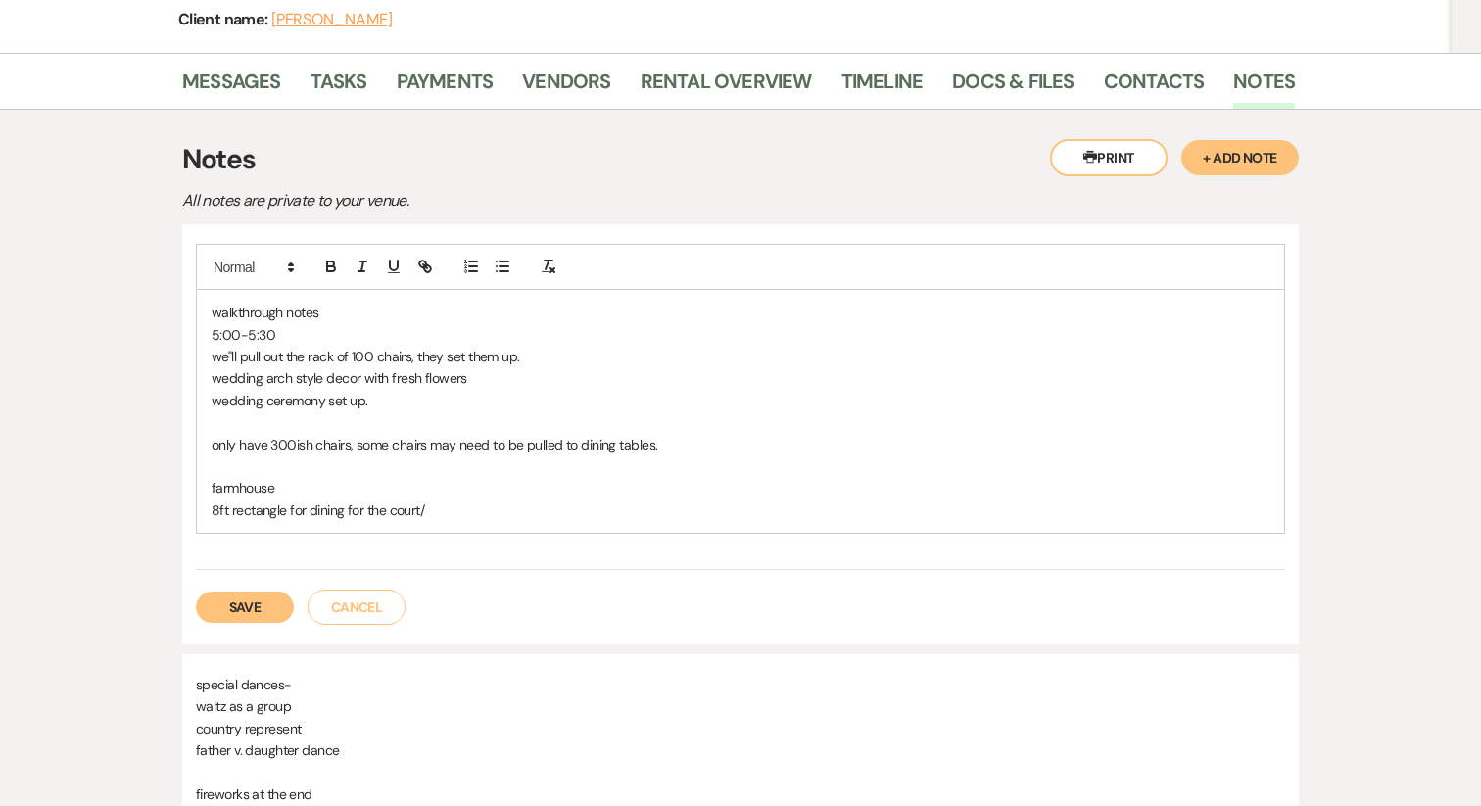
click at [296, 479] on p "farmhouse" at bounding box center [741, 488] width 1058 height 22
click at [212, 509] on p "8ft rectangle for dining for the court/" at bounding box center [741, 510] width 1058 height 22
click at [470, 512] on p "(2) 8ft rectangle for dining for the court/" at bounding box center [741, 510] width 1058 height 22
click at [566, 505] on p "(2) 8ft rectangle for dining for the court. 8 across and 1 on eaxh end for 10 t…" at bounding box center [741, 510] width 1058 height 22
click at [559, 519] on p "(2) 8ft rectangle for dining for the court. 8 across and 1 on eaxh end for 10 t…" at bounding box center [741, 510] width 1058 height 22
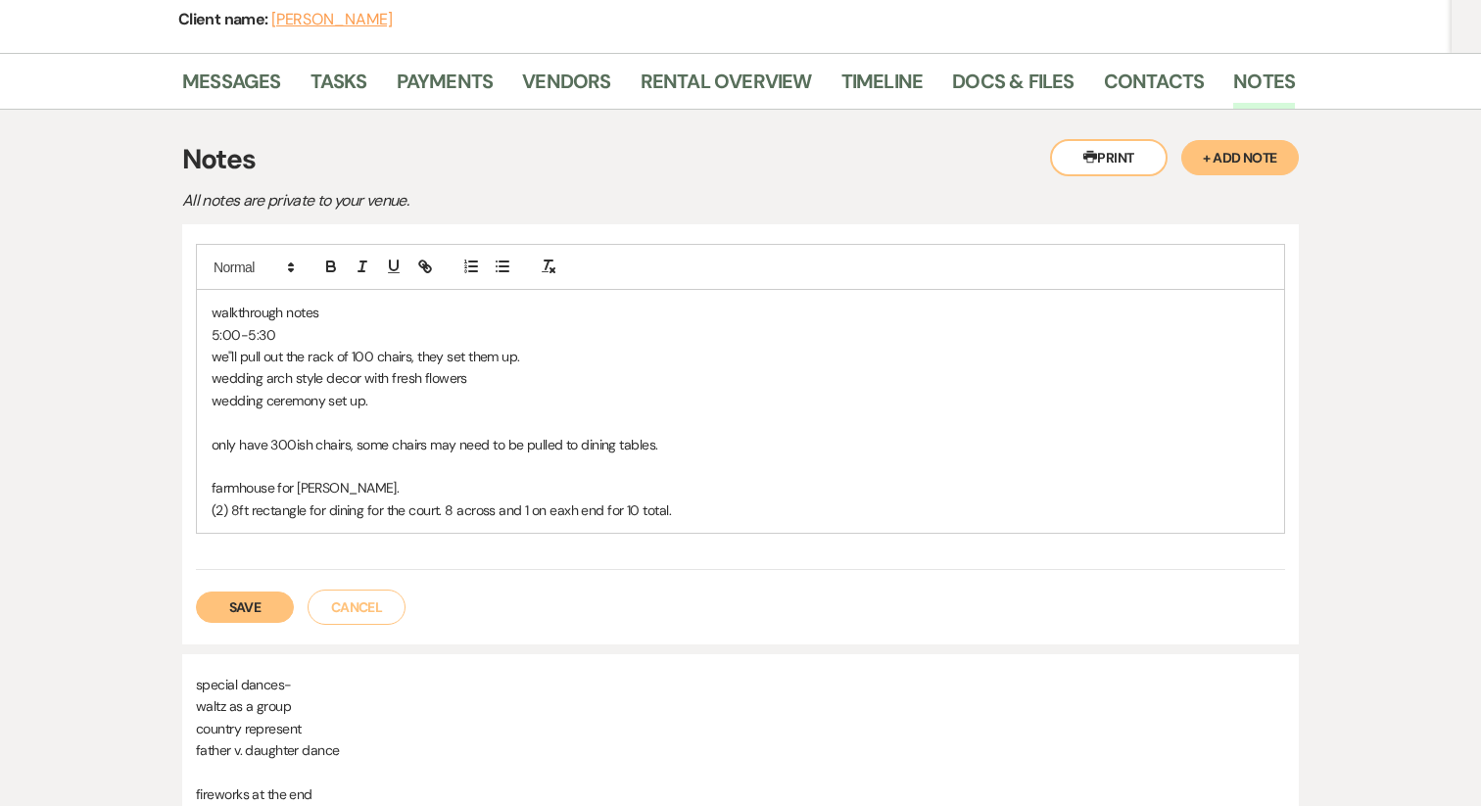
click at [564, 513] on p "(2) 8ft rectangle for dining for the court. 8 across and 1 on eaxh end for 10 t…" at bounding box center [741, 510] width 1058 height 22
click at [687, 511] on p "(2) 8ft rectangle for dining for the court. 8 across and 1 on each end for 10 t…" at bounding box center [741, 510] width 1058 height 22
click at [398, 478] on p "farmhouse for [PERSON_NAME]." at bounding box center [741, 488] width 1058 height 22
click at [207, 491] on div "walkthrough notes 5:00-5:30 we"ll pull out the rack of 100 chairs, they set the…" at bounding box center [740, 411] width 1087 height 243
click at [323, 448] on p "only have 300ish chairs, some chairs may need to be pulled to dining tables." at bounding box center [741, 445] width 1058 height 22
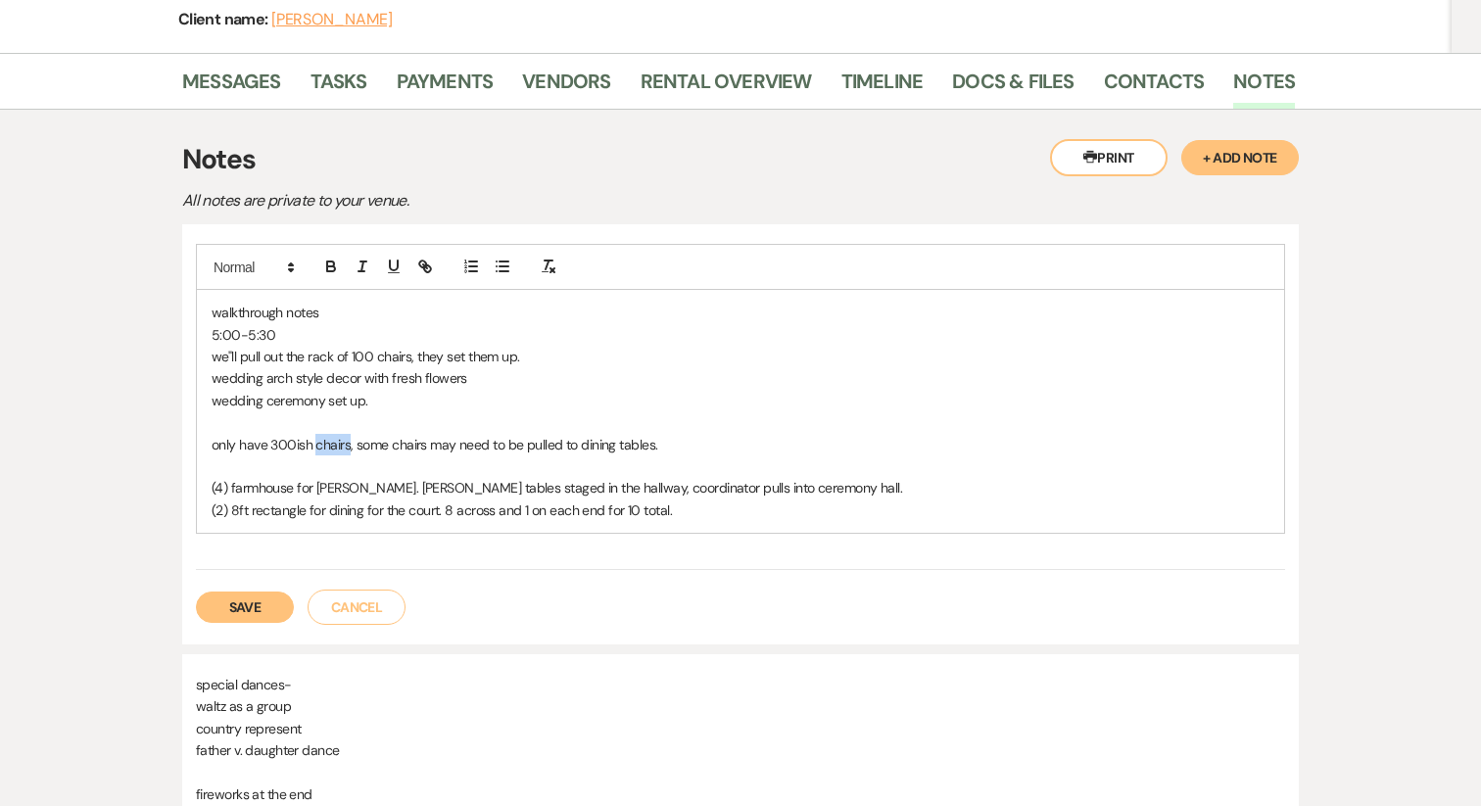
click at [323, 448] on p "only have 300ish chairs, some chairs may need to be pulled to dining tables." at bounding box center [741, 445] width 1058 height 22
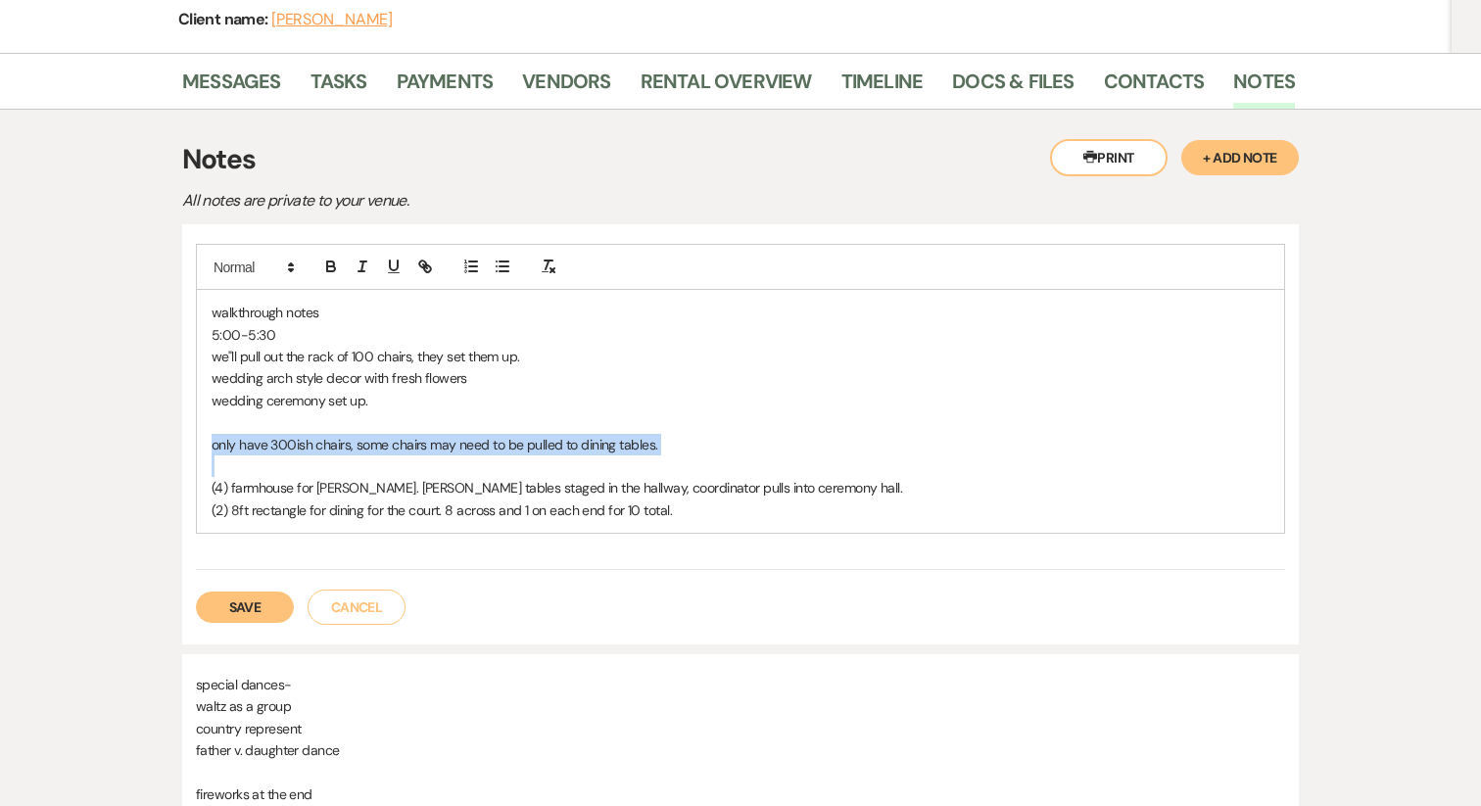
click at [323, 448] on p "only have 300ish chairs, some chairs may need to be pulled to dining tables." at bounding box center [741, 445] width 1058 height 22
copy p "only have 300ish chairs, some chairs may need to be pulled to dining tables."
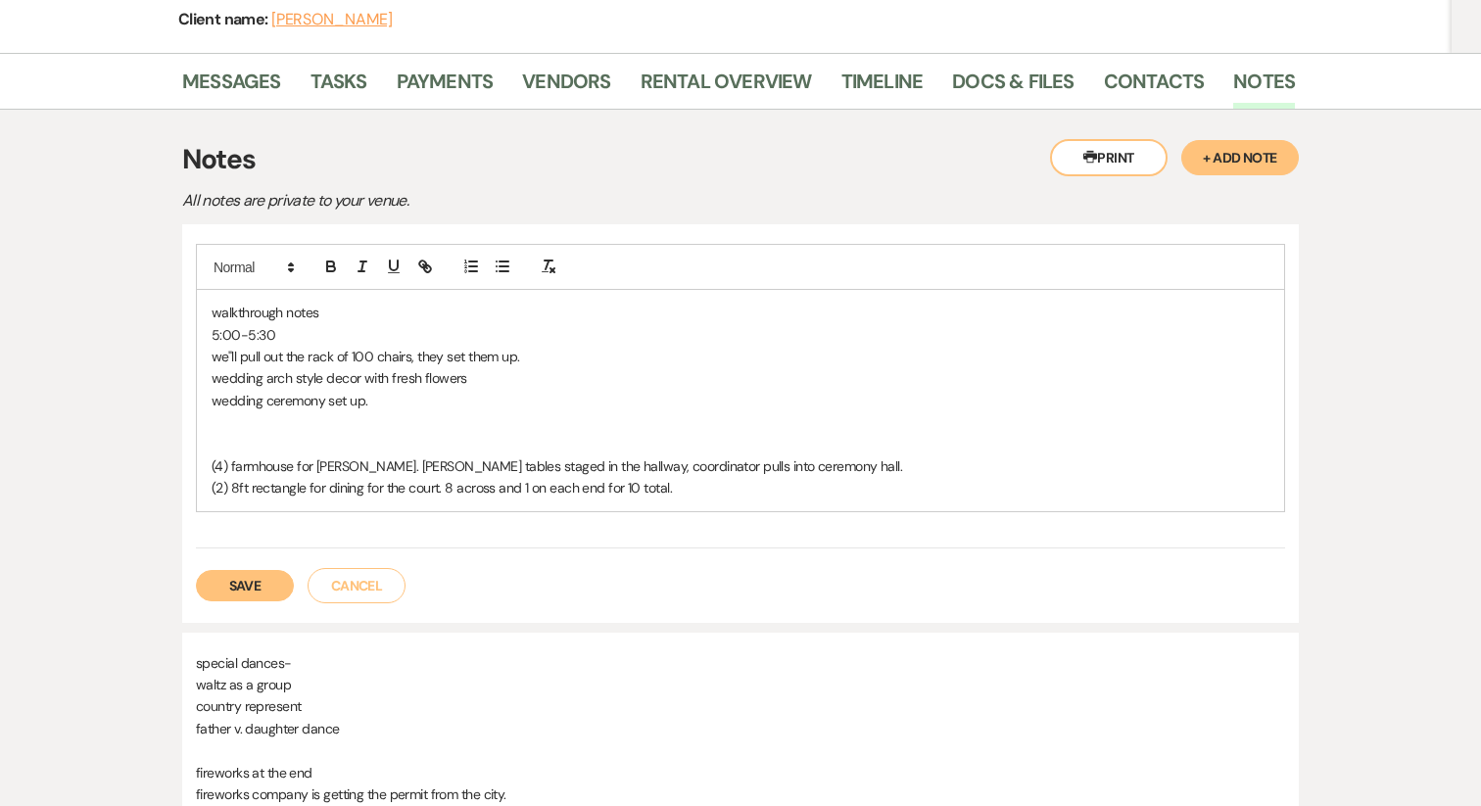
click at [583, 354] on p "we"ll pull out the rack of 100 chairs, they set them up." at bounding box center [741, 357] width 1058 height 22
click at [245, 431] on p at bounding box center [741, 422] width 1058 height 22
click at [245, 451] on p at bounding box center [741, 445] width 1058 height 22
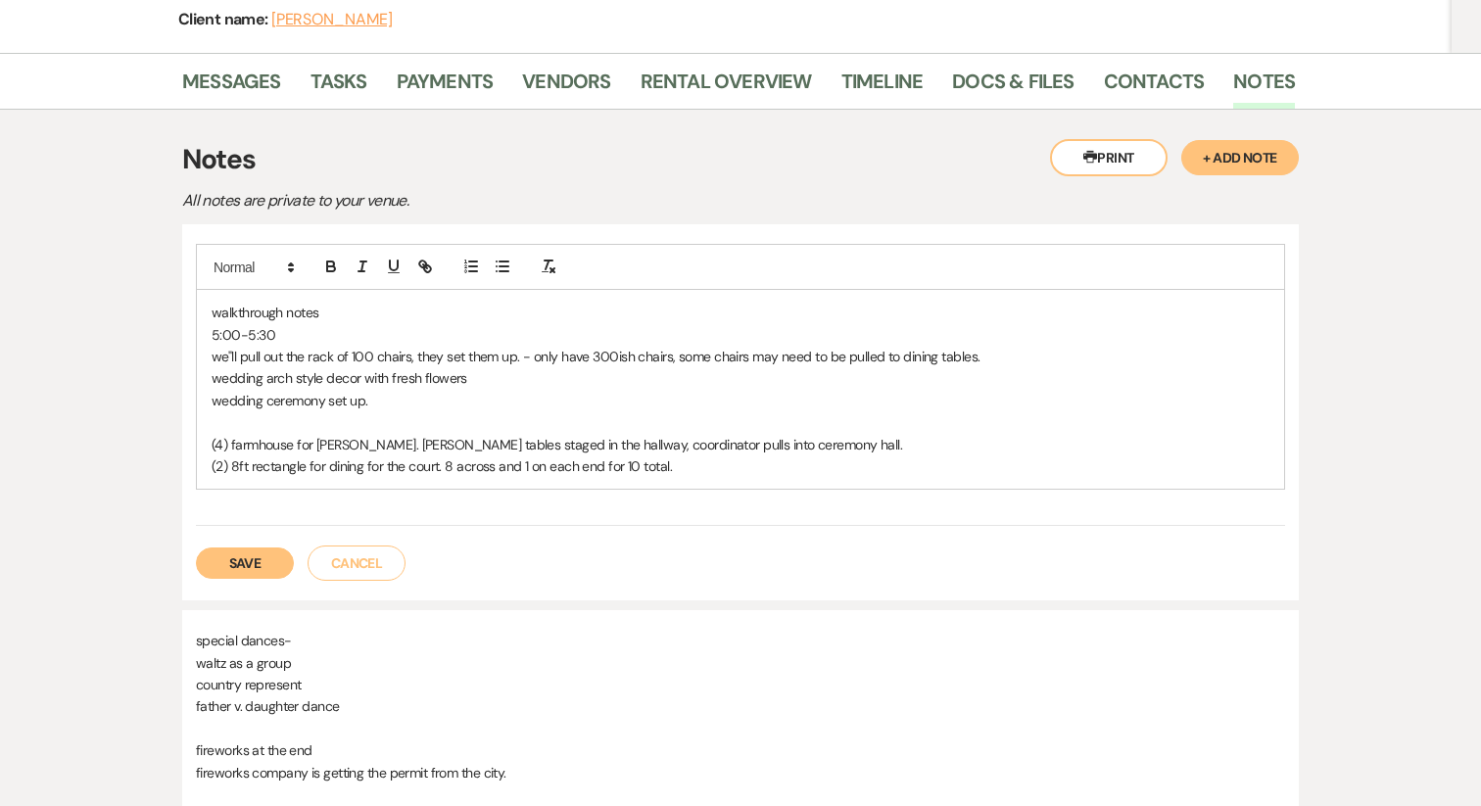
click at [229, 332] on p "5:00-5:30" at bounding box center [741, 335] width 1058 height 22
click at [245, 311] on p "walkthrough notes" at bounding box center [741, 313] width 1058 height 22
click at [335, 262] on icon "button" at bounding box center [331, 267] width 18 height 18
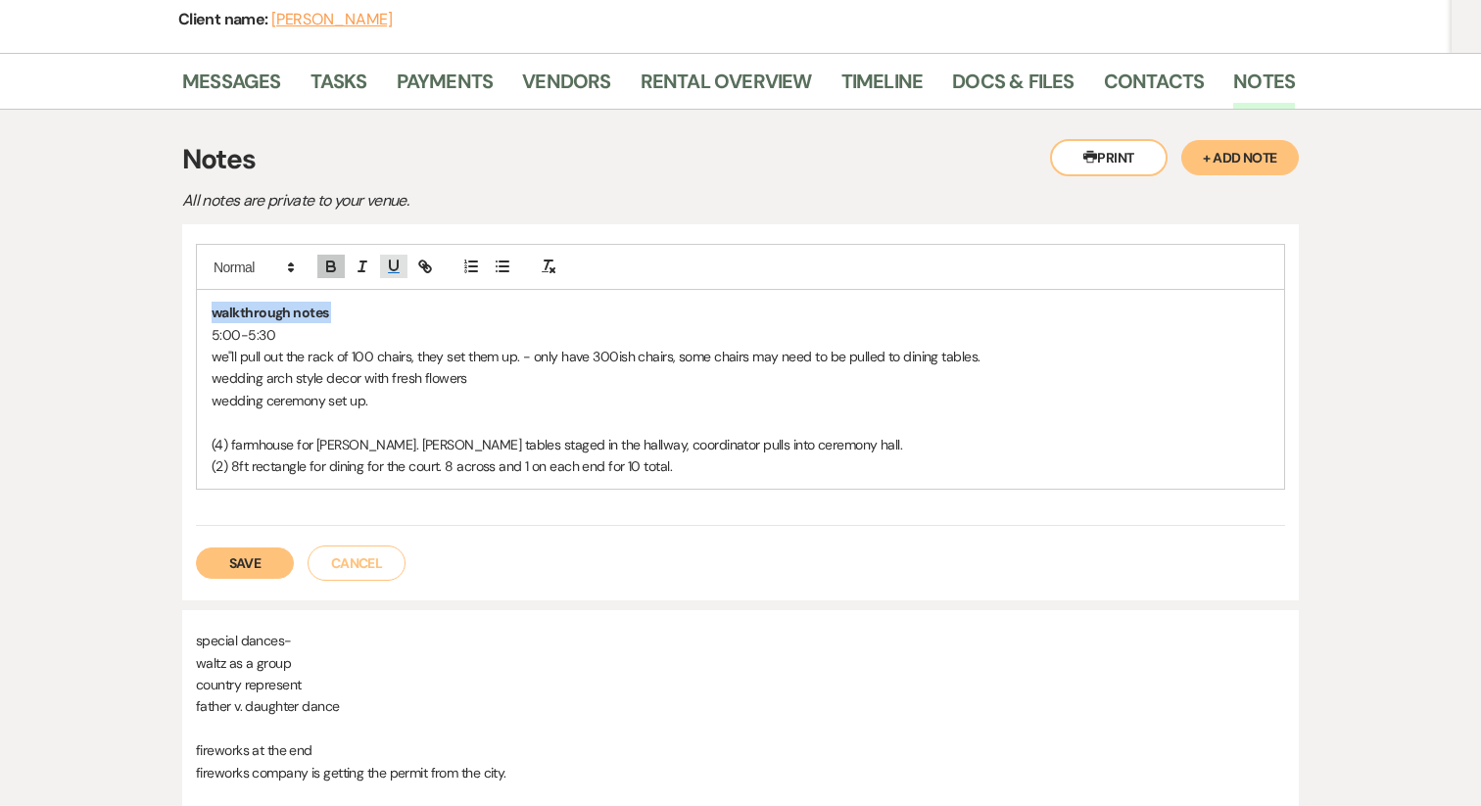
click at [394, 256] on button "button" at bounding box center [393, 267] width 27 height 24
click at [236, 331] on p "5:00-5:30" at bounding box center [741, 335] width 1058 height 22
click at [361, 265] on line "button" at bounding box center [362, 266] width 2 height 10
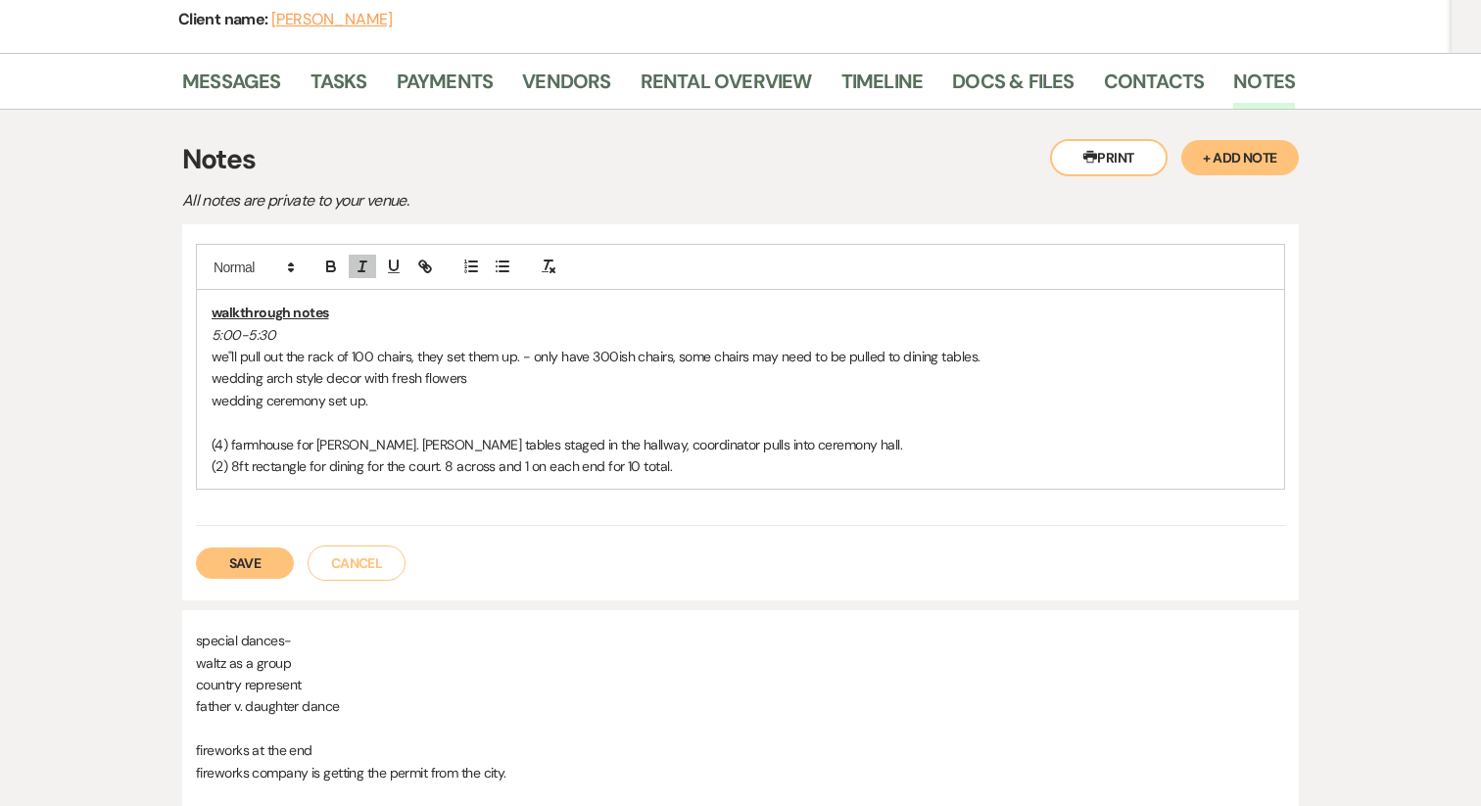
click at [279, 371] on p "wedding arch style decor with fresh flowers" at bounding box center [741, 378] width 1058 height 22
click at [212, 405] on p "wedding ceremony set up." at bounding box center [741, 401] width 1058 height 22
click at [426, 404] on p "wedding ceremony set up." at bounding box center [741, 401] width 1058 height 22
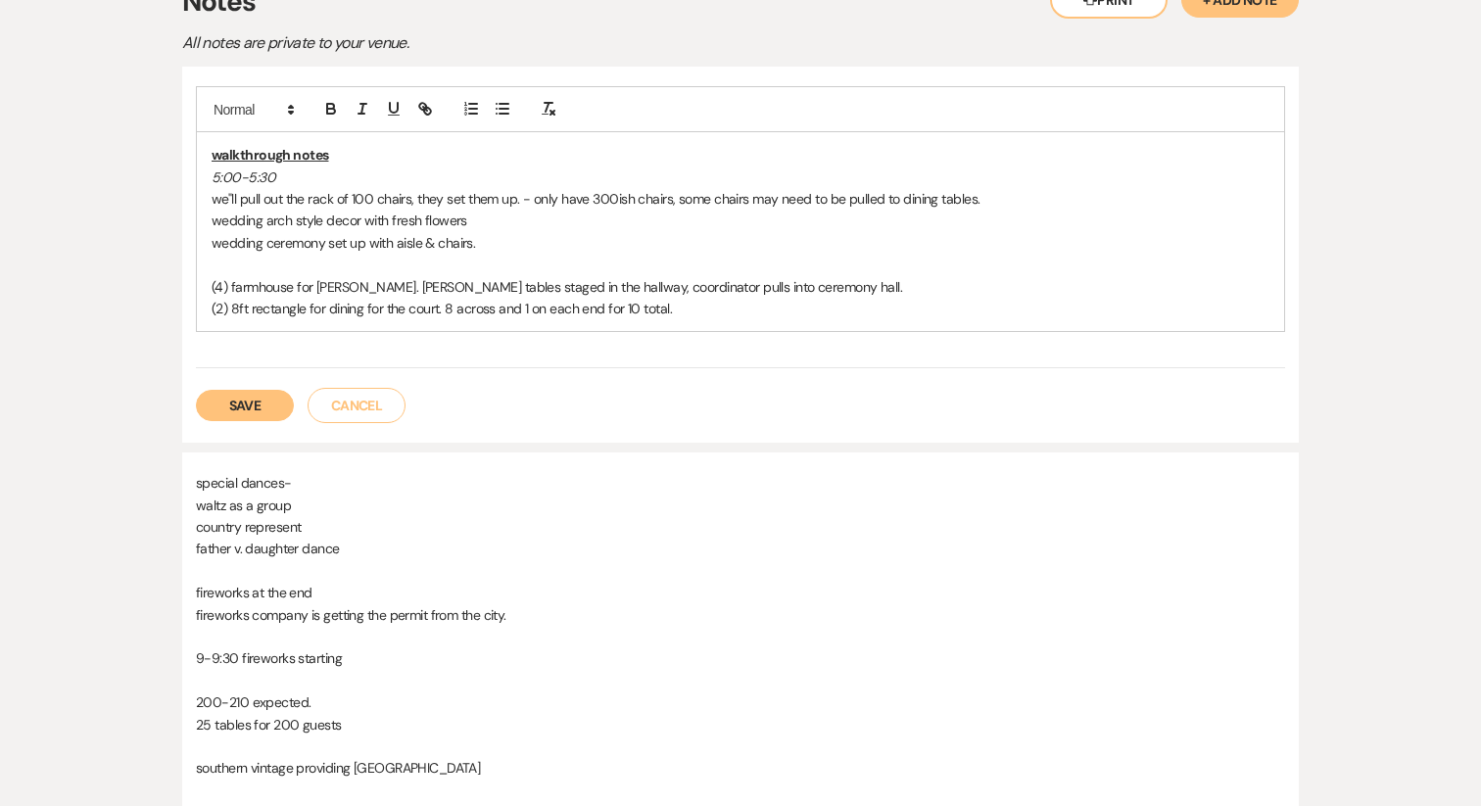
scroll to position [451, 0]
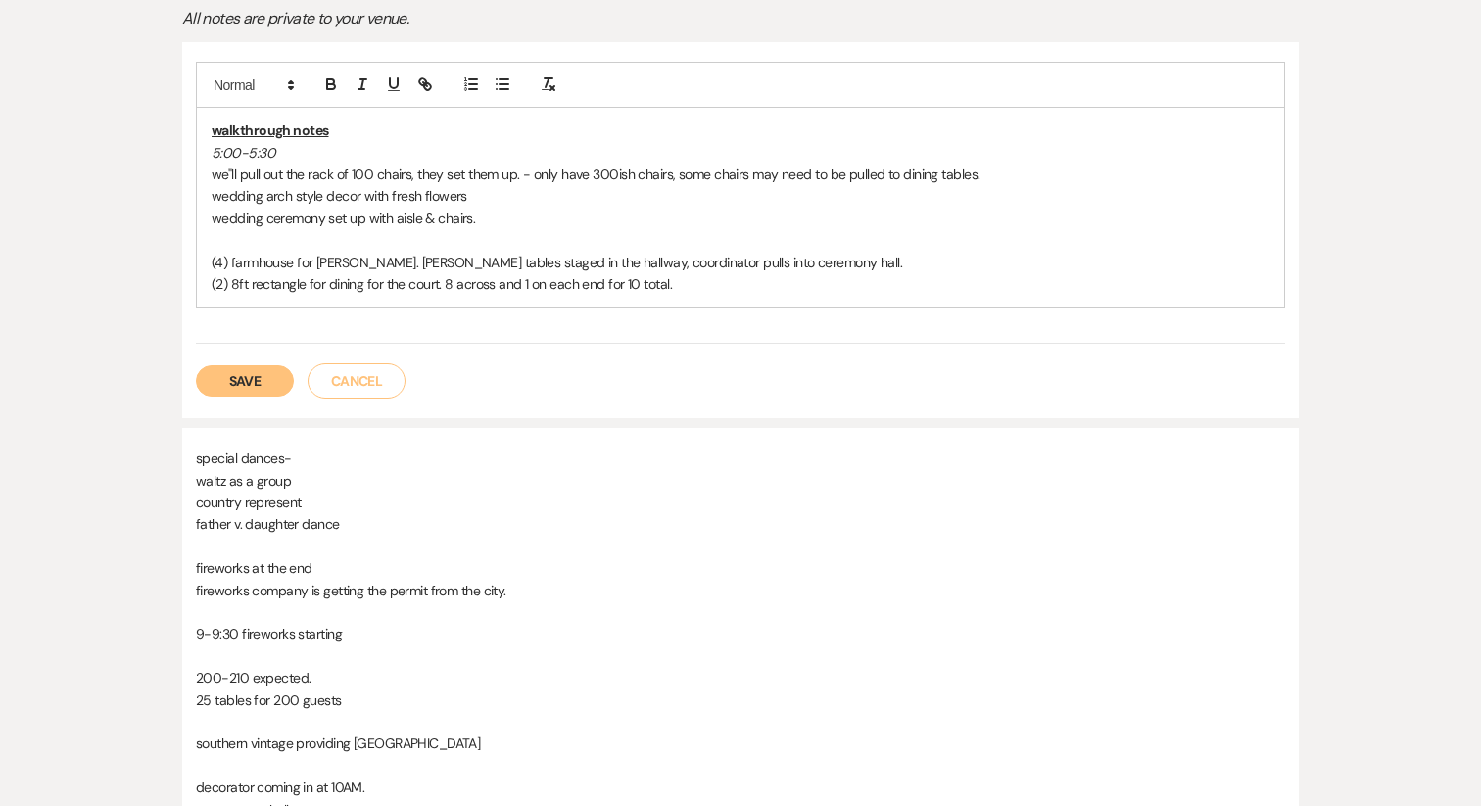
click at [723, 293] on p "(2) 8ft rectangle for dining for the court. 8 across and 1 on each end for 10 t…" at bounding box center [741, 284] width 1058 height 22
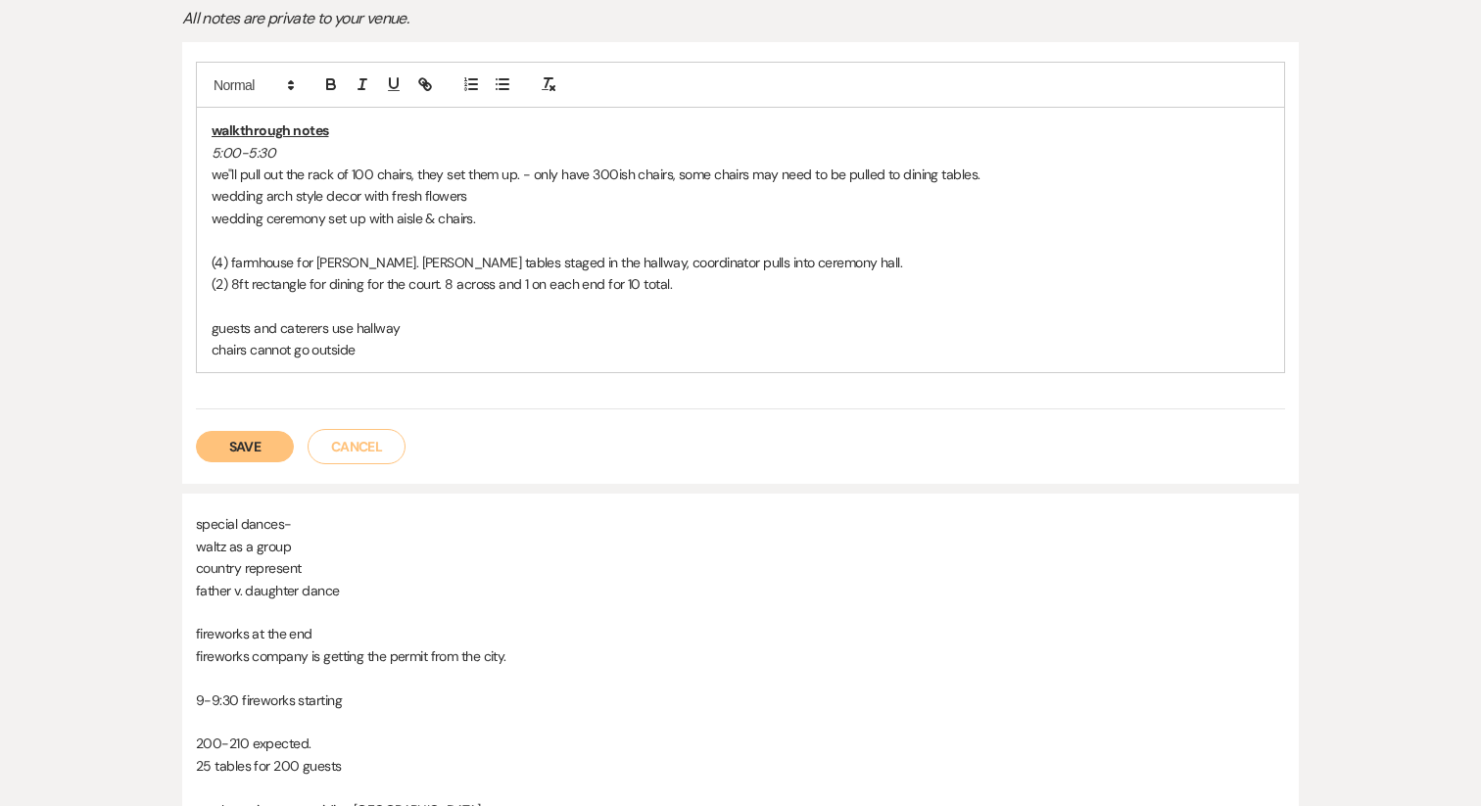
click at [420, 328] on p "guests and caterers use hallway" at bounding box center [741, 328] width 1058 height 22
click at [521, 331] on p "guests and caterers use hallway for service and resterooms." at bounding box center [741, 328] width 1058 height 22
click at [514, 330] on p "guests and caterers use hallway for service and resterooms." at bounding box center [741, 328] width 1058 height 22
click at [644, 329] on p "guests and caterers use hallway for service and restrooms." at bounding box center [741, 328] width 1058 height 22
click at [462, 350] on p "chairs cannot go outside" at bounding box center [741, 350] width 1058 height 22
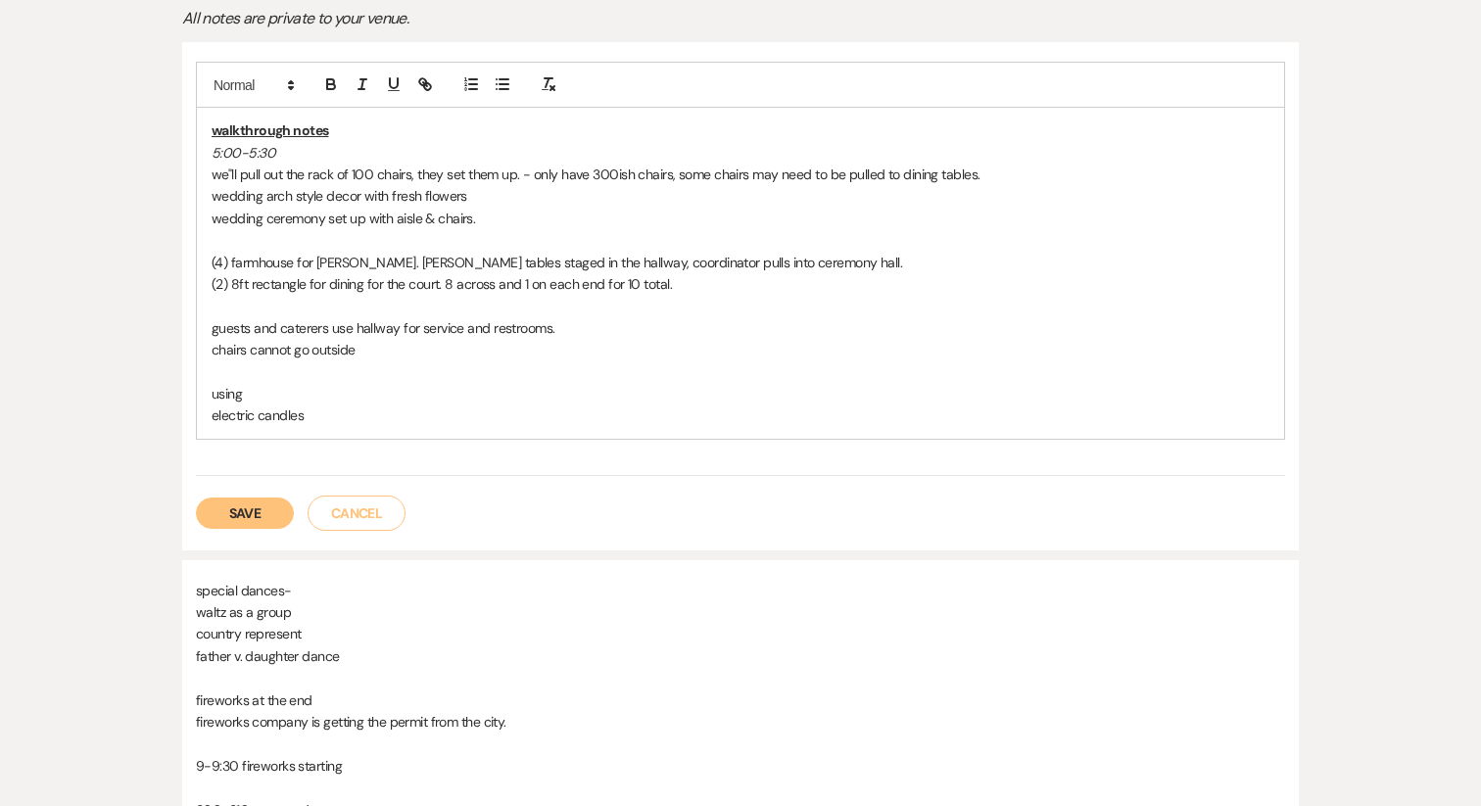
click at [305, 396] on p "using" at bounding box center [741, 394] width 1058 height 22
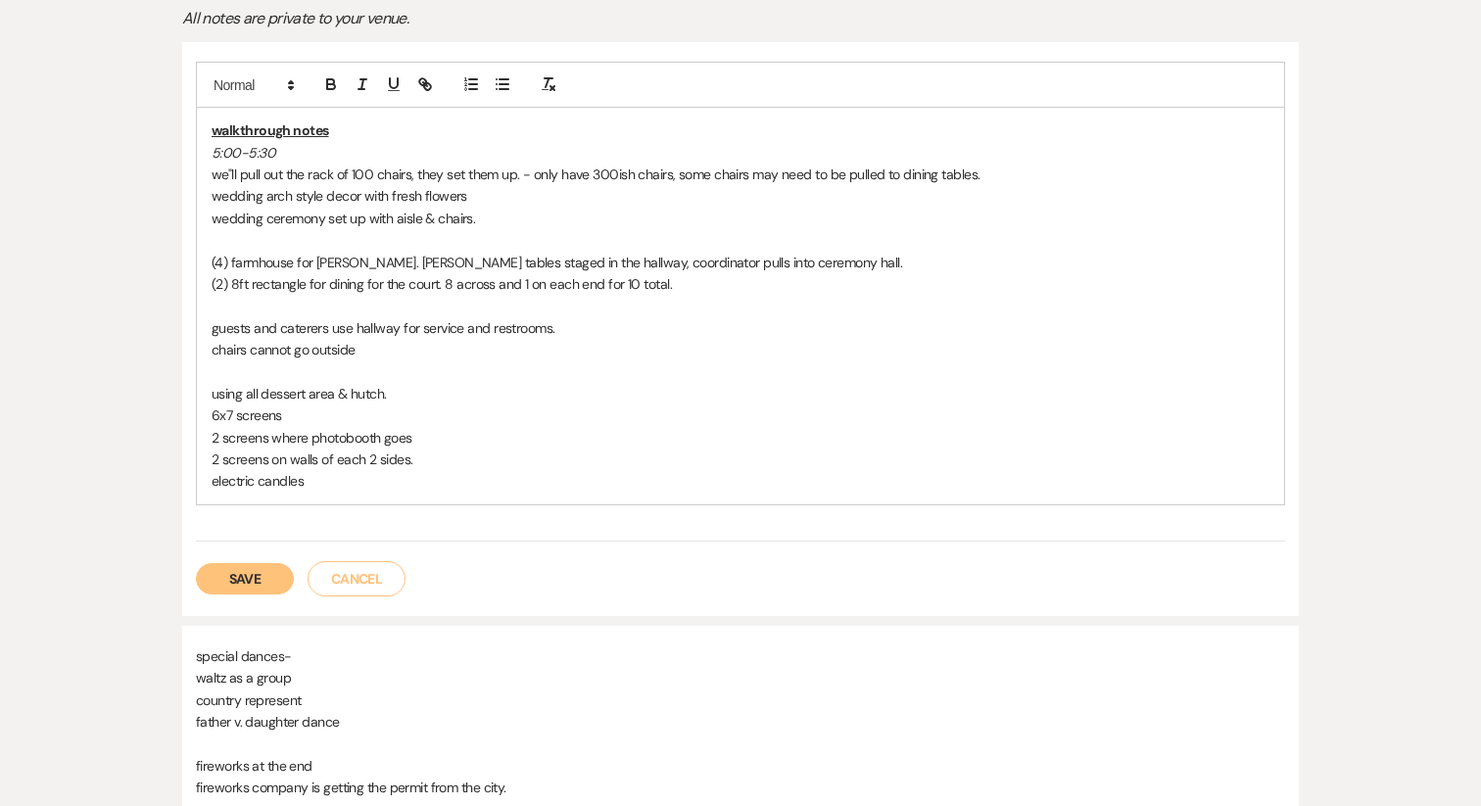
click at [385, 486] on p "electric candles" at bounding box center [741, 481] width 1058 height 22
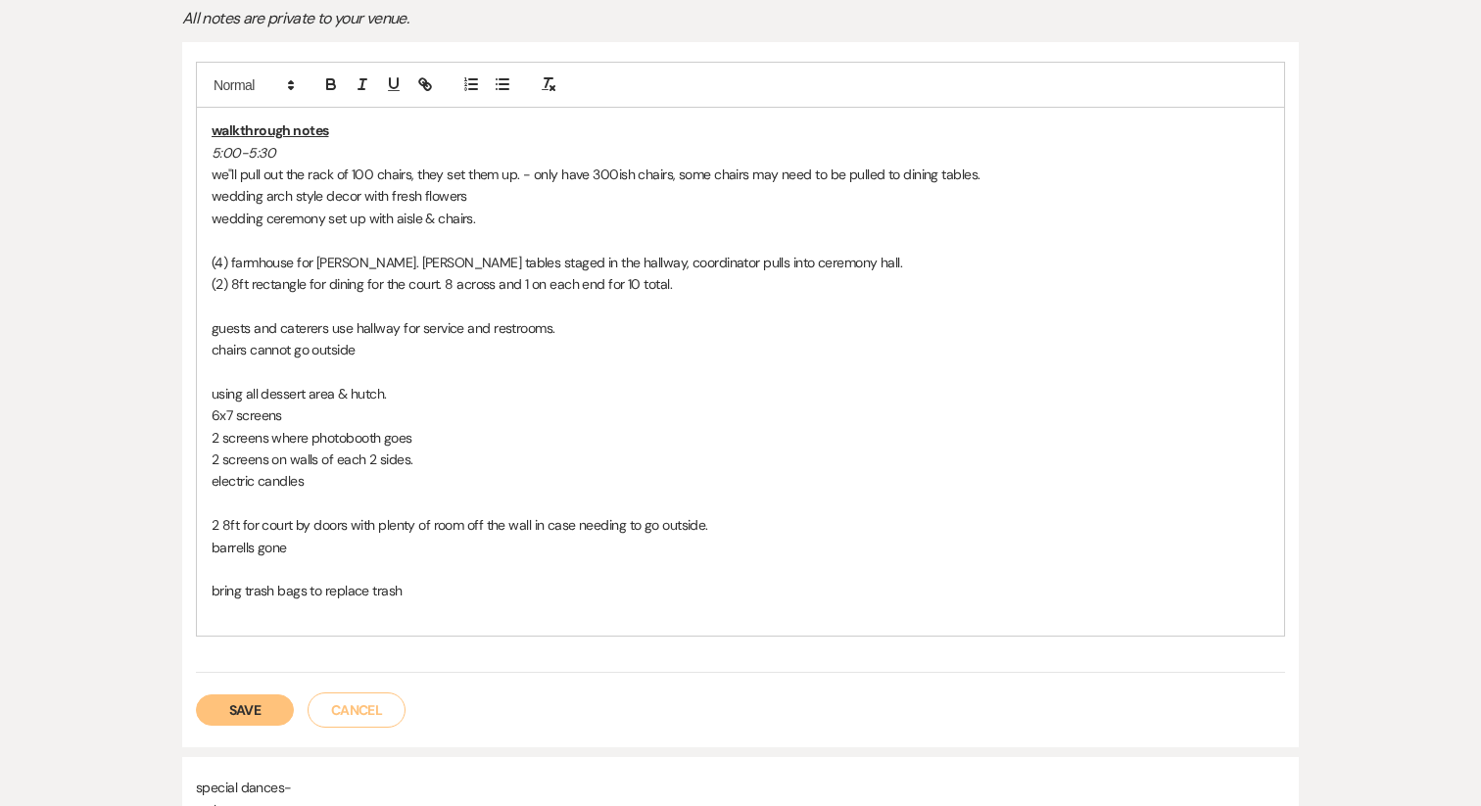
click at [219, 542] on p "barrells gone" at bounding box center [741, 548] width 1058 height 22
click at [326, 569] on p at bounding box center [741, 569] width 1058 height 22
click at [339, 260] on p "(4) farmhouse for [PERSON_NAME]. [PERSON_NAME] tables staged in the hallway, co…" at bounding box center [741, 263] width 1058 height 22
click at [384, 264] on p "(4) farmhouse for buffet. [PERSON_NAME] tables staged in the hallway, coordinat…" at bounding box center [741, 263] width 1058 height 22
click at [351, 312] on p at bounding box center [741, 306] width 1058 height 22
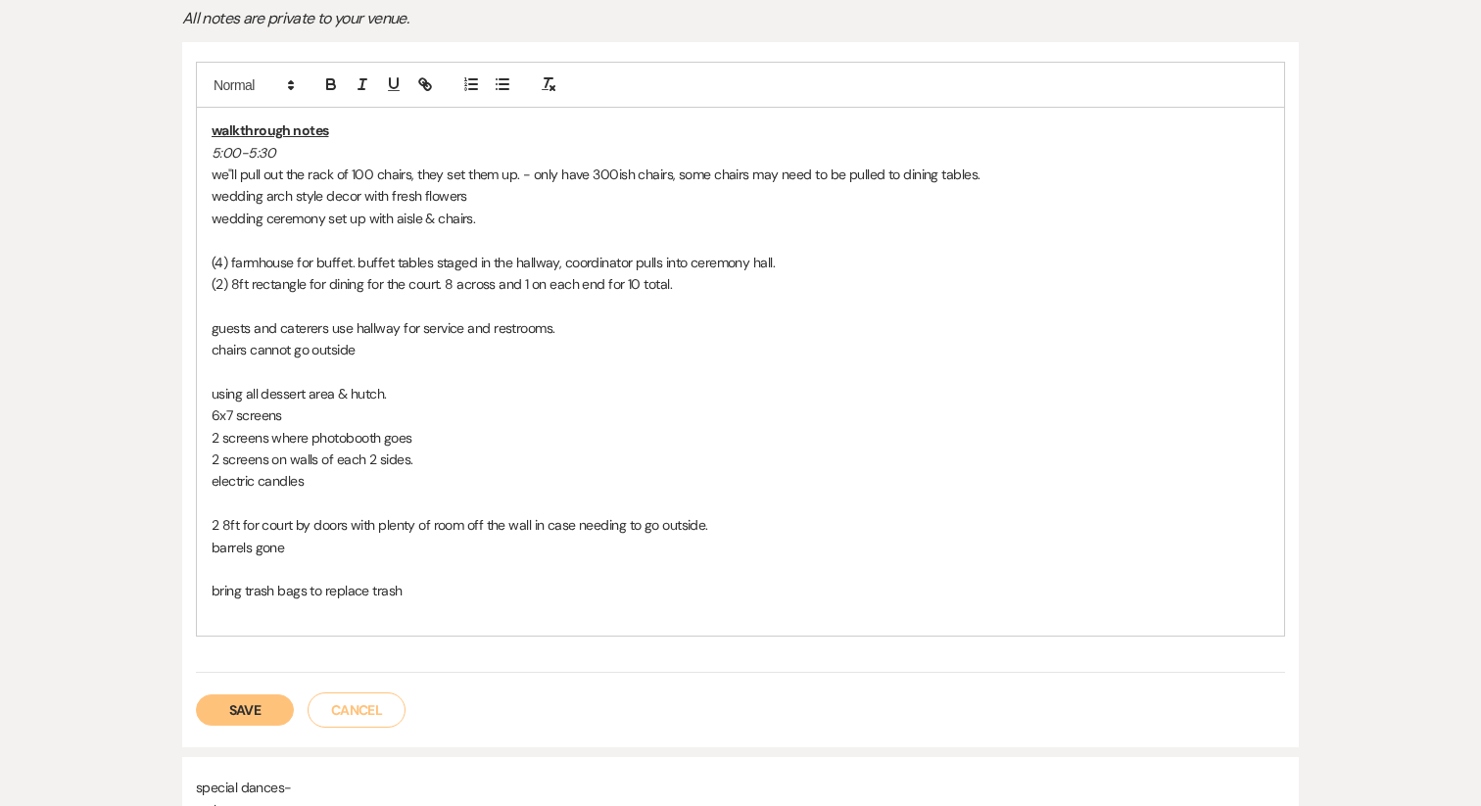
click at [254, 714] on button "Save" at bounding box center [245, 709] width 98 height 31
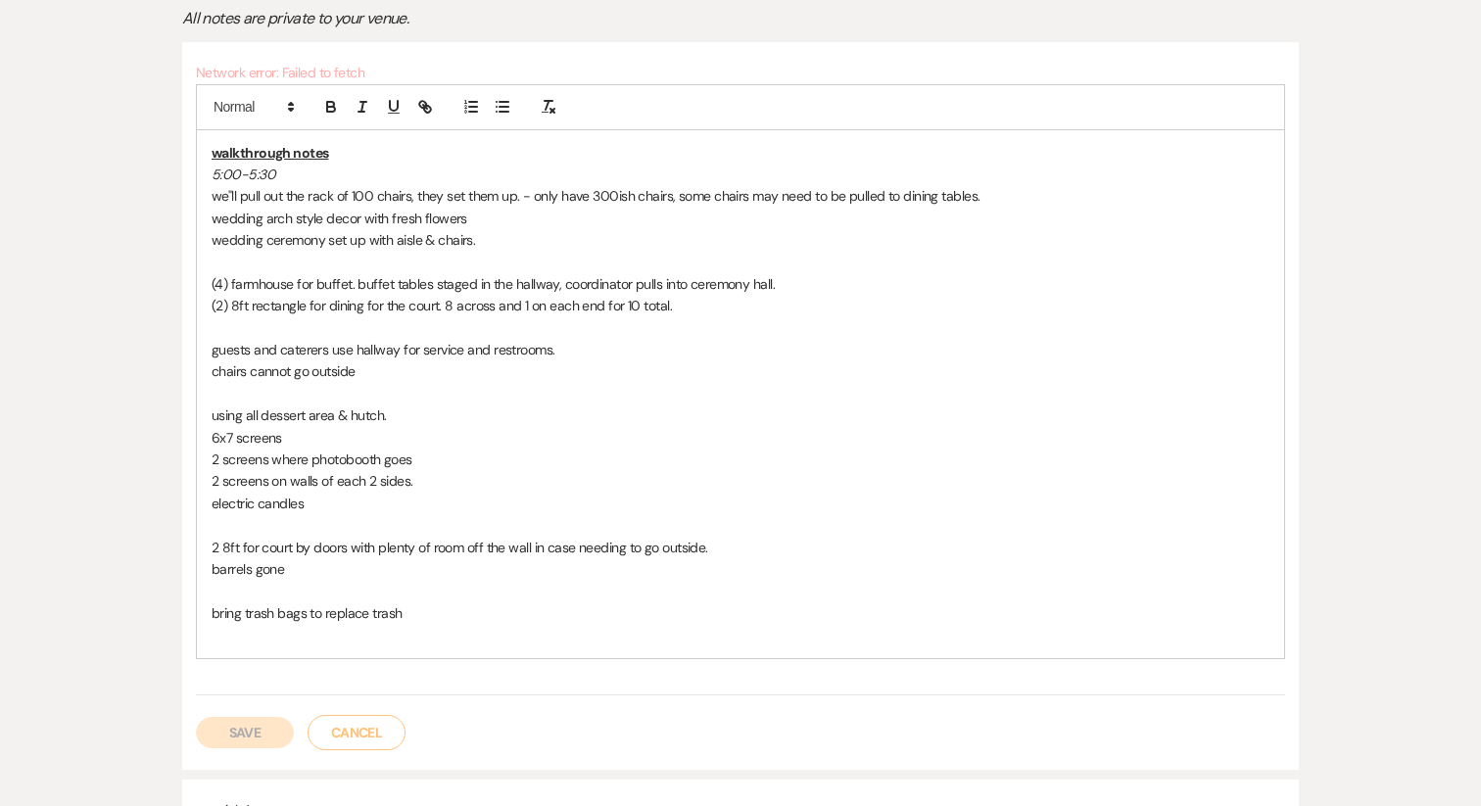
click at [398, 634] on p at bounding box center [741, 635] width 1058 height 22
click at [263, 727] on button "Save" at bounding box center [245, 732] width 98 height 31
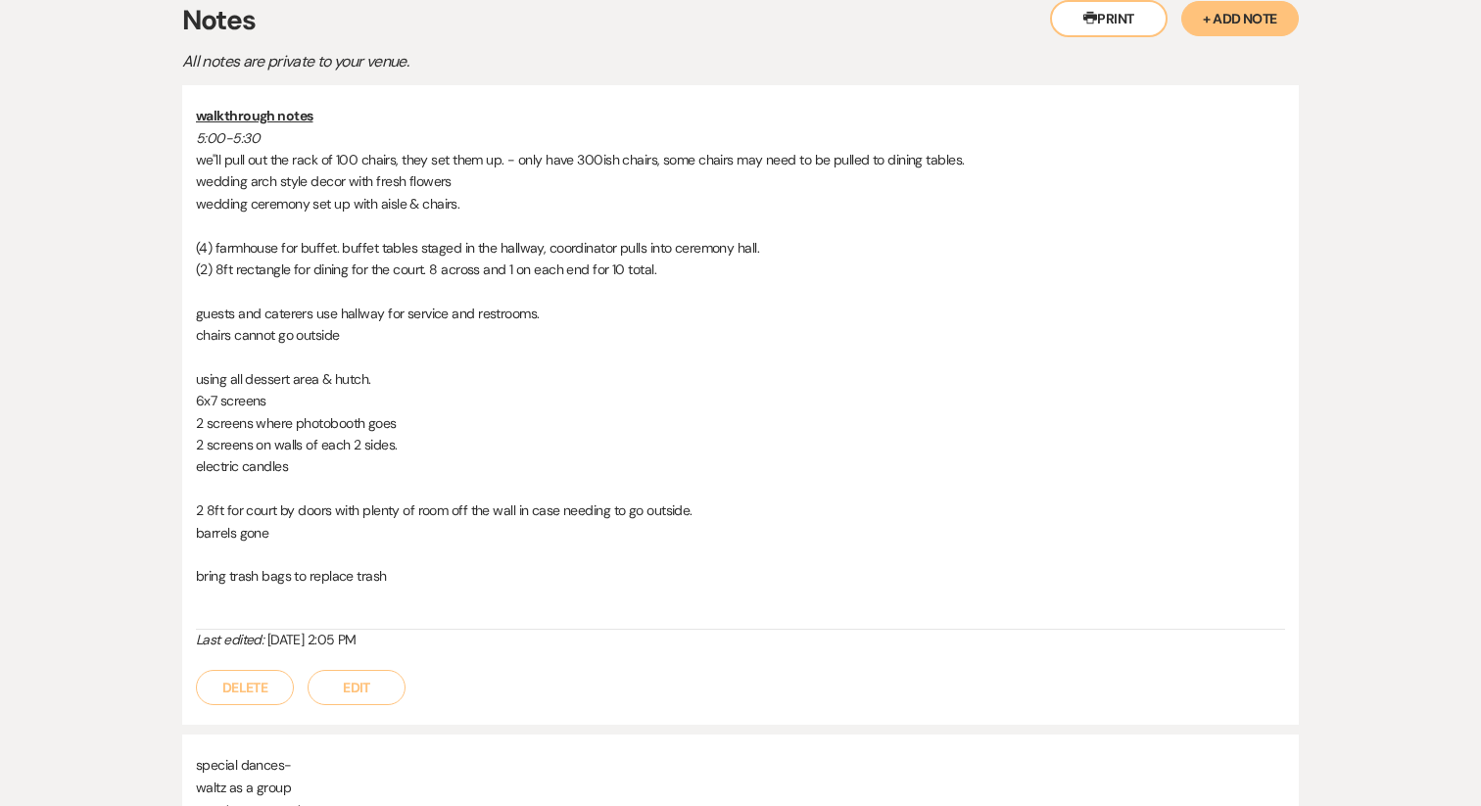
scroll to position [431, 0]
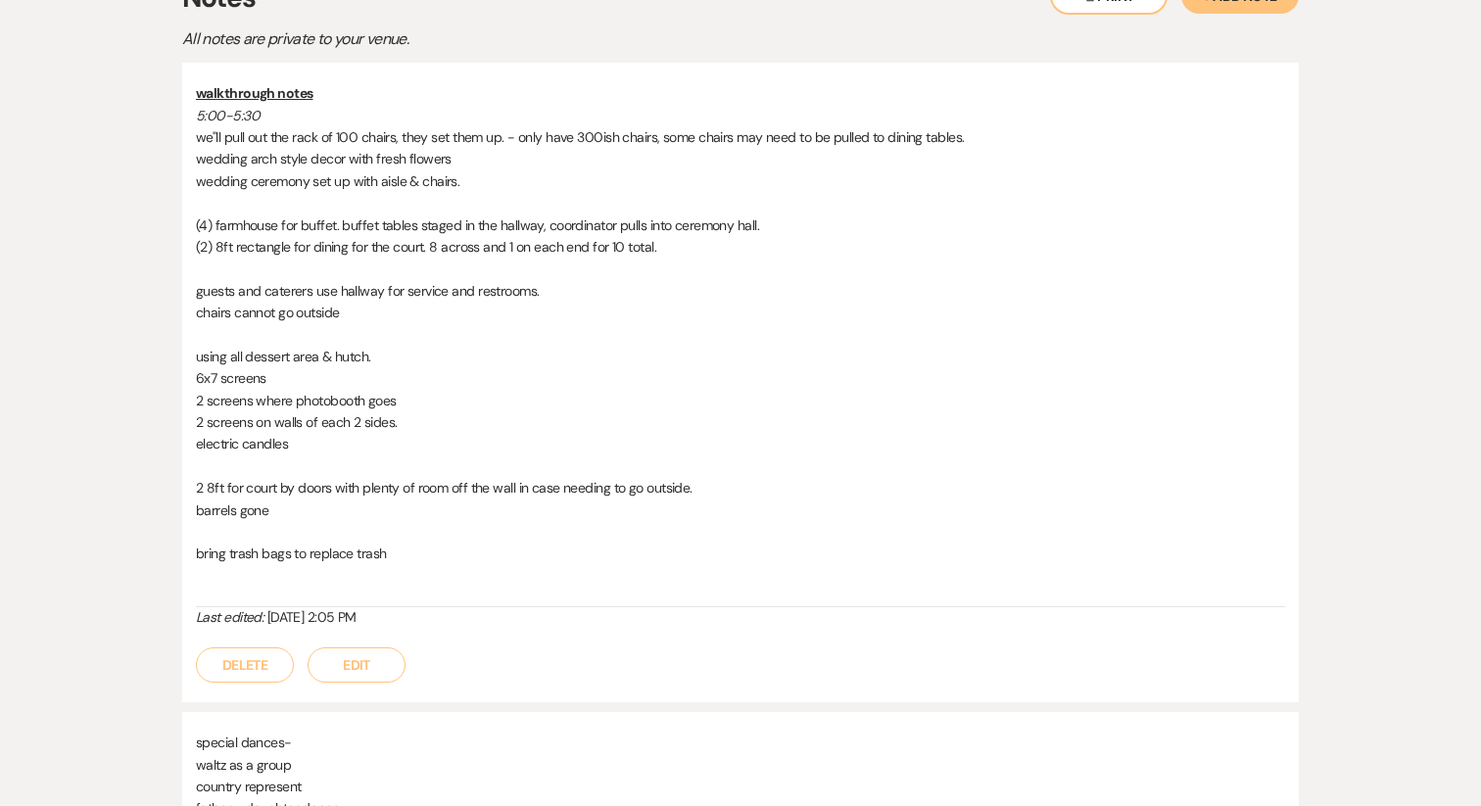
click at [352, 656] on button "Edit" at bounding box center [356, 664] width 98 height 35
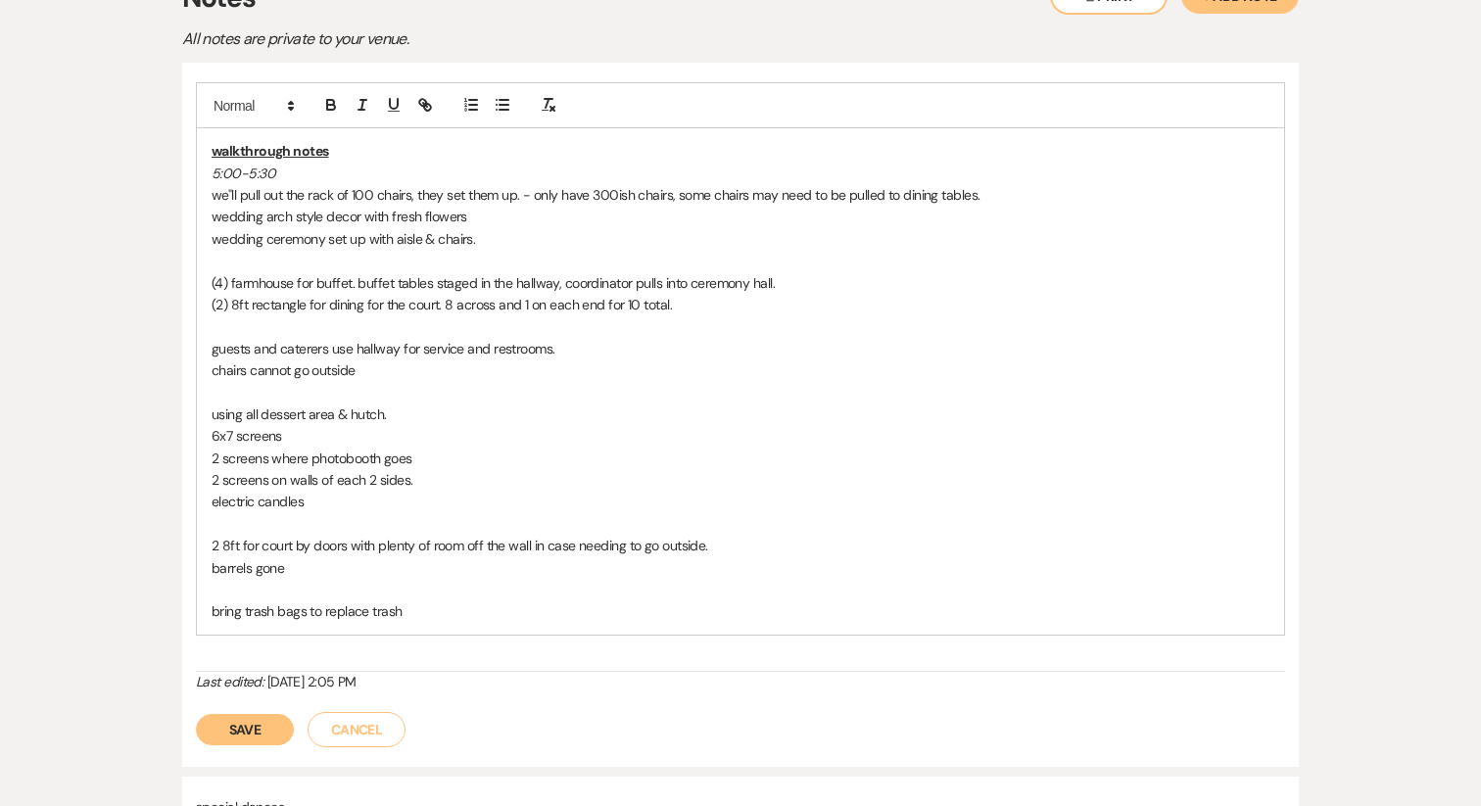
click at [416, 611] on p "bring trash bags to replace trash" at bounding box center [741, 611] width 1058 height 22
click at [332, 598] on div "walkthrough notes 5:00-5:30 we"ll pull out the rack of 100 chairs, they set the…" at bounding box center [740, 381] width 1087 height 506
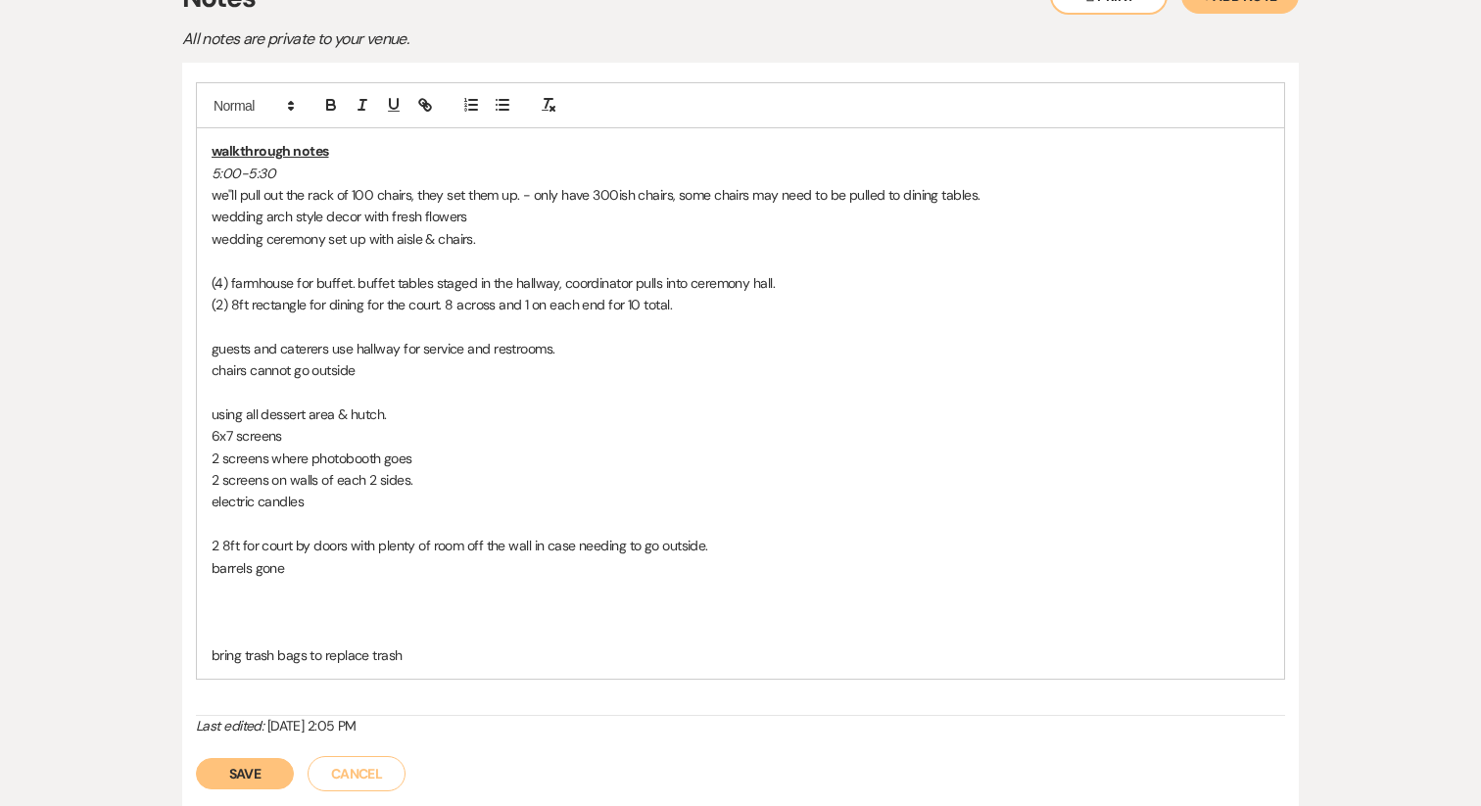
click at [254, 623] on p at bounding box center [741, 634] width 1058 height 22
click at [210, 611] on div "walkthrough notes 5:00-5:30 we"ll pull out the rack of 100 chairs, they set the…" at bounding box center [740, 402] width 1087 height 549
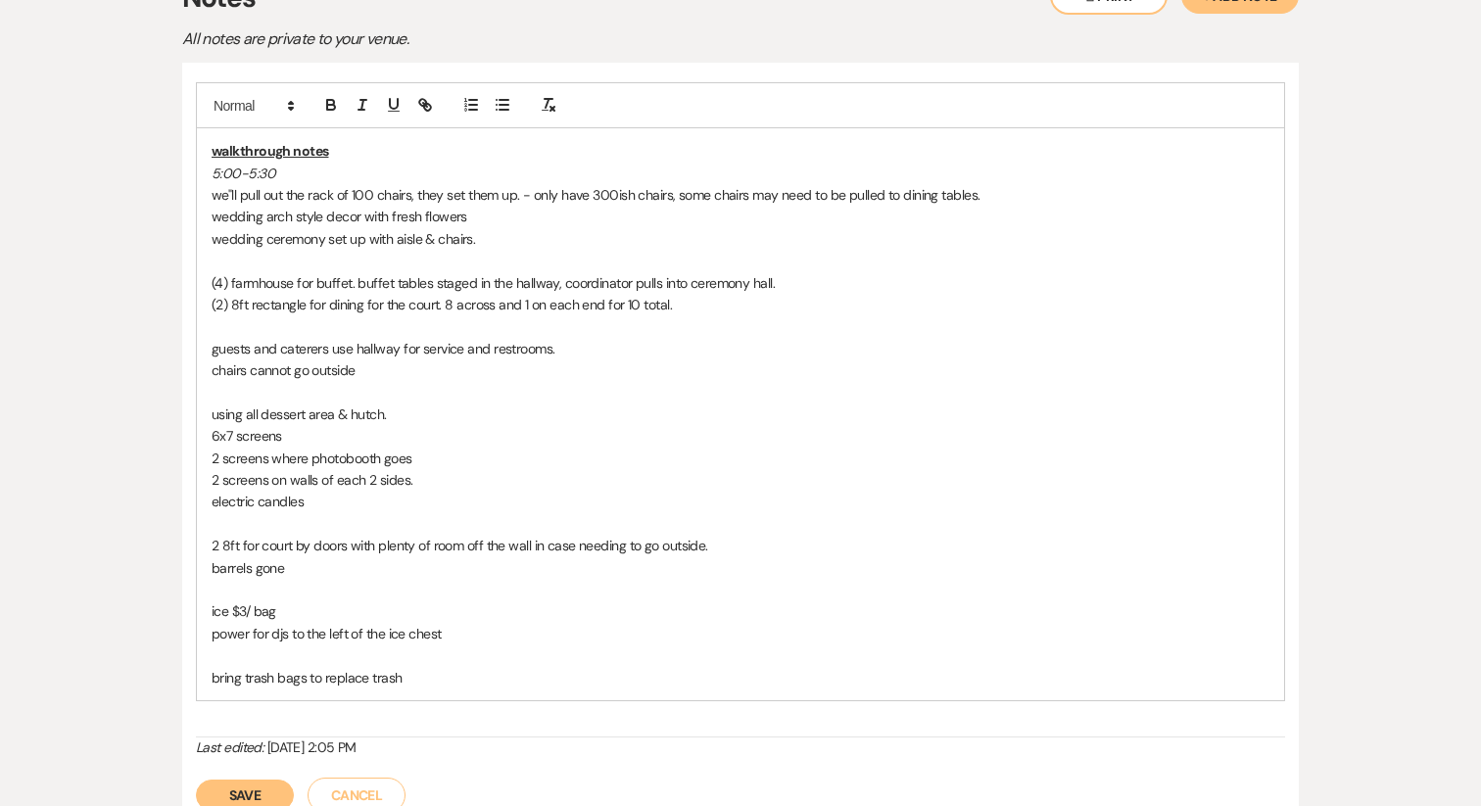
click at [241, 793] on button "Save" at bounding box center [245, 794] width 98 height 31
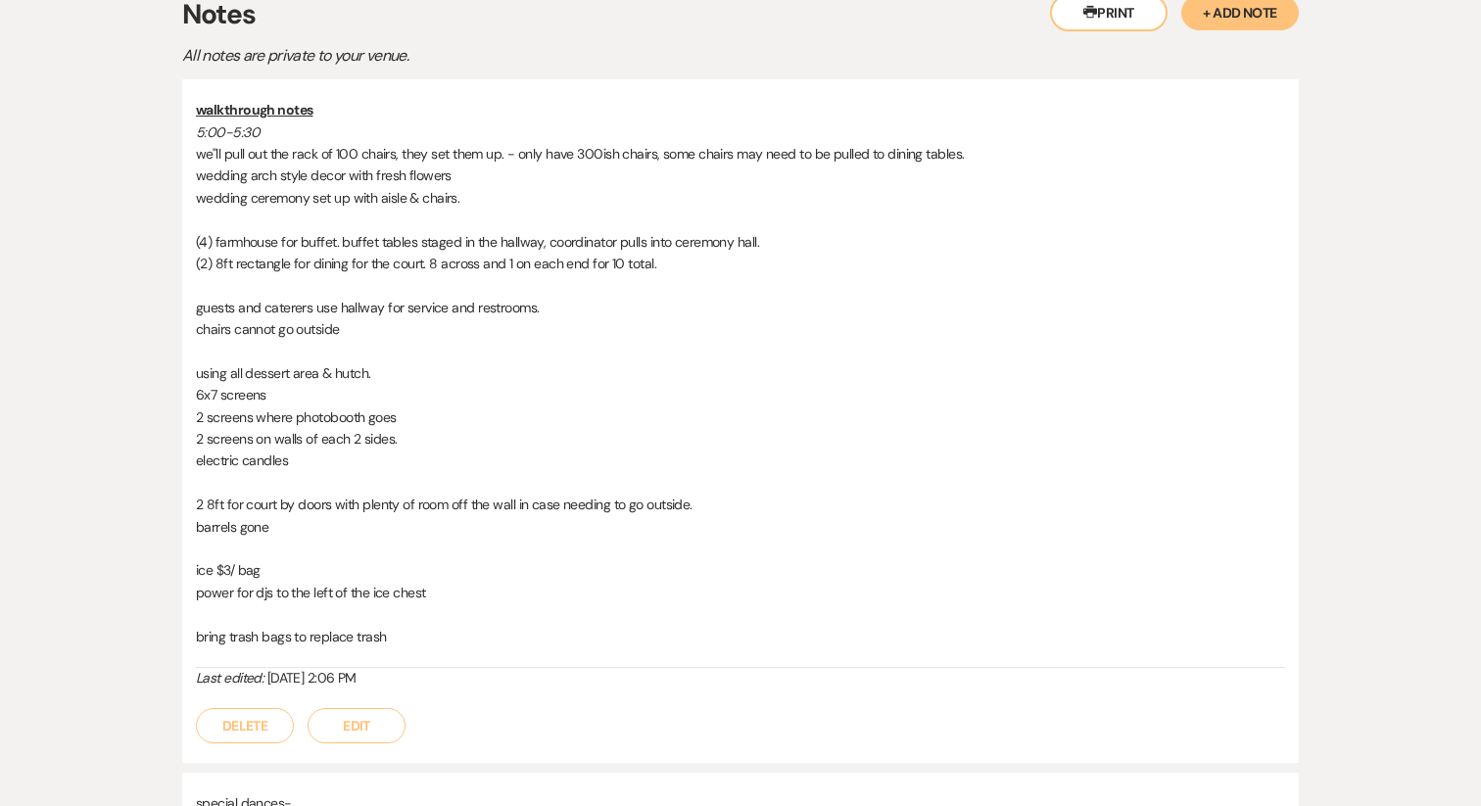
scroll to position [411, 0]
click at [371, 740] on button "Edit" at bounding box center [356, 728] width 98 height 35
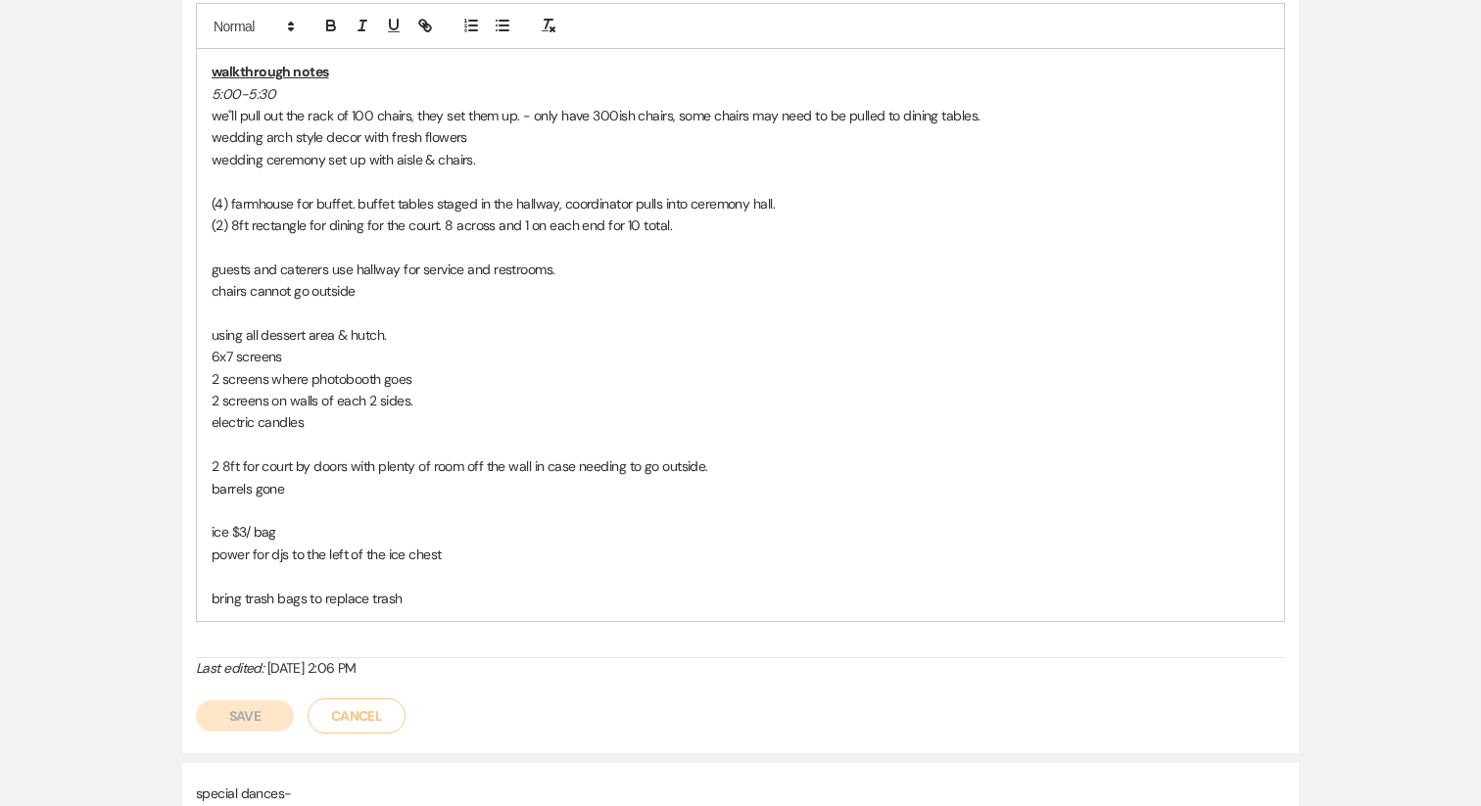
scroll to position [527, 0]
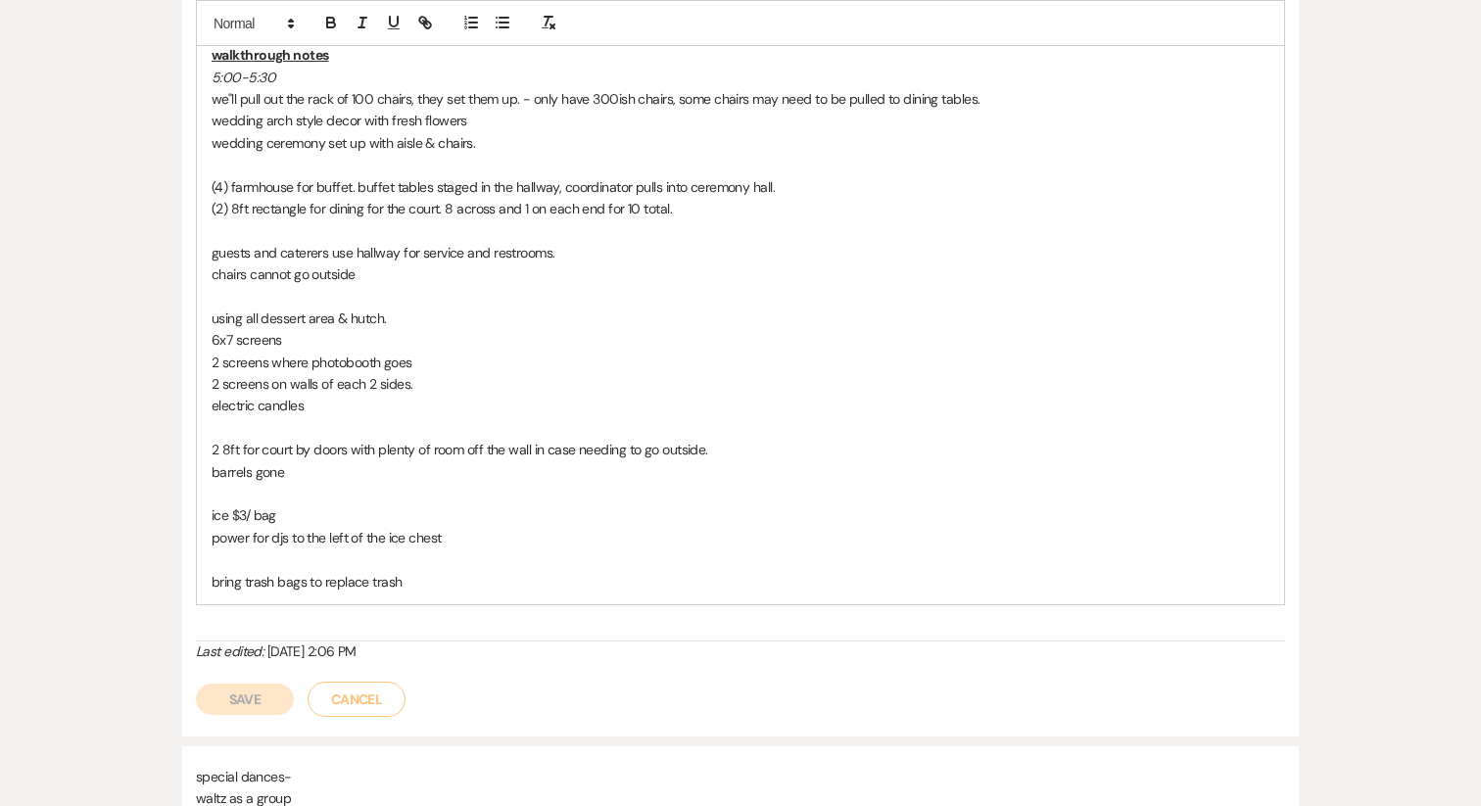
click at [344, 705] on button "Cancel" at bounding box center [356, 699] width 98 height 35
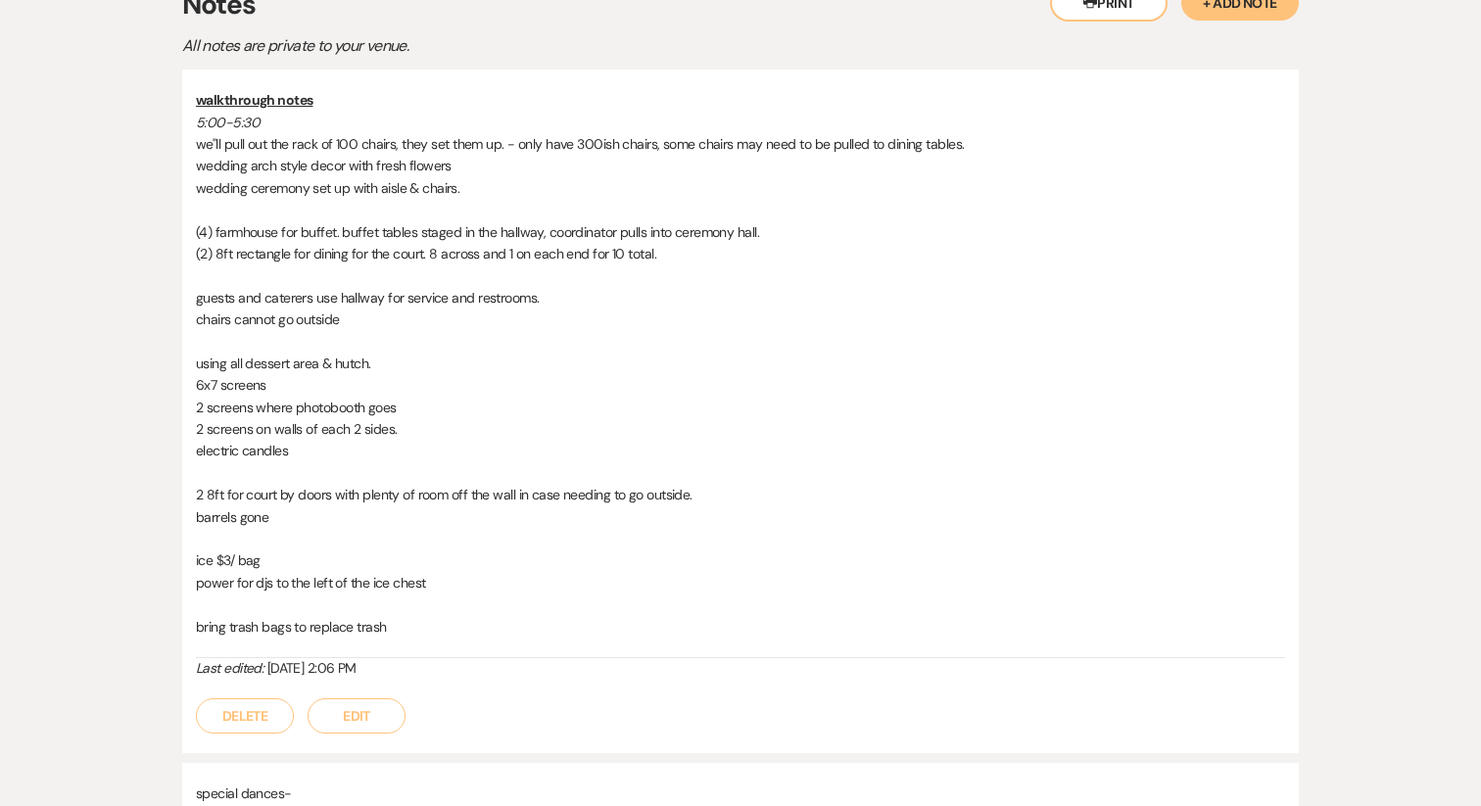
scroll to position [434, 0]
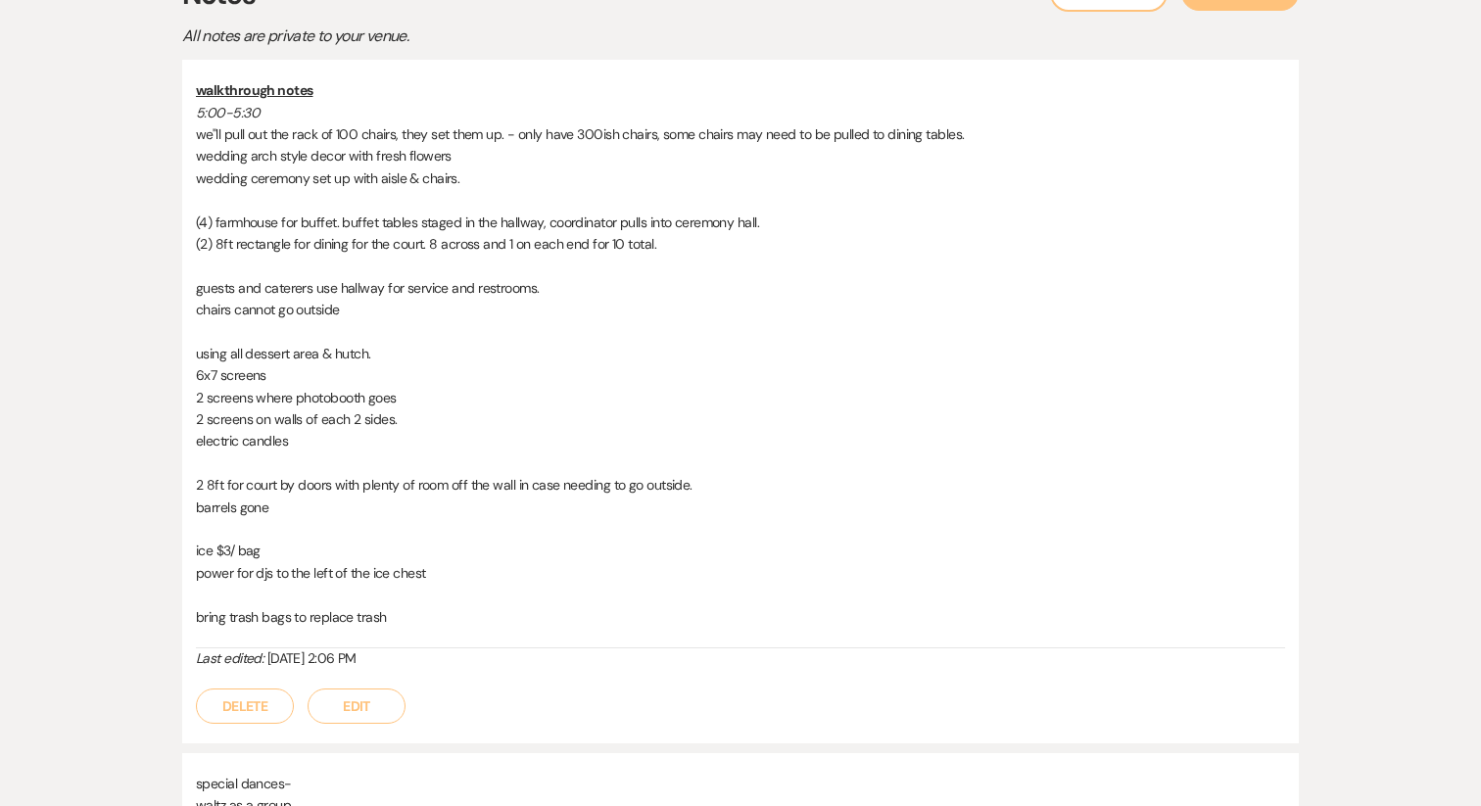
click at [356, 711] on button "Edit" at bounding box center [356, 705] width 98 height 35
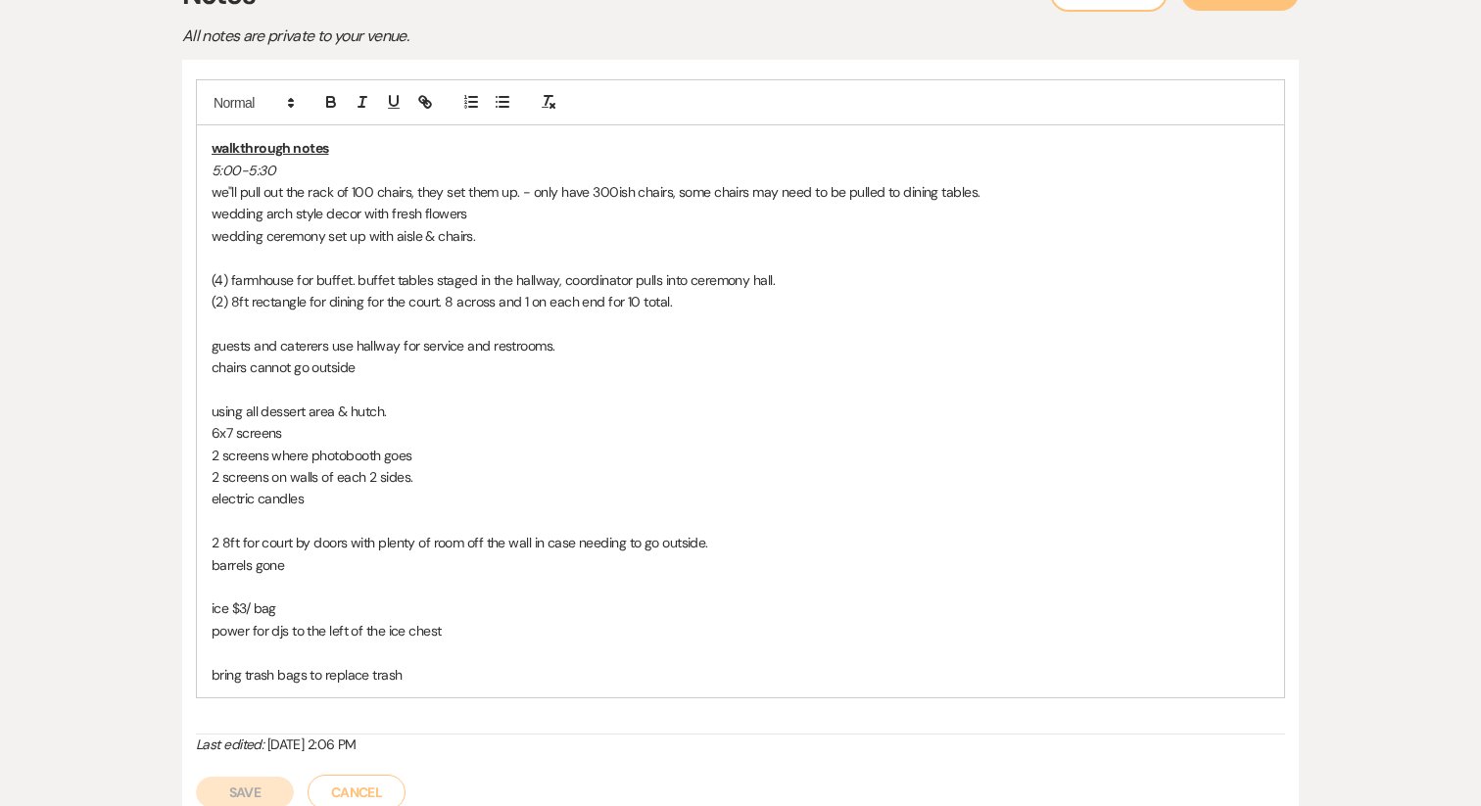
click at [294, 614] on p "ice $3/ bag" at bounding box center [741, 608] width 1058 height 22
click at [245, 783] on button "Save" at bounding box center [245, 792] width 98 height 31
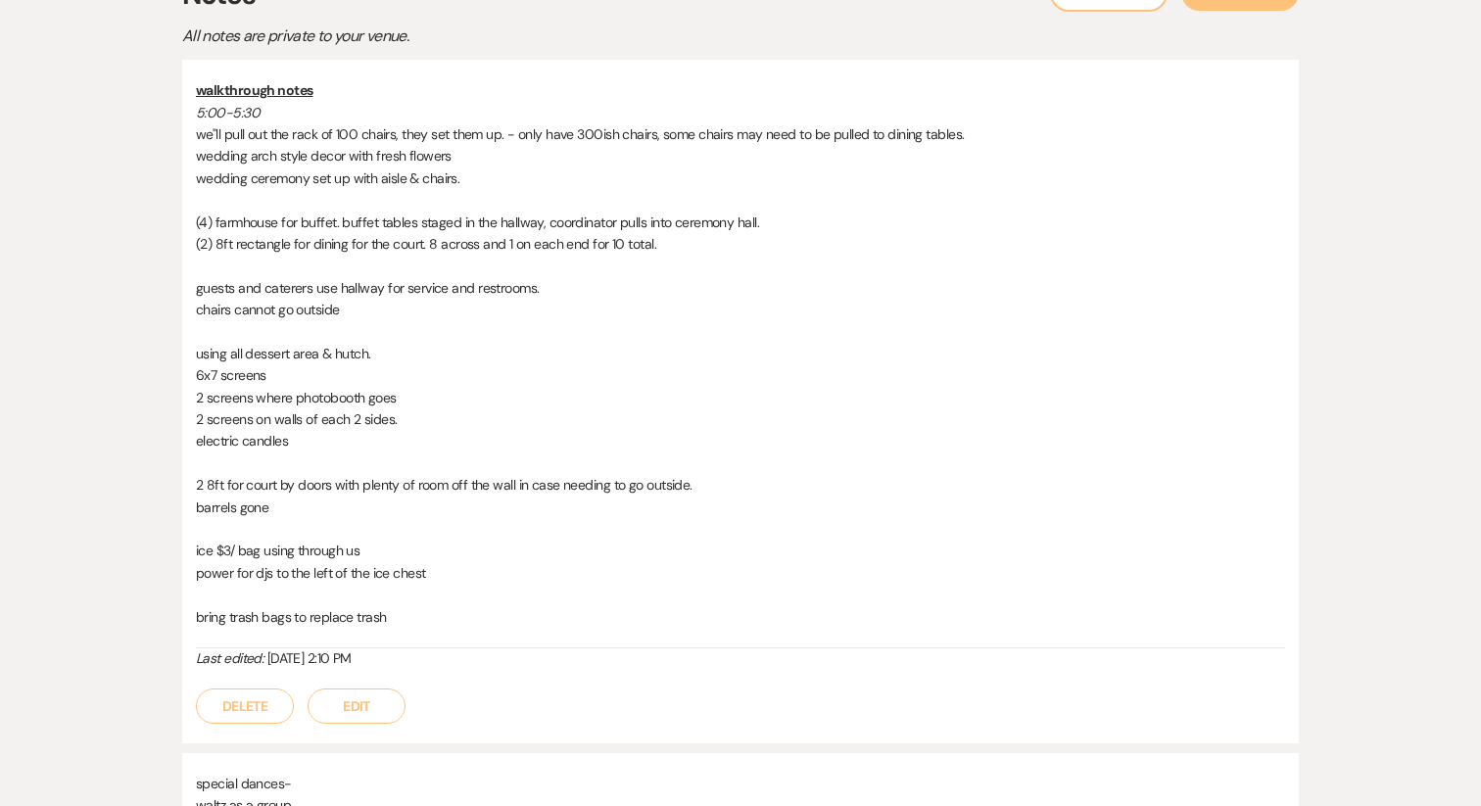
click at [350, 700] on button "Edit" at bounding box center [356, 705] width 98 height 35
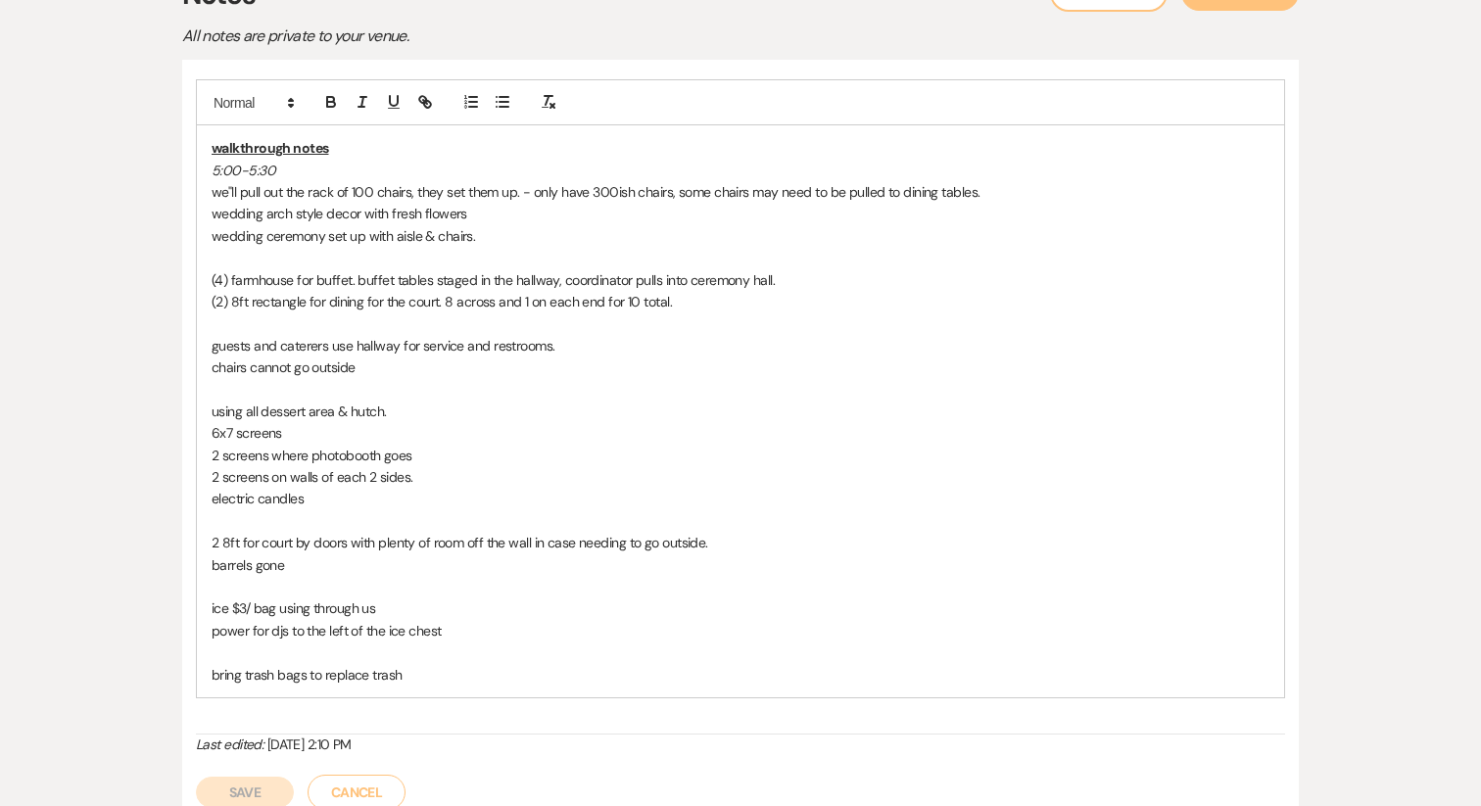
click at [420, 675] on p "bring trash bags to replace trash" at bounding box center [741, 675] width 1058 height 22
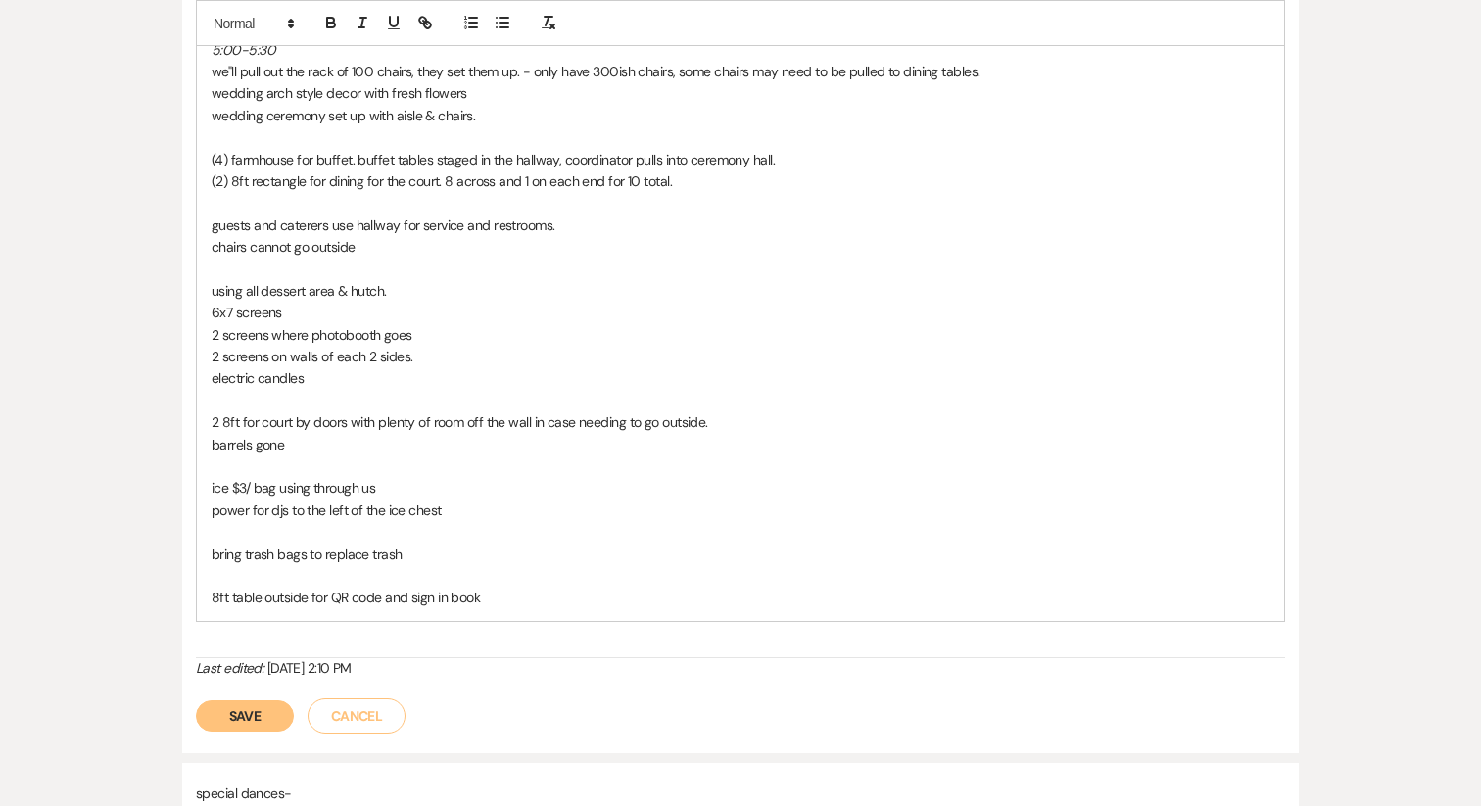
scroll to position [564, 0]
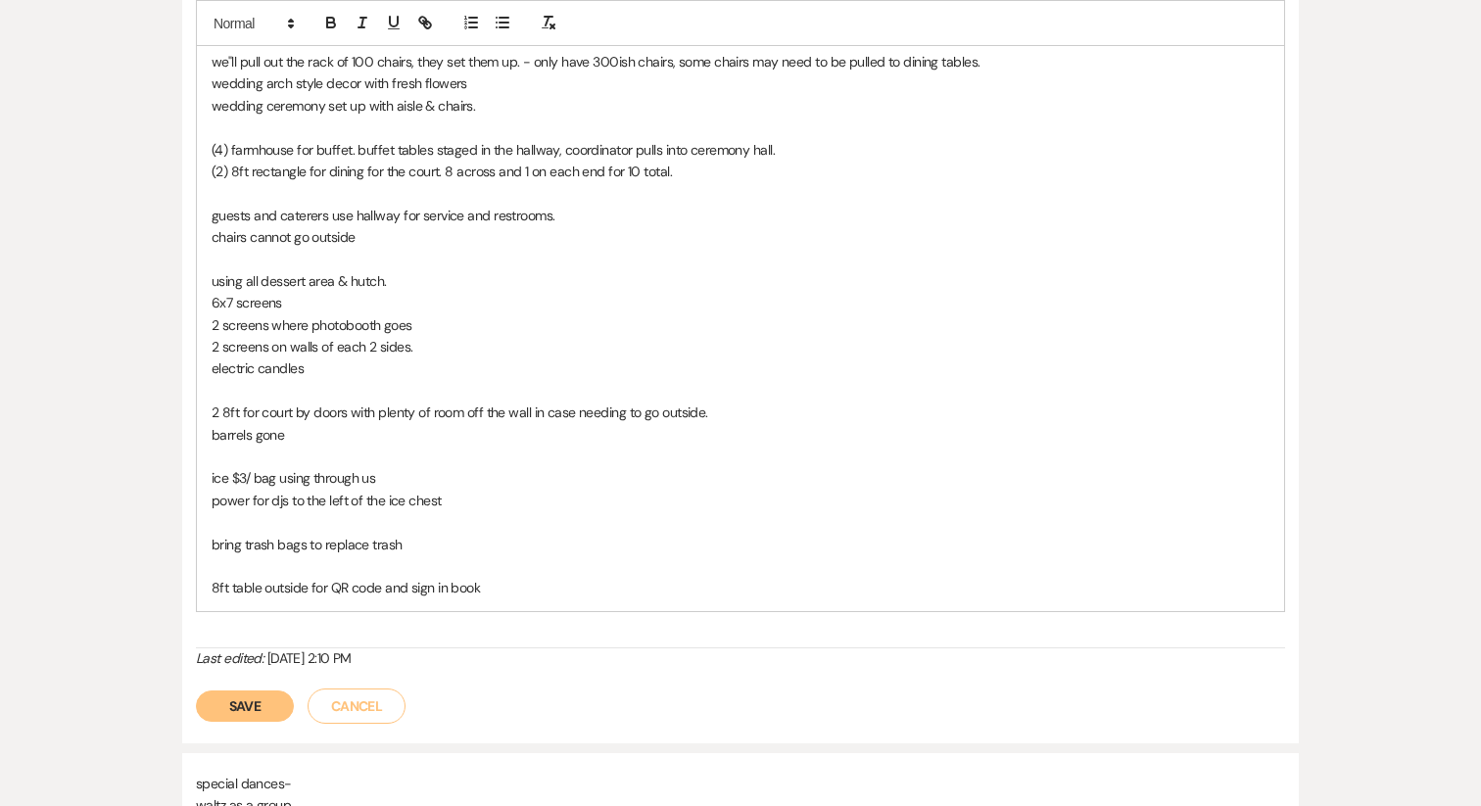
click at [243, 712] on button "Save" at bounding box center [245, 705] width 98 height 31
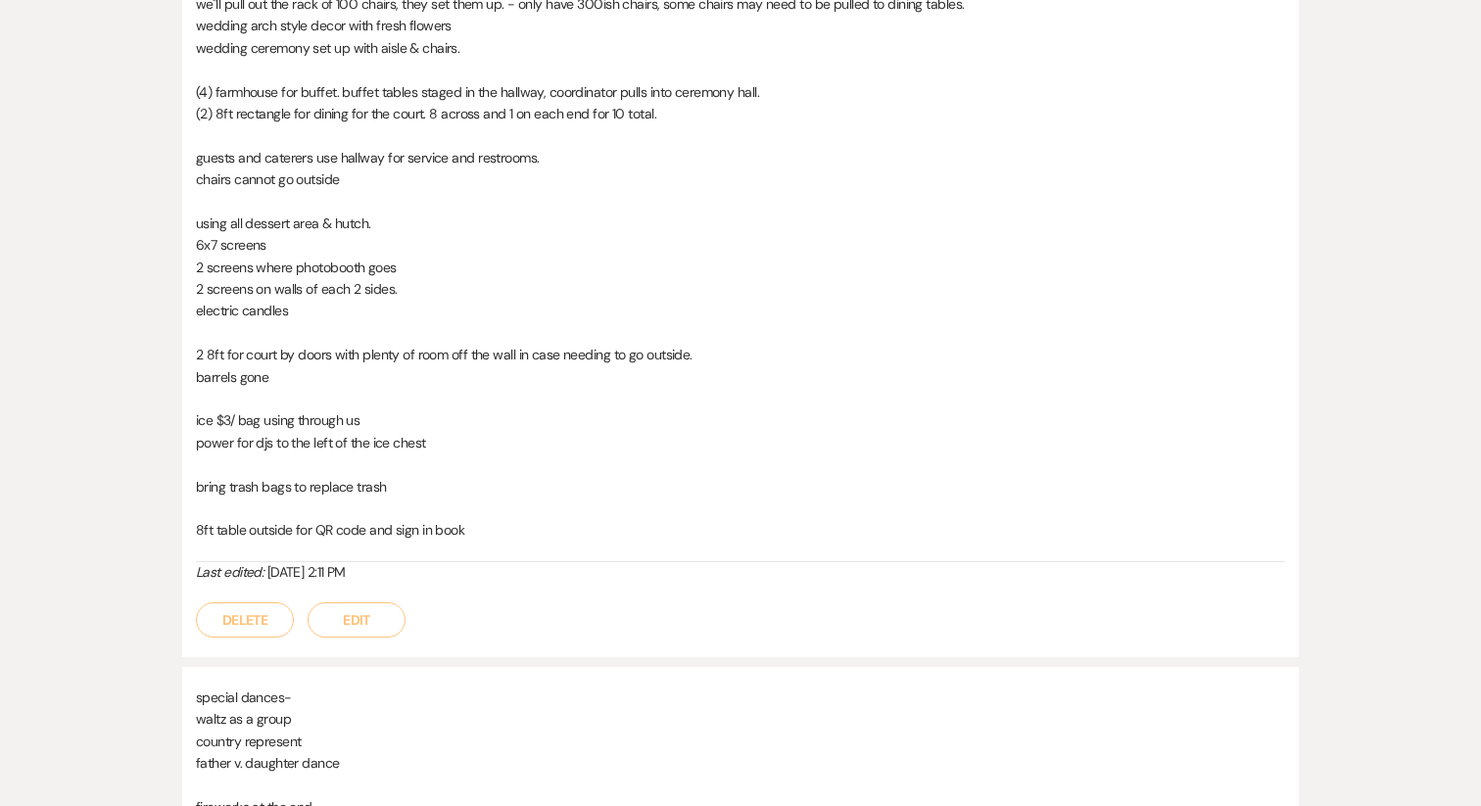
click at [347, 624] on button "Edit" at bounding box center [356, 619] width 98 height 35
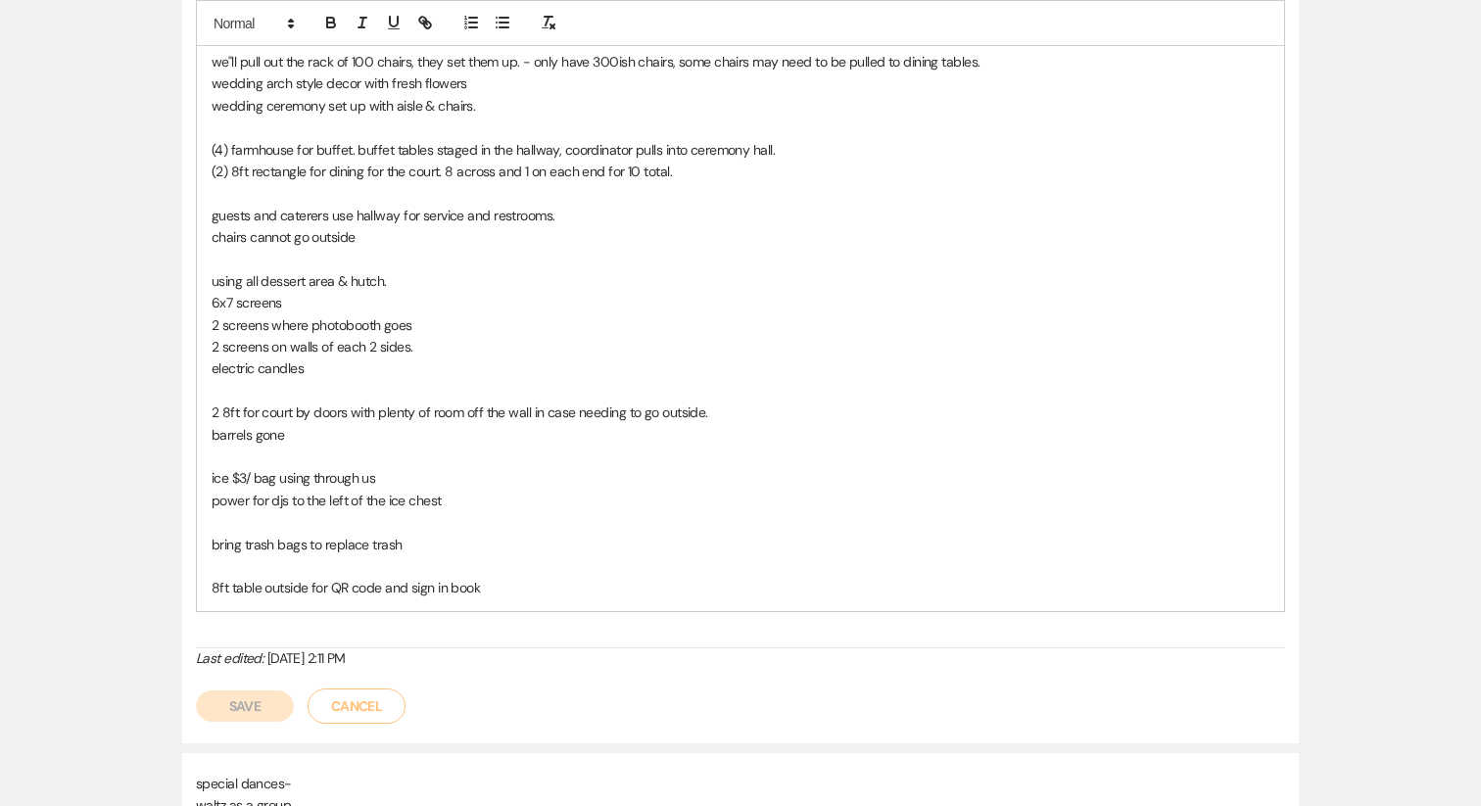
click at [446, 548] on p "bring trash bags to replace trash" at bounding box center [741, 545] width 1058 height 22
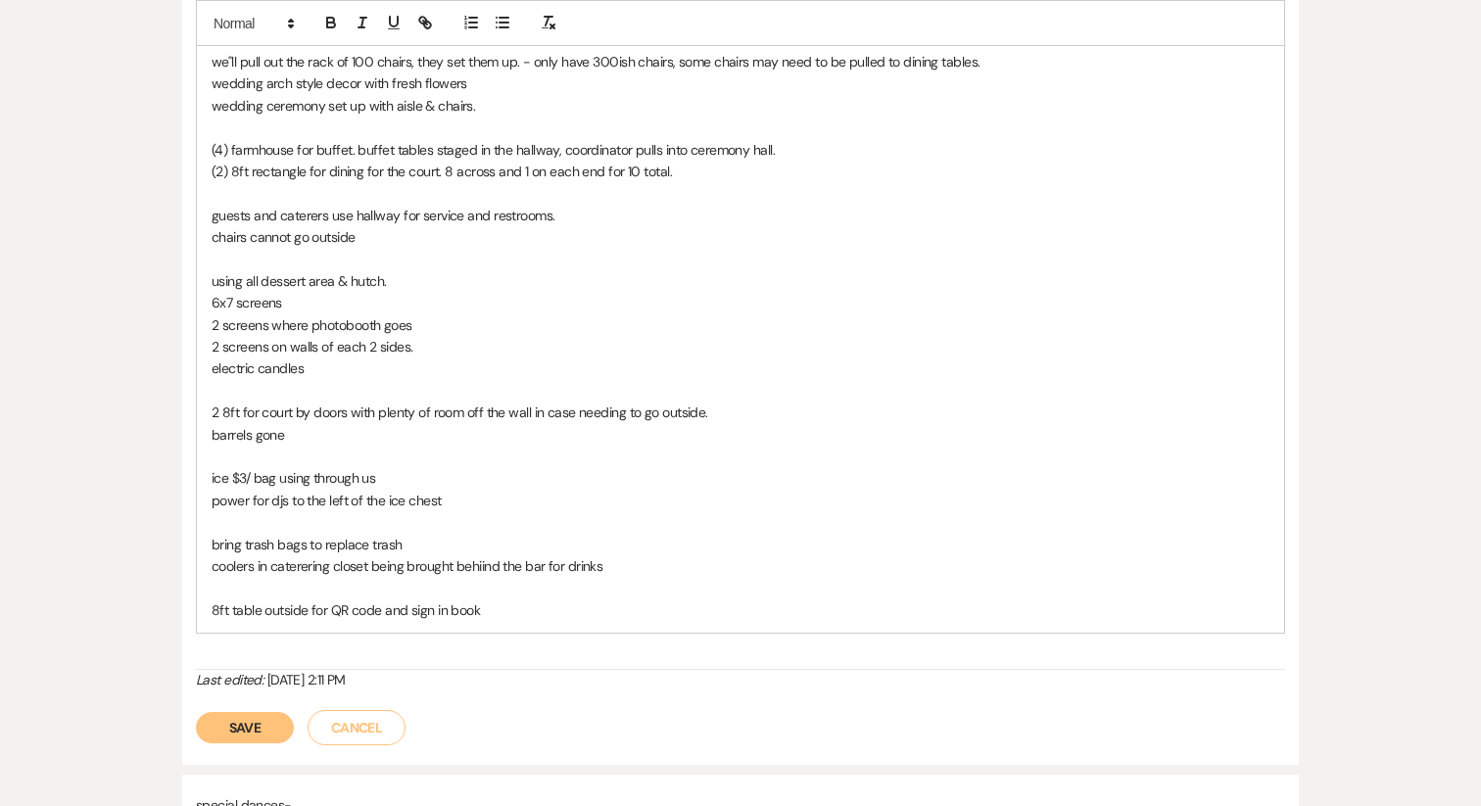
click at [244, 733] on button "Save" at bounding box center [245, 727] width 98 height 31
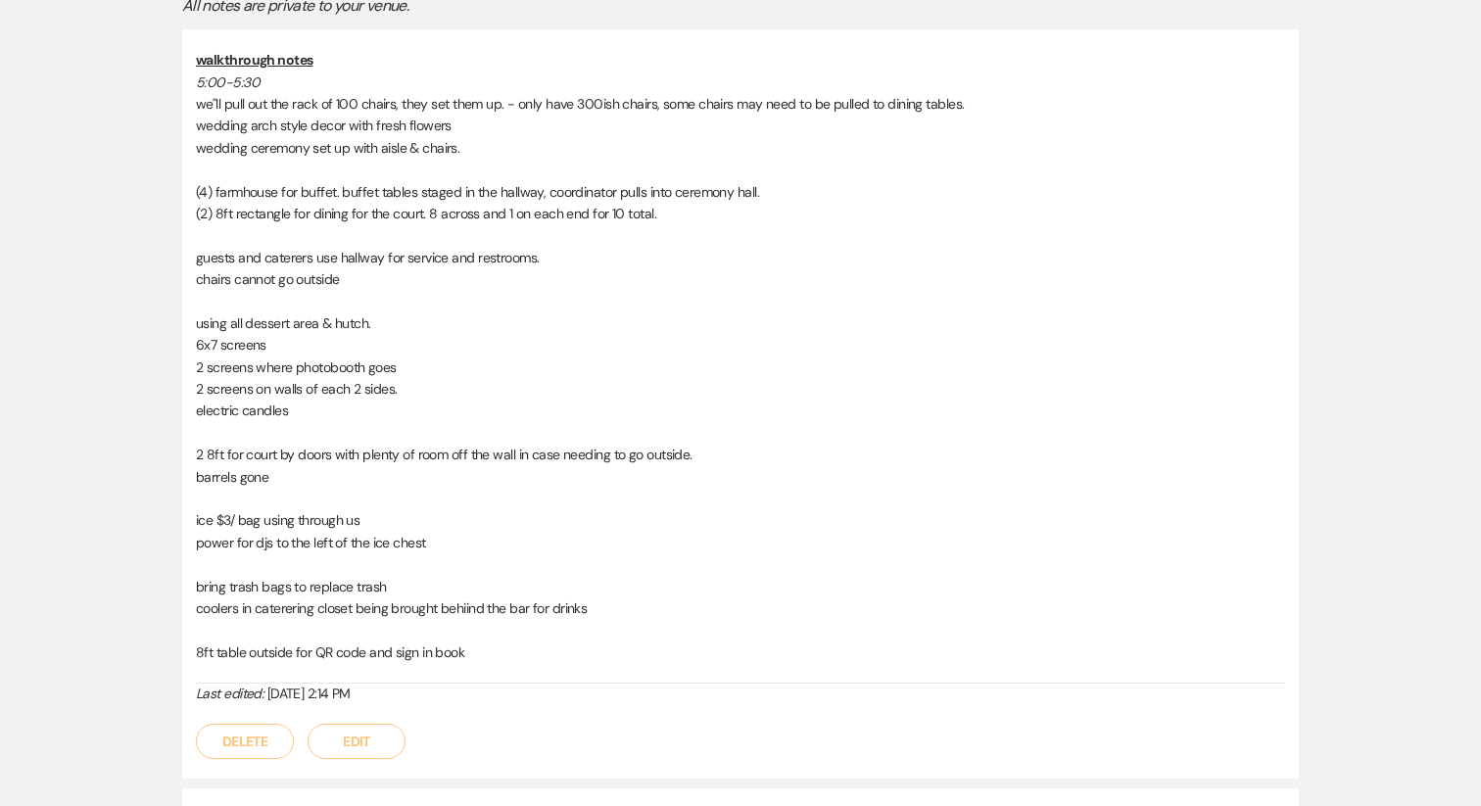
scroll to position [466, 0]
click at [332, 740] on button "Edit" at bounding box center [356, 739] width 98 height 35
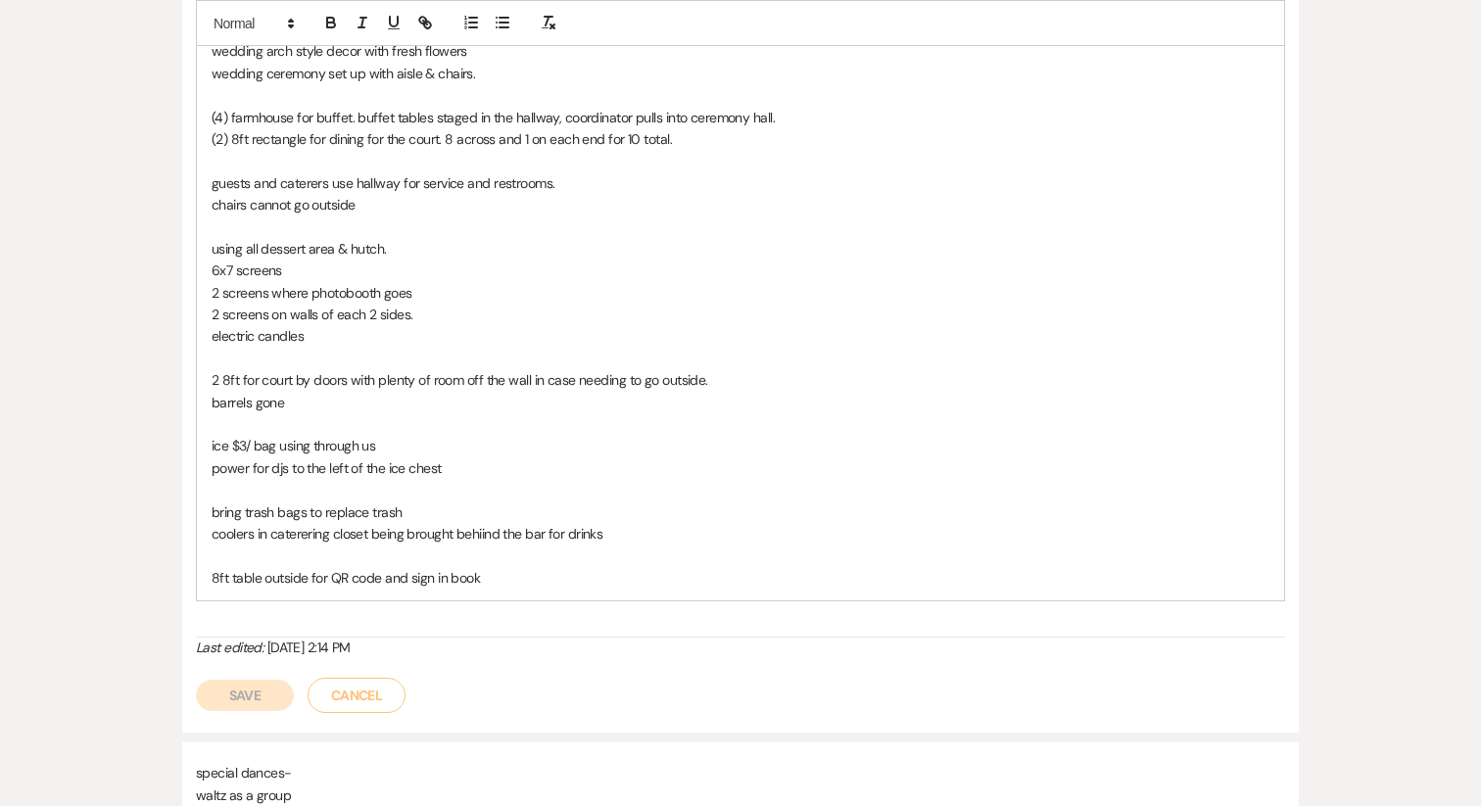
scroll to position [608, 0]
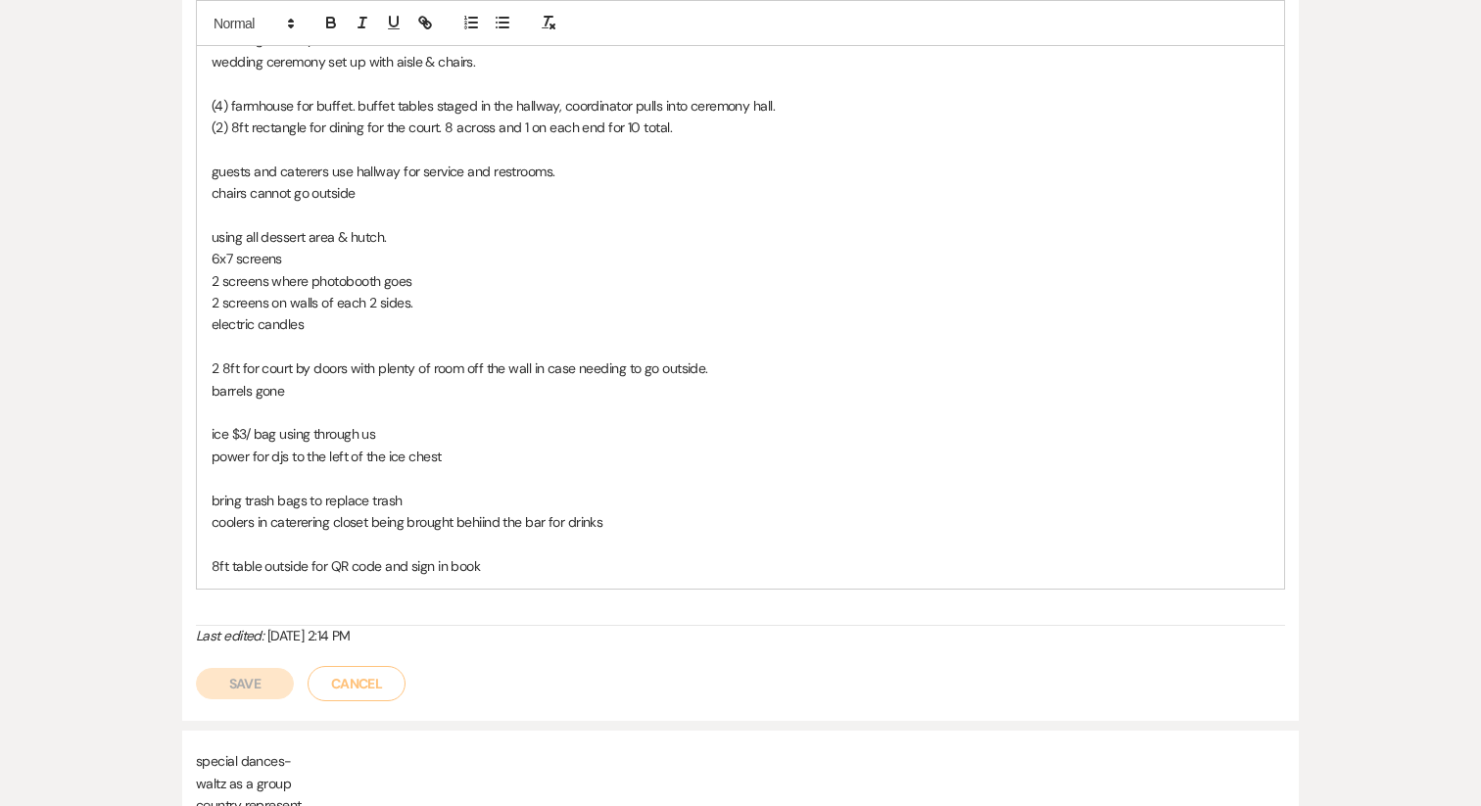
click at [513, 556] on p "8ft table outside for QR code and sign in book" at bounding box center [741, 566] width 1058 height 22
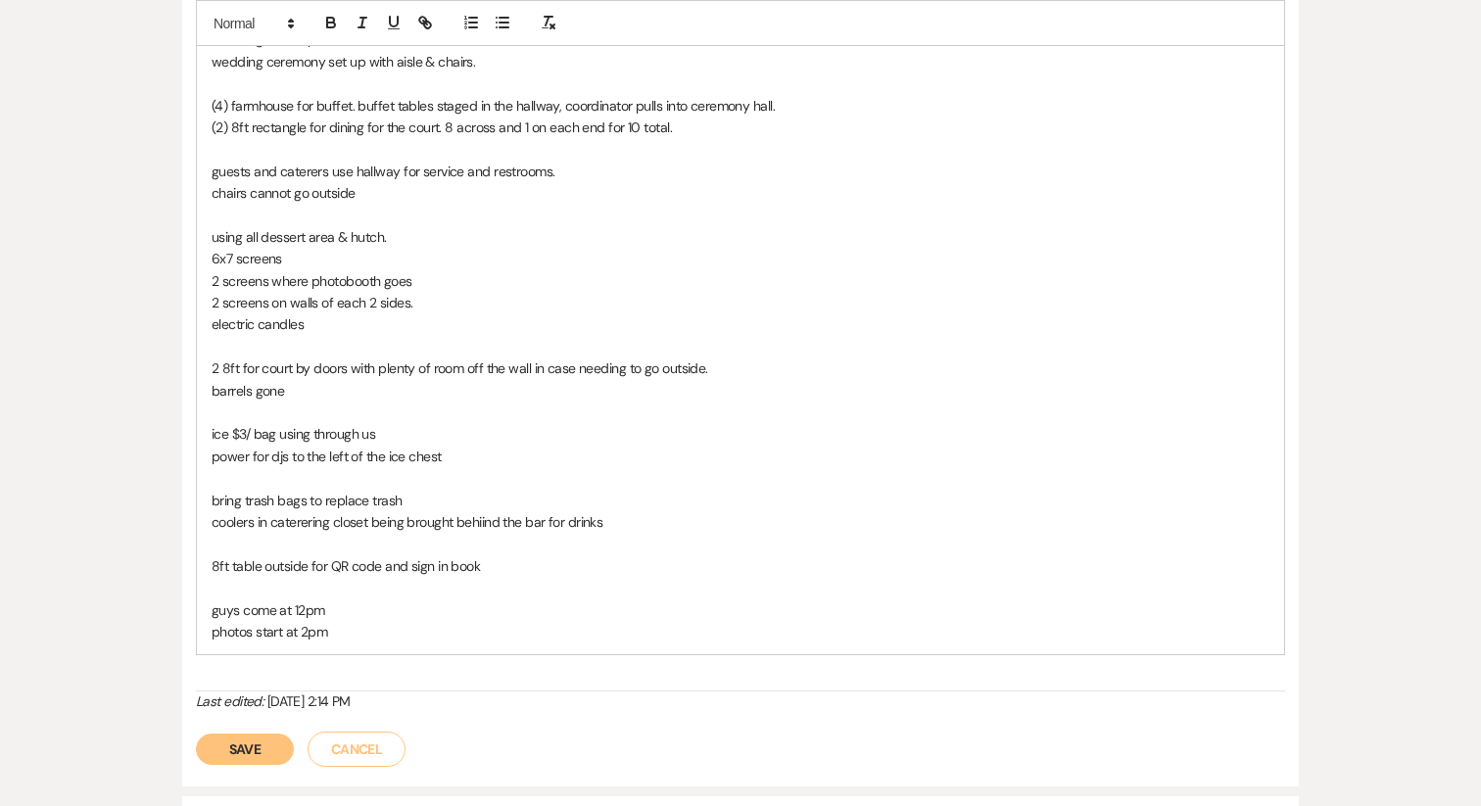
click at [252, 746] on button "Save" at bounding box center [245, 748] width 98 height 31
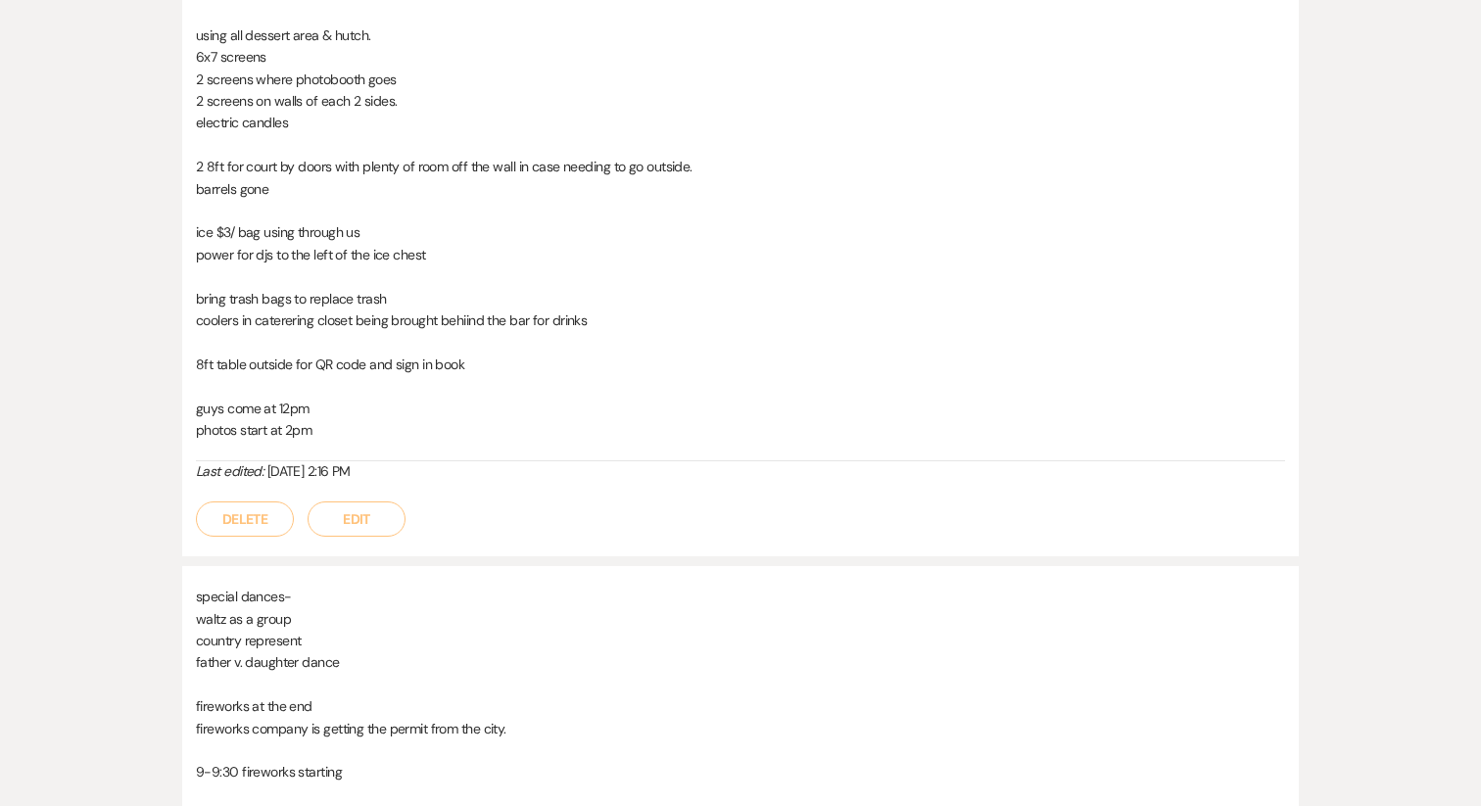
scroll to position [758, 0]
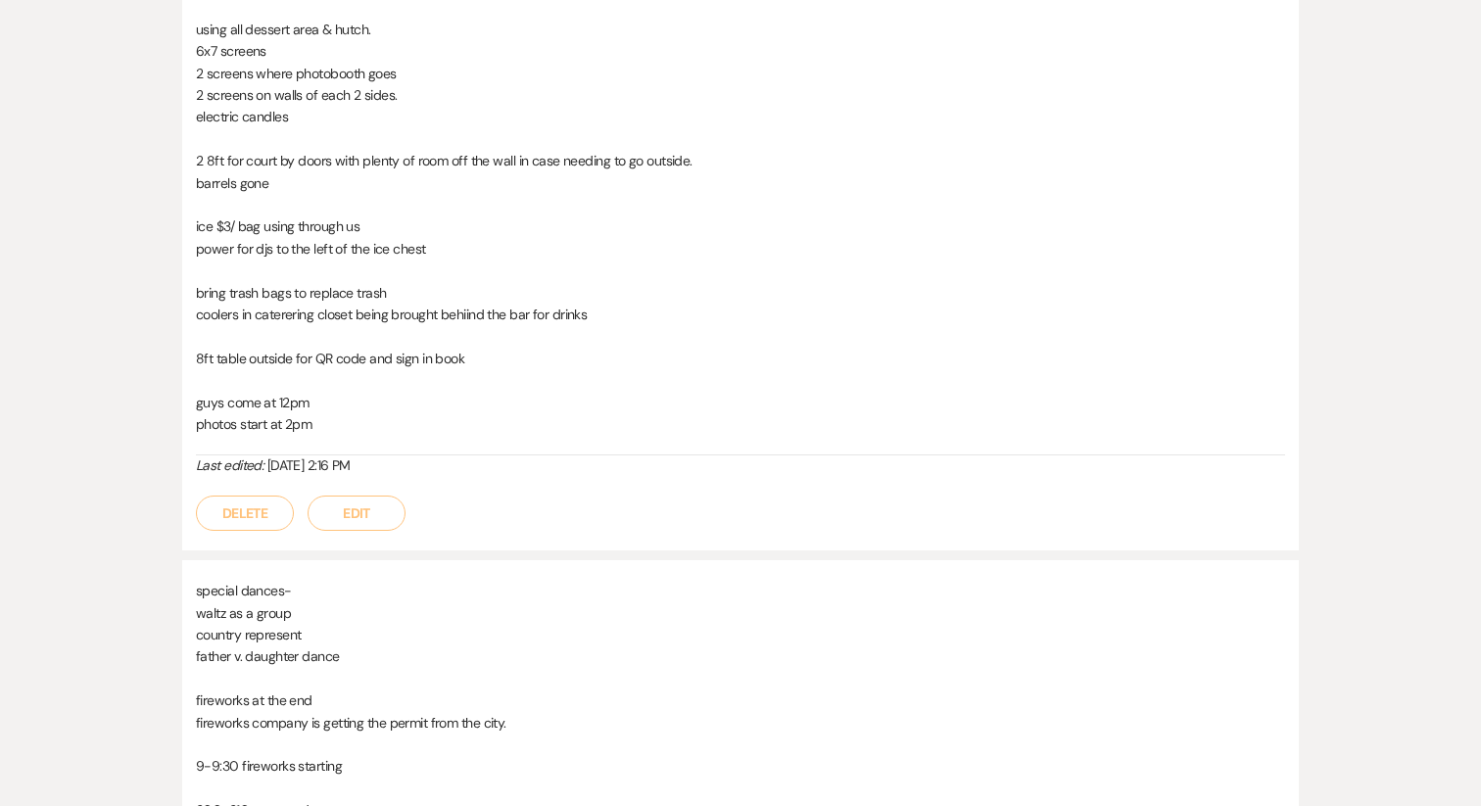
click at [367, 523] on button "Edit" at bounding box center [356, 512] width 98 height 35
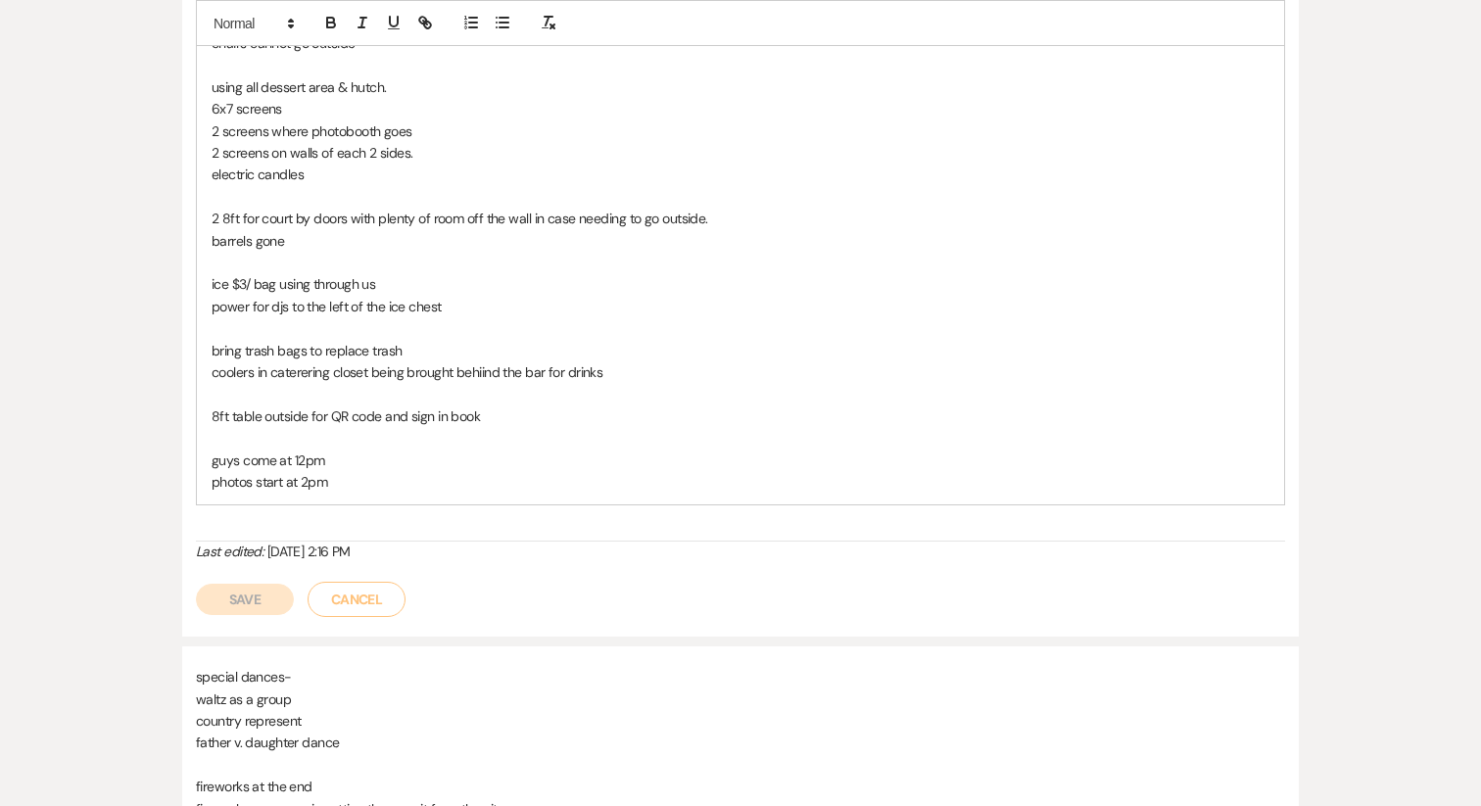
click at [355, 471] on p "photos start at 2pm" at bounding box center [741, 482] width 1058 height 22
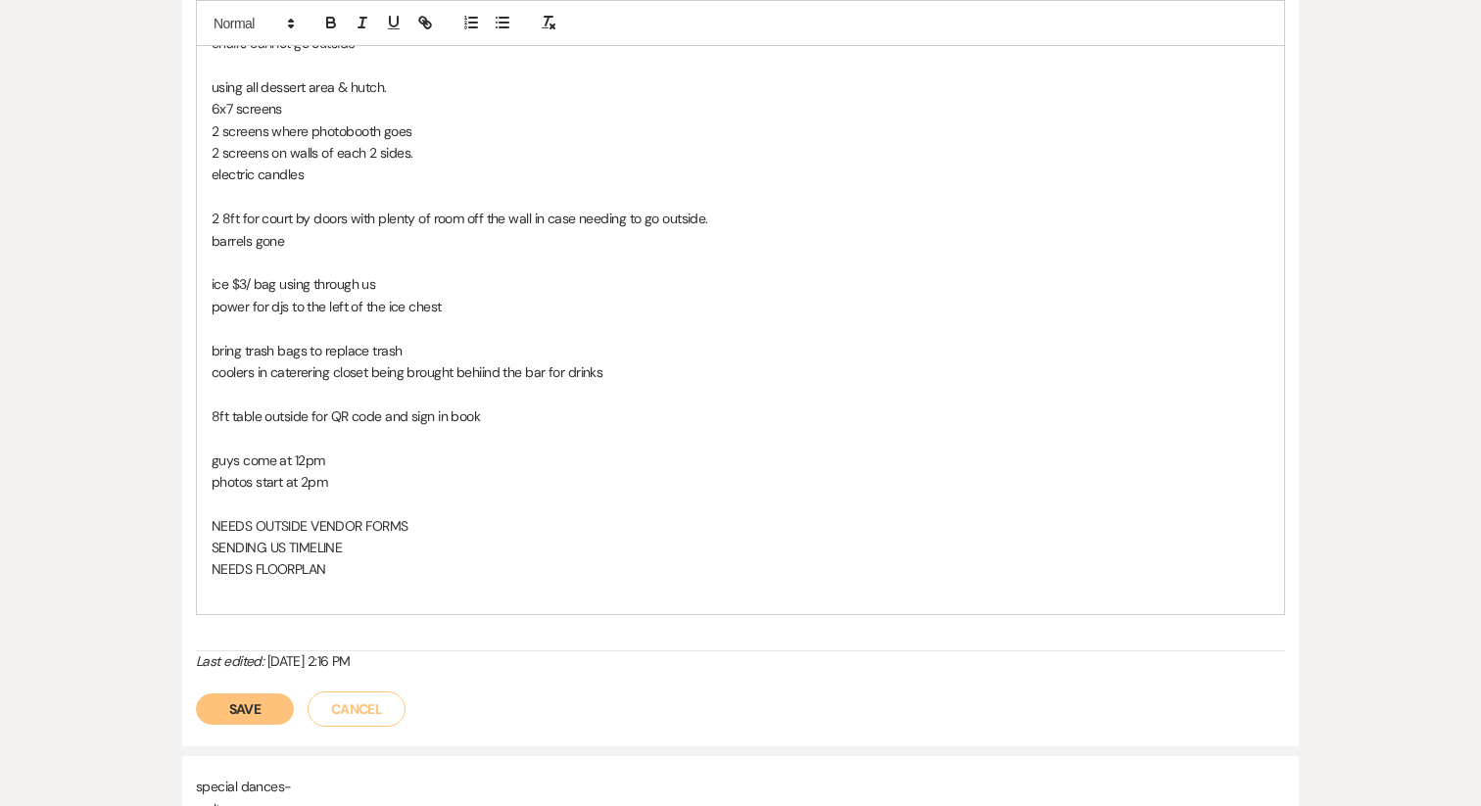
click at [268, 566] on p "NEEDS FLOORPLAN" at bounding box center [741, 569] width 1058 height 22
click at [253, 596] on p at bounding box center [741, 592] width 1058 height 22
click at [239, 711] on button "Save" at bounding box center [245, 708] width 98 height 31
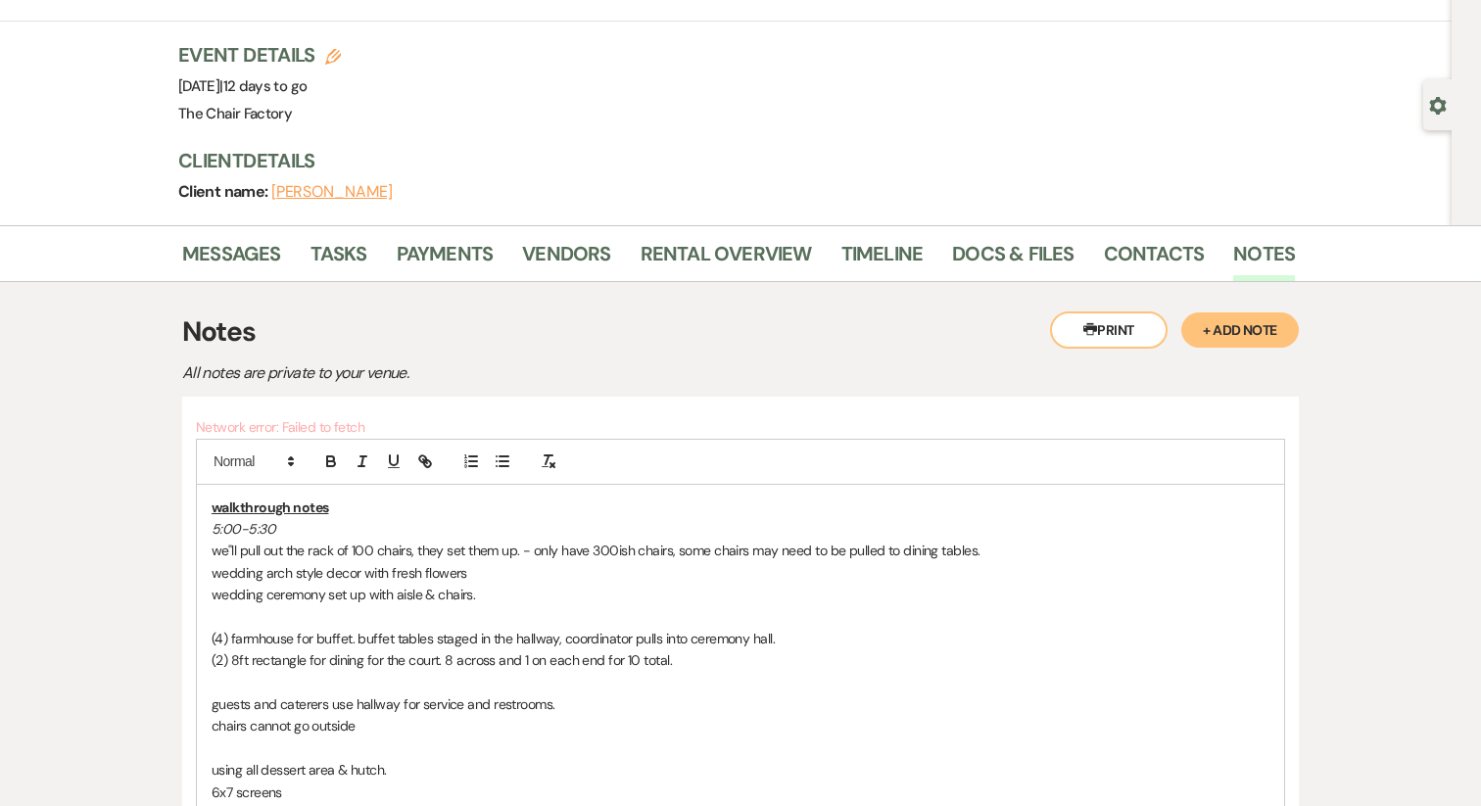
scroll to position [91, 0]
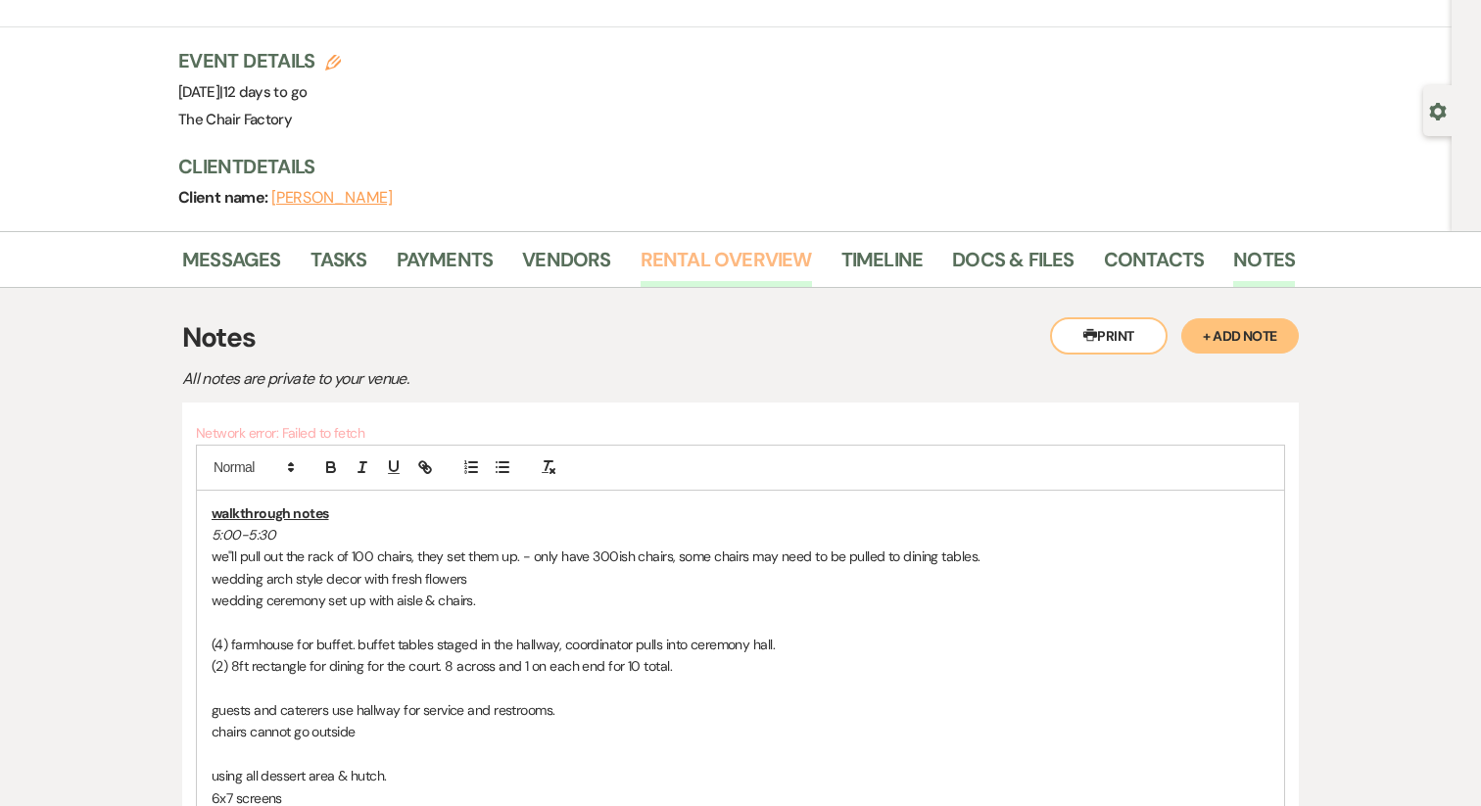
click at [744, 250] on link "Rental Overview" at bounding box center [725, 265] width 171 height 43
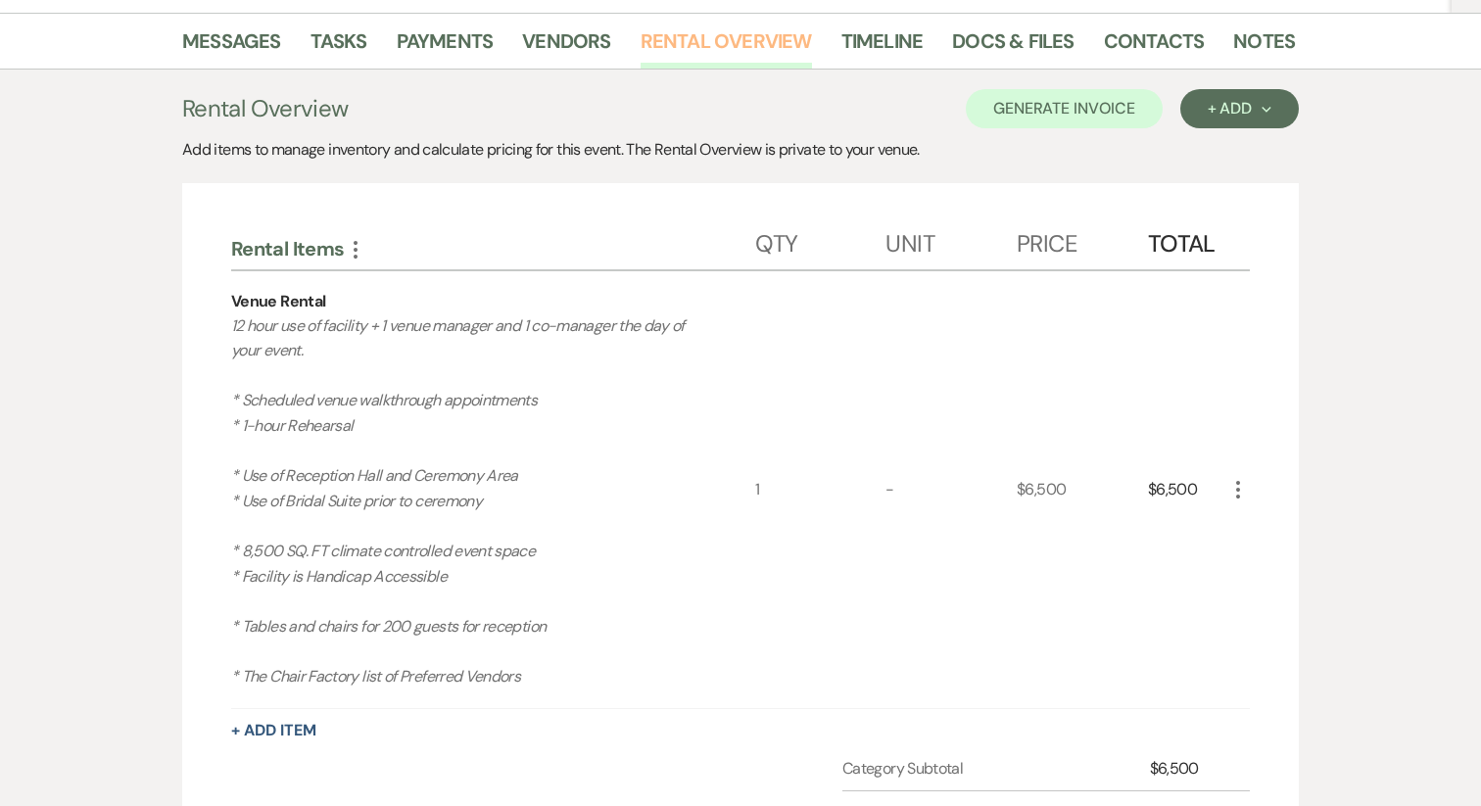
scroll to position [322, 0]
